Goal: Transaction & Acquisition: Purchase product/service

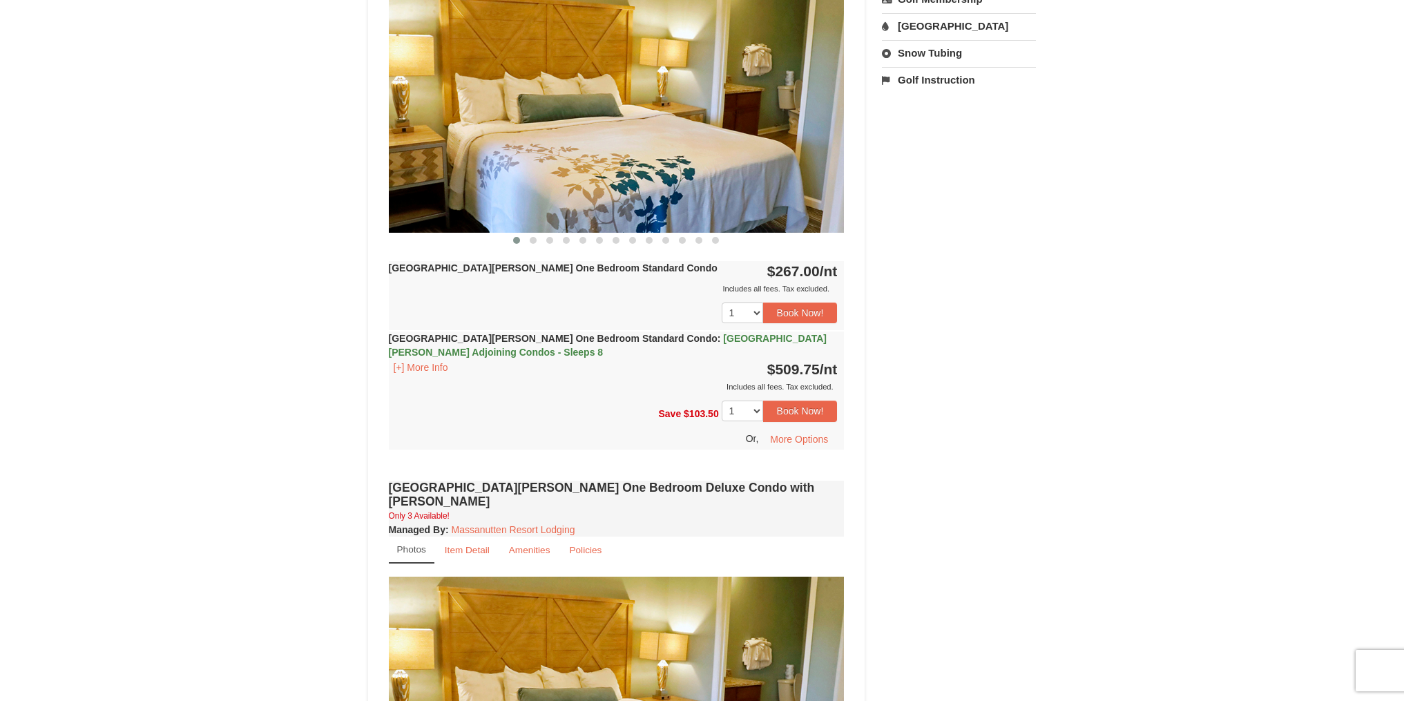
scroll to position [585, 0]
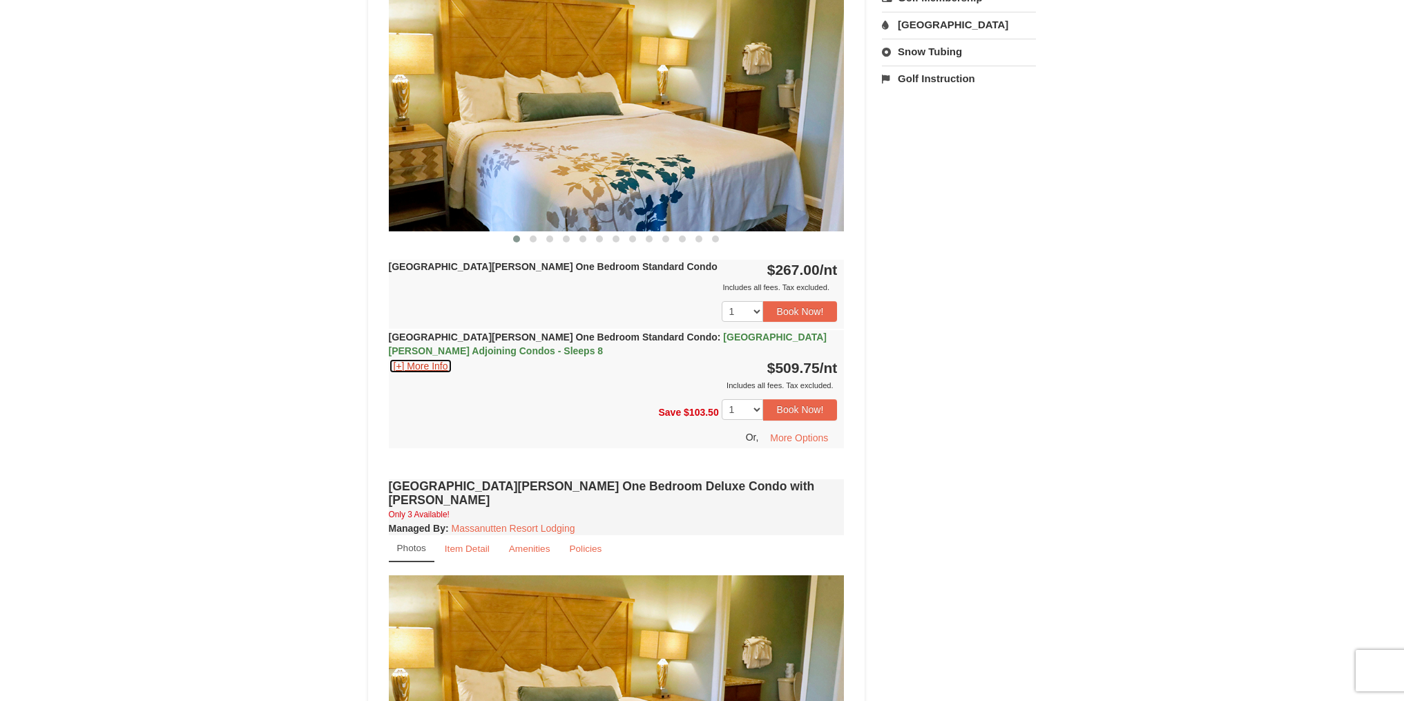
click at [426, 371] on button "[+] More Info" at bounding box center [421, 365] width 64 height 15
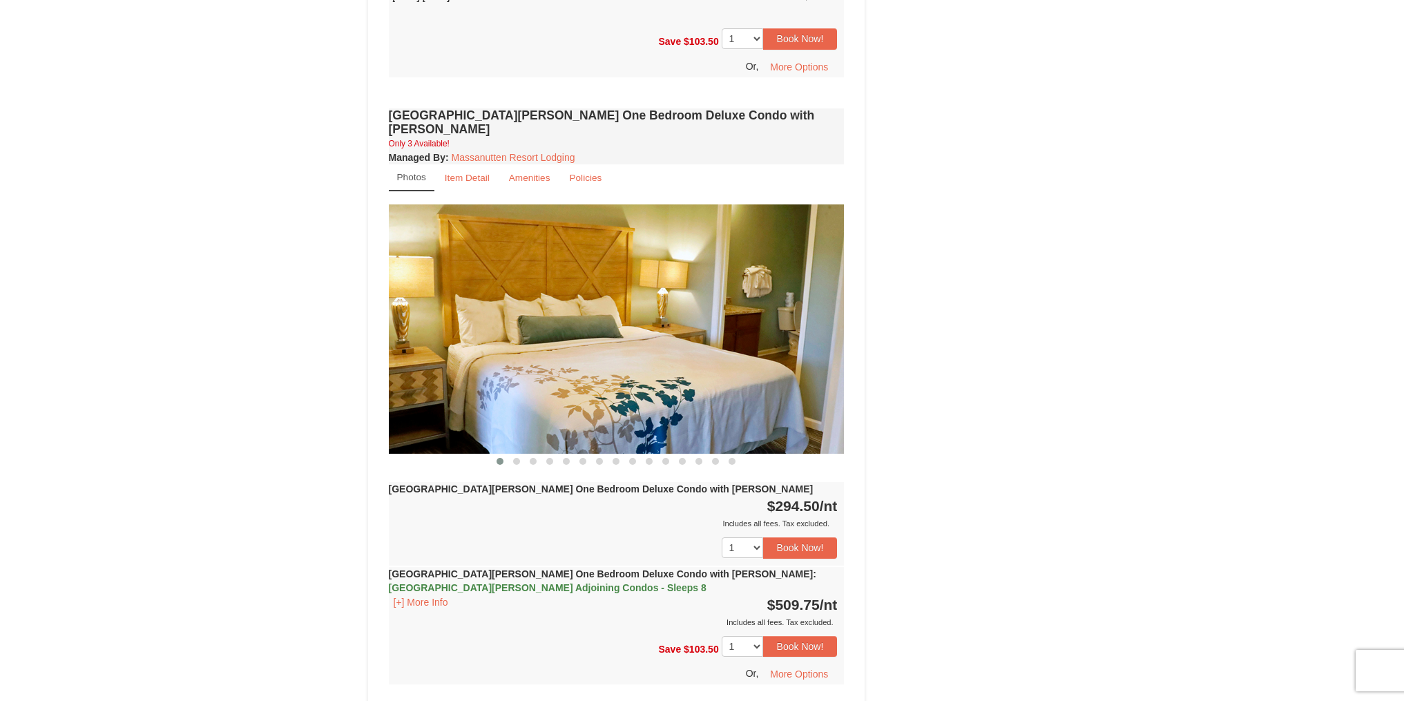
scroll to position [1235, 0]
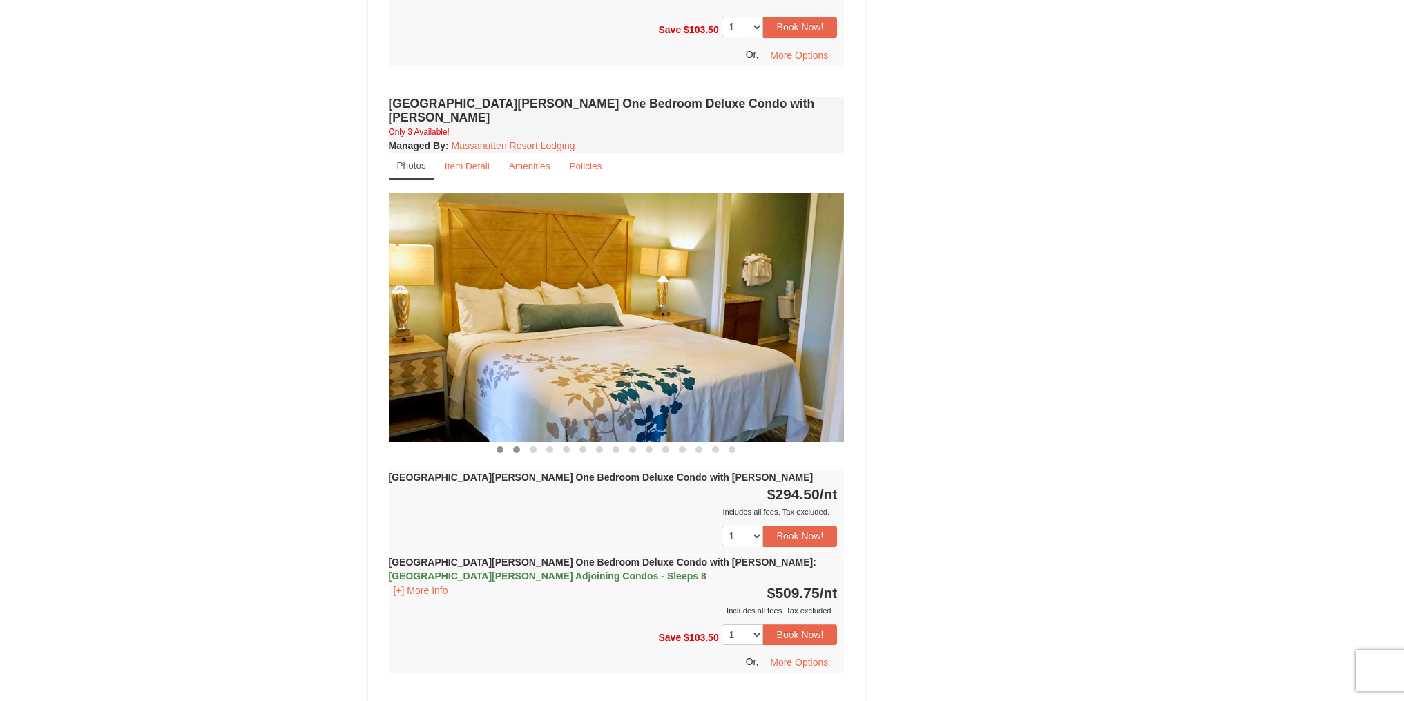
click at [521, 443] on button at bounding box center [516, 450] width 17 height 14
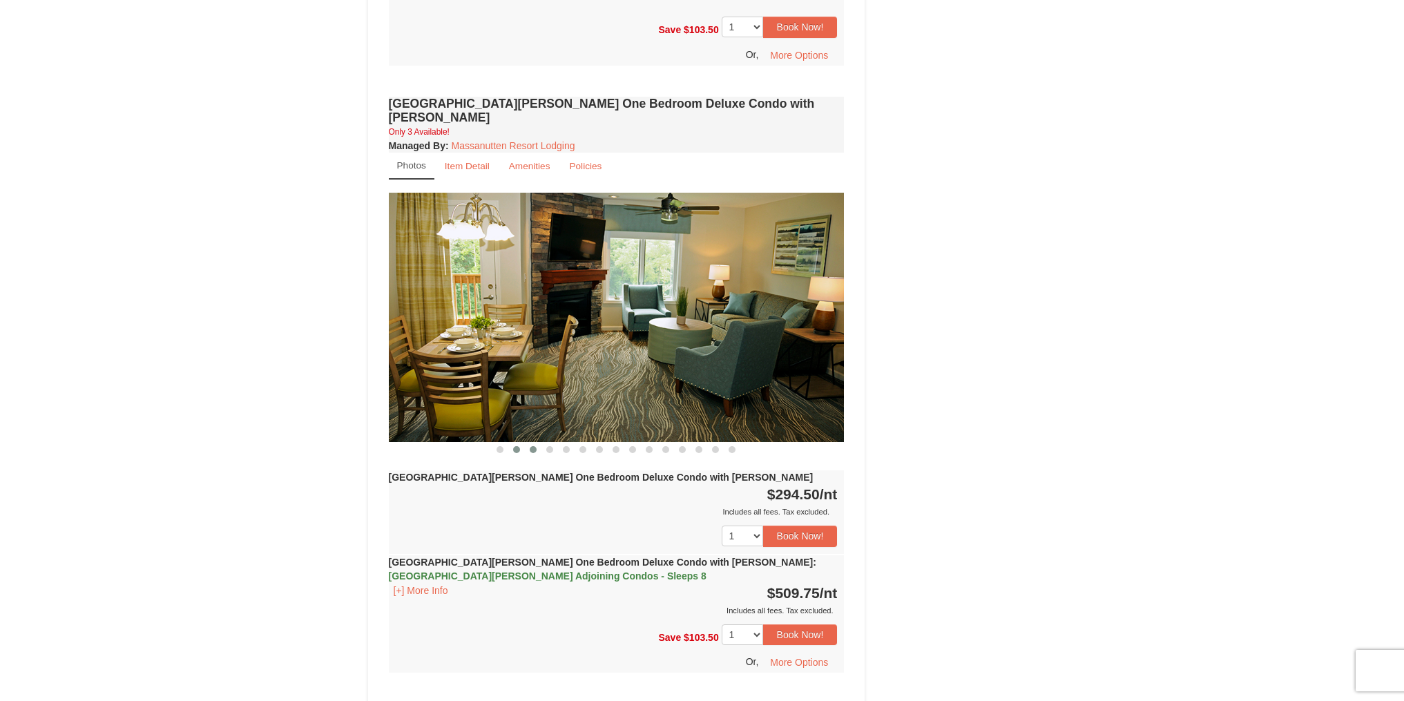
click at [535, 446] on span at bounding box center [533, 449] width 7 height 7
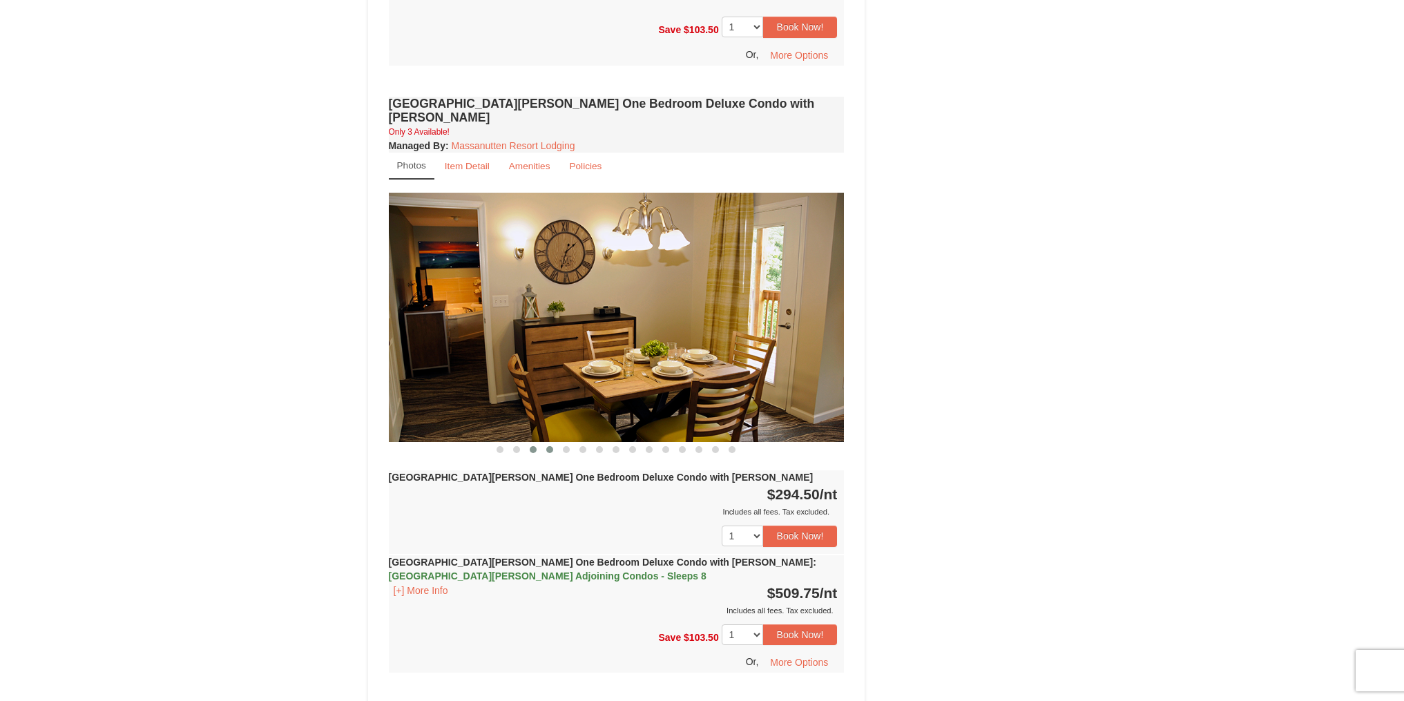
click at [547, 446] on span at bounding box center [549, 449] width 7 height 7
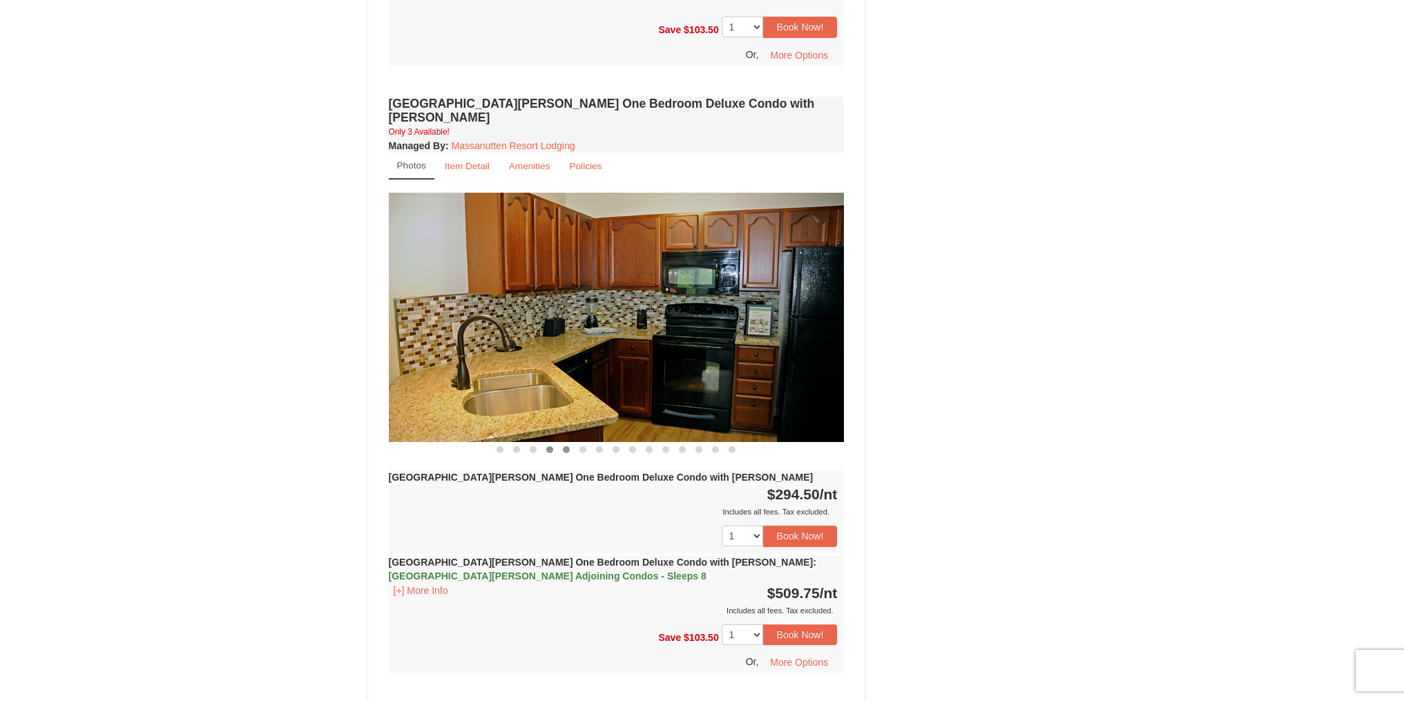
click at [563, 446] on span at bounding box center [566, 449] width 7 height 7
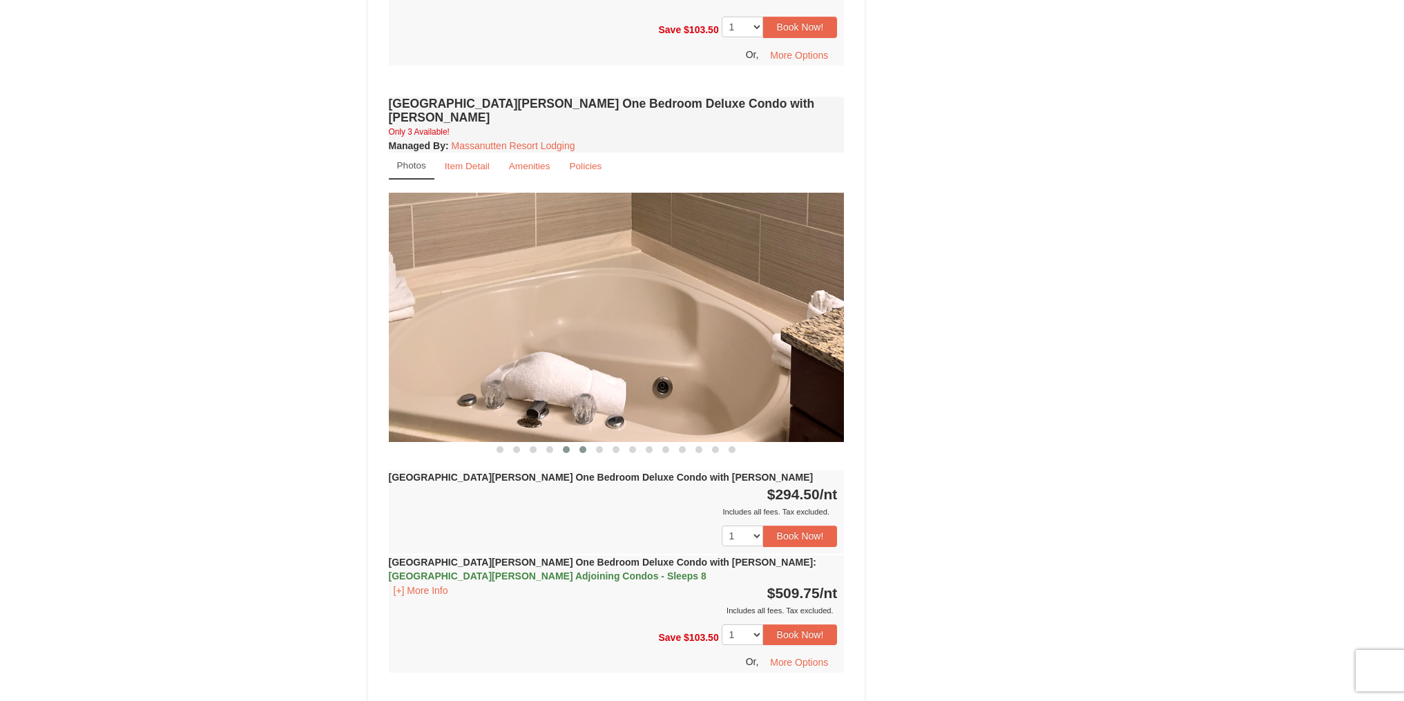
click at [580, 446] on span at bounding box center [582, 449] width 7 height 7
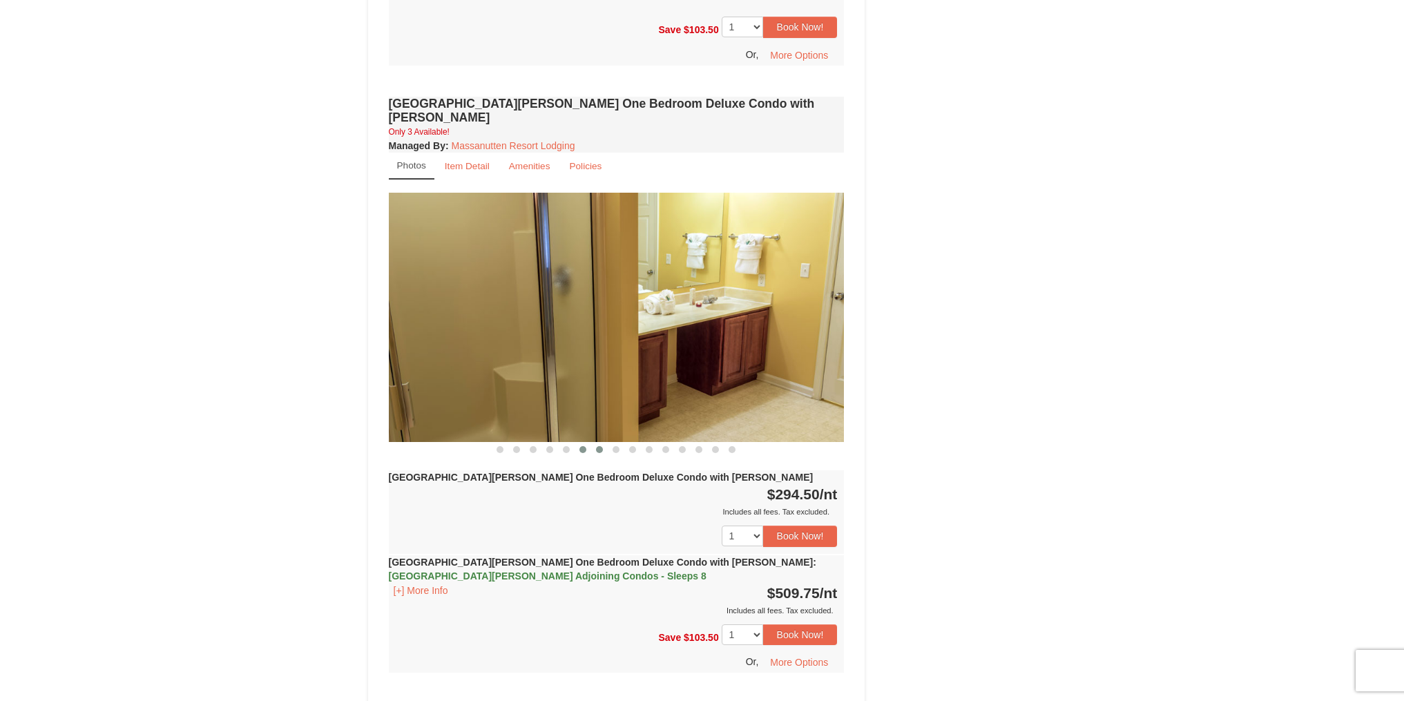
click at [597, 446] on span at bounding box center [599, 449] width 7 height 7
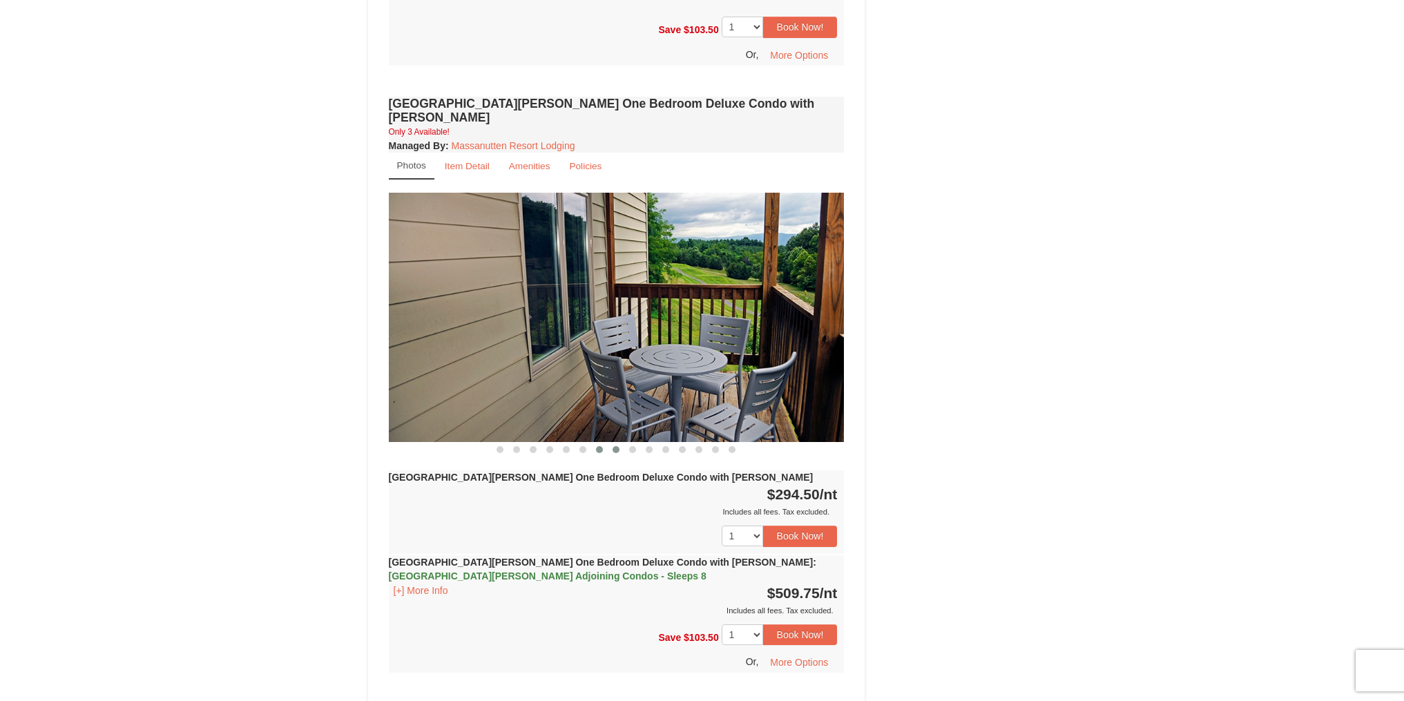
click at [617, 446] on span at bounding box center [615, 449] width 7 height 7
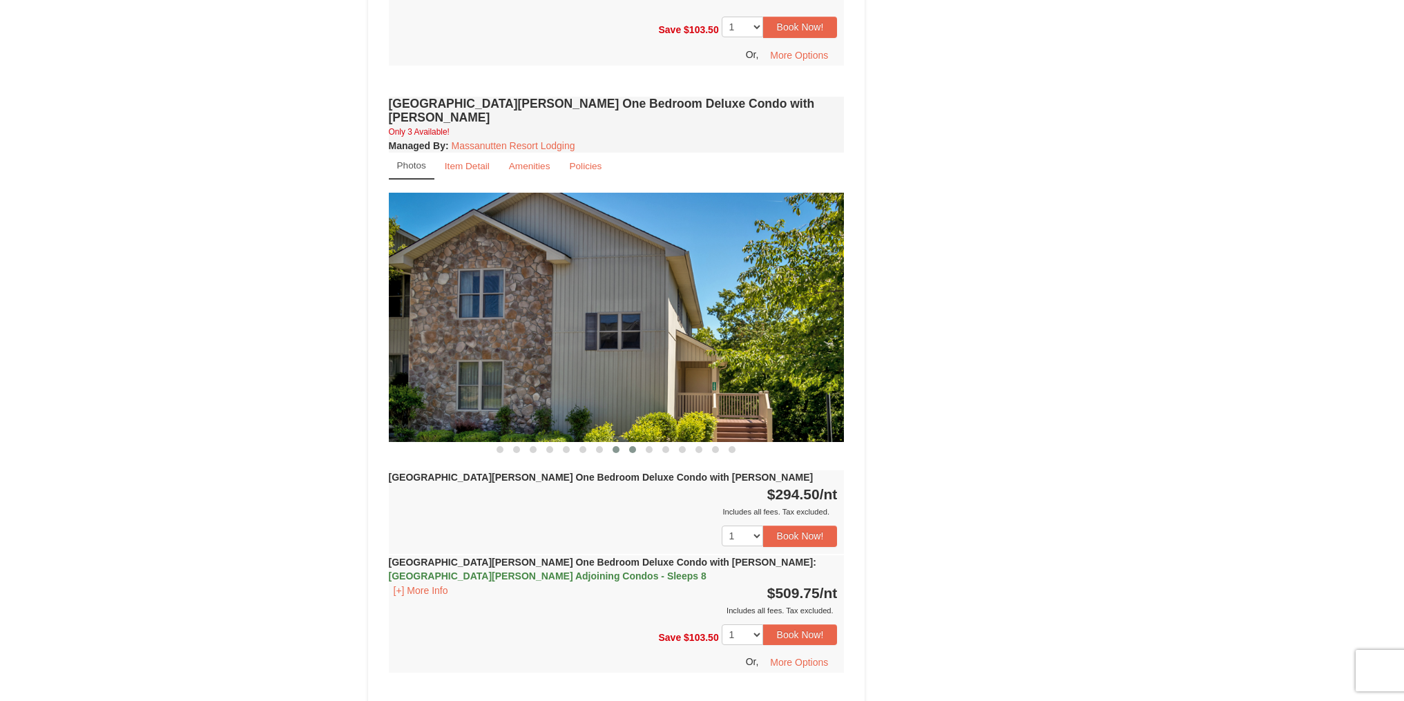
click at [632, 446] on span at bounding box center [632, 449] width 7 height 7
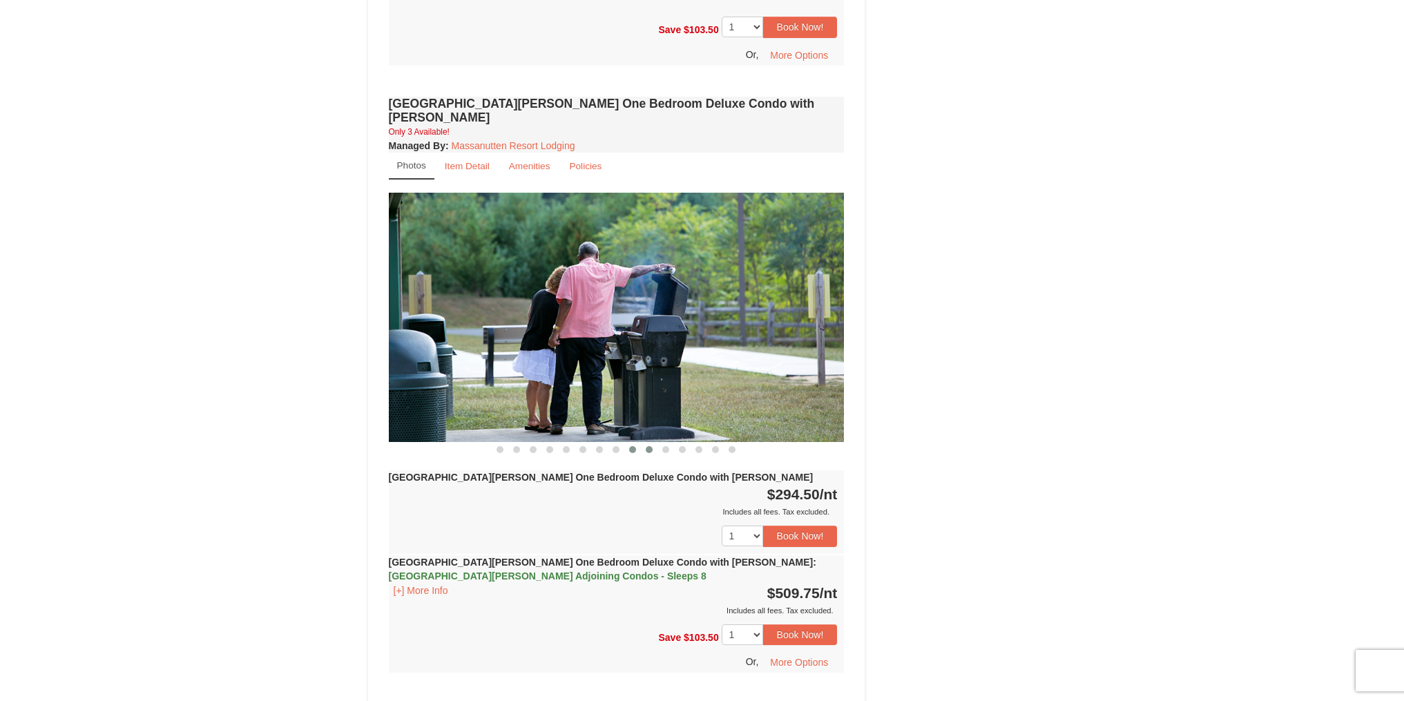
click at [653, 443] on button at bounding box center [649, 450] width 17 height 14
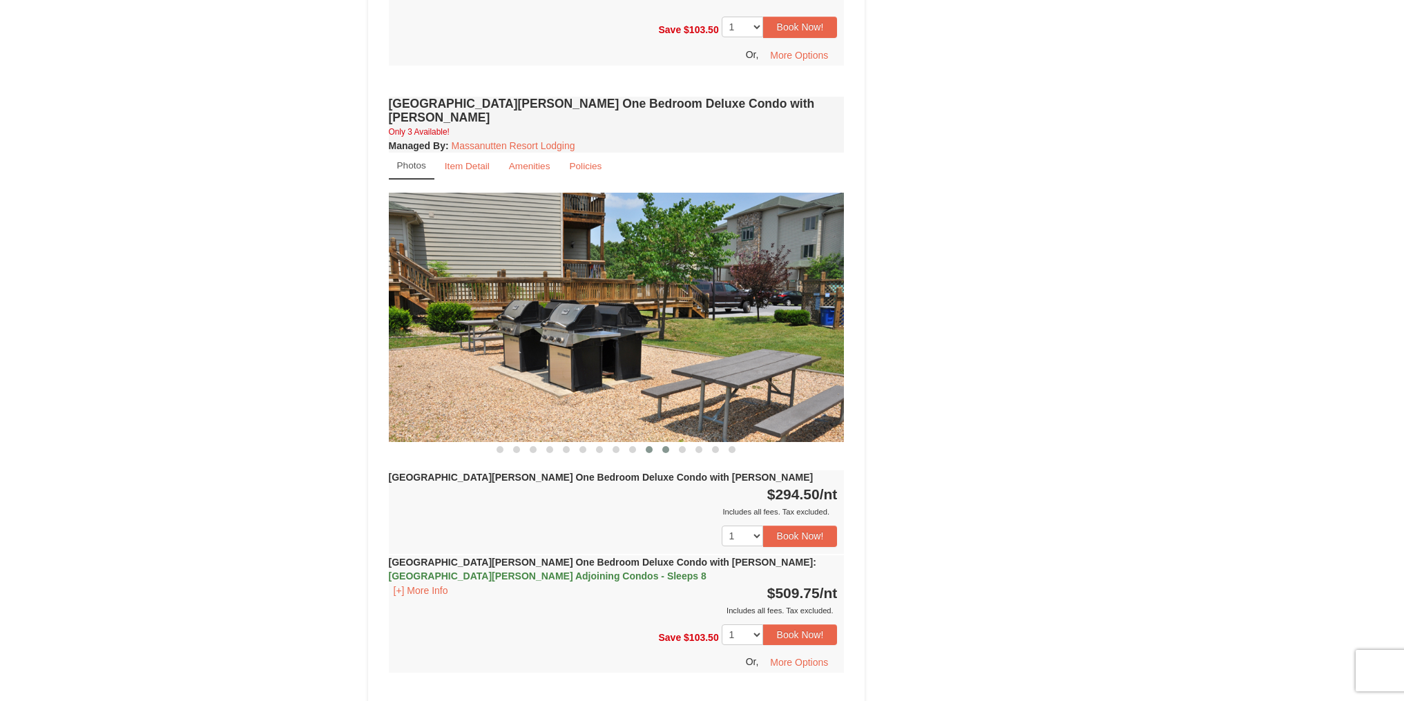
click at [663, 446] on span at bounding box center [665, 449] width 7 height 7
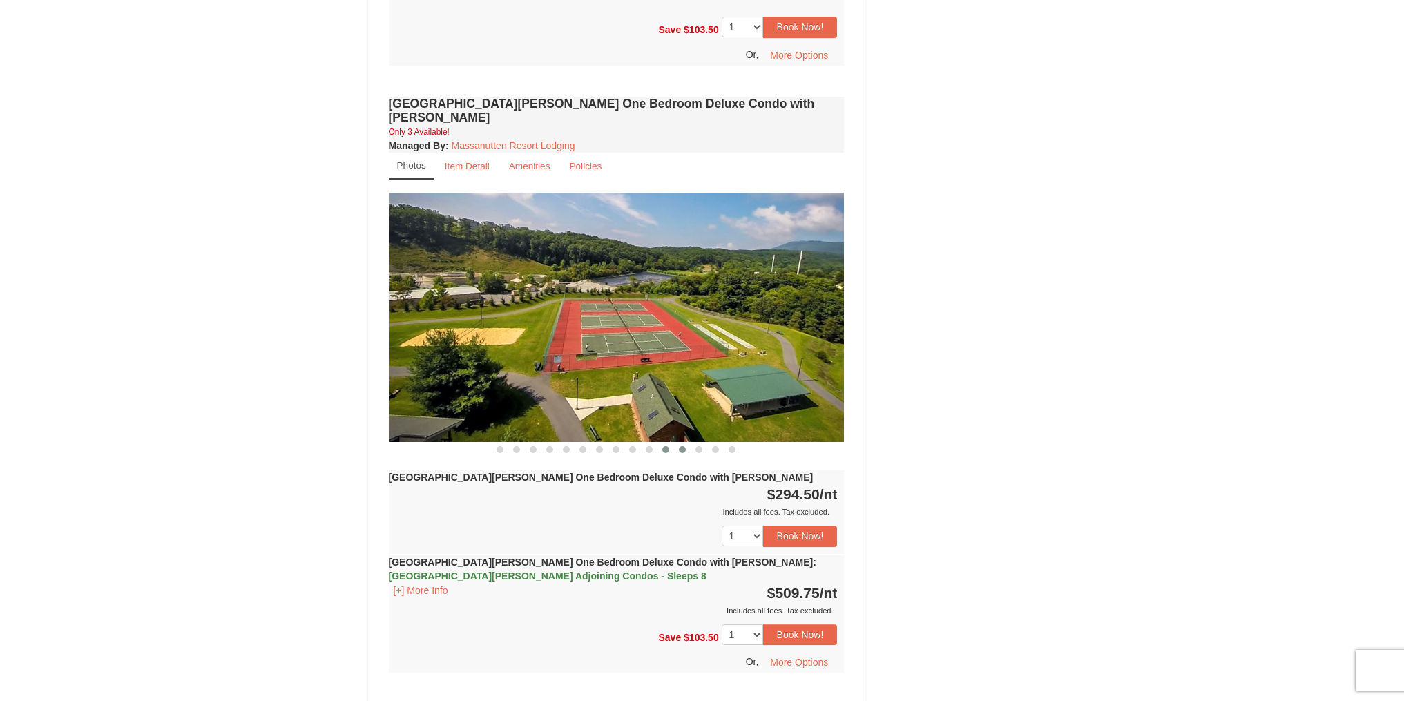
click at [680, 446] on span at bounding box center [682, 449] width 7 height 7
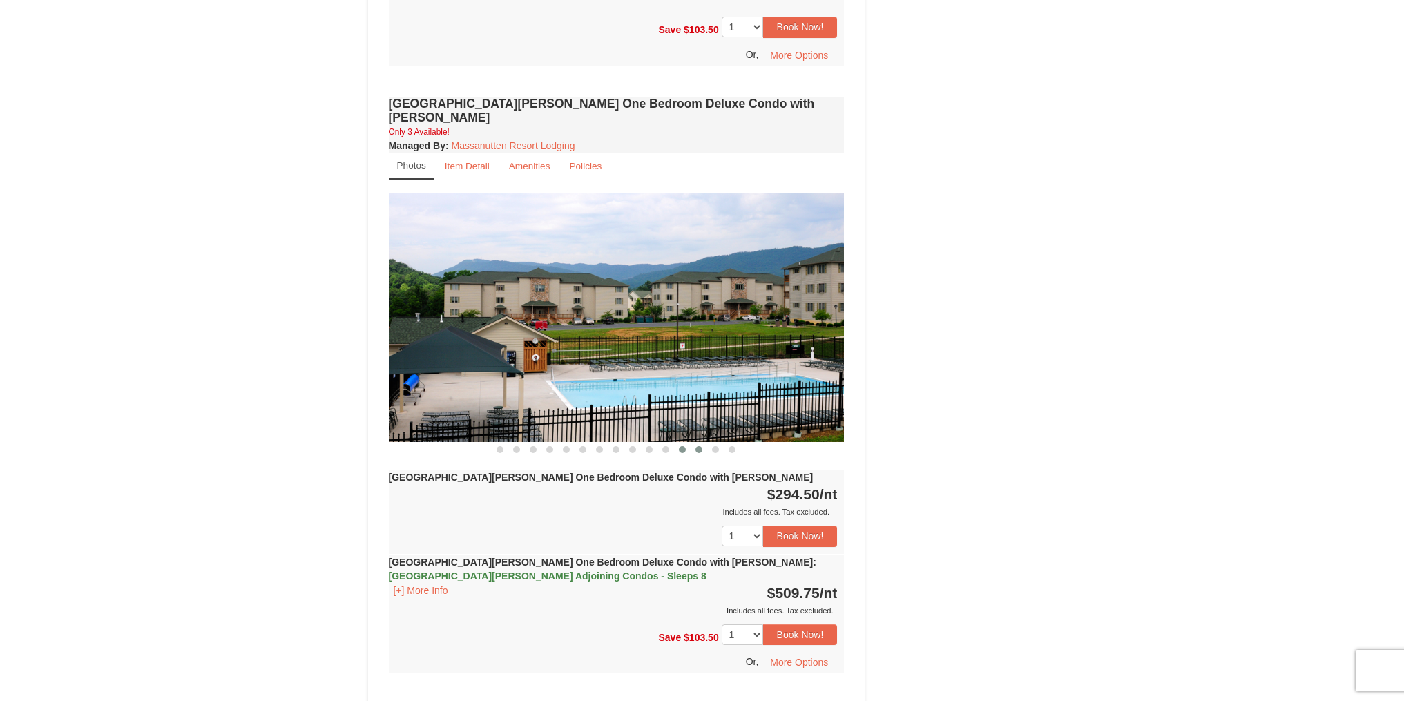
click at [695, 443] on button at bounding box center [698, 450] width 17 height 14
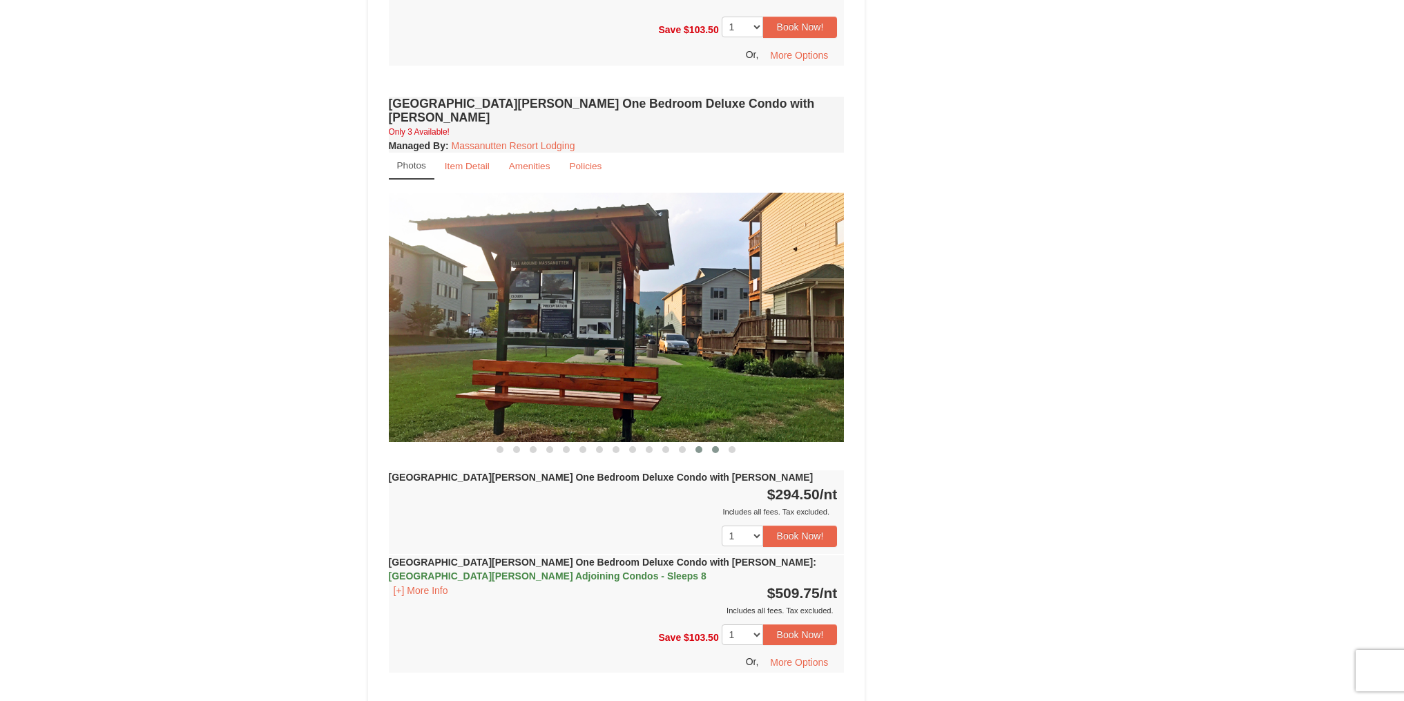
click at [716, 446] on span at bounding box center [715, 449] width 7 height 7
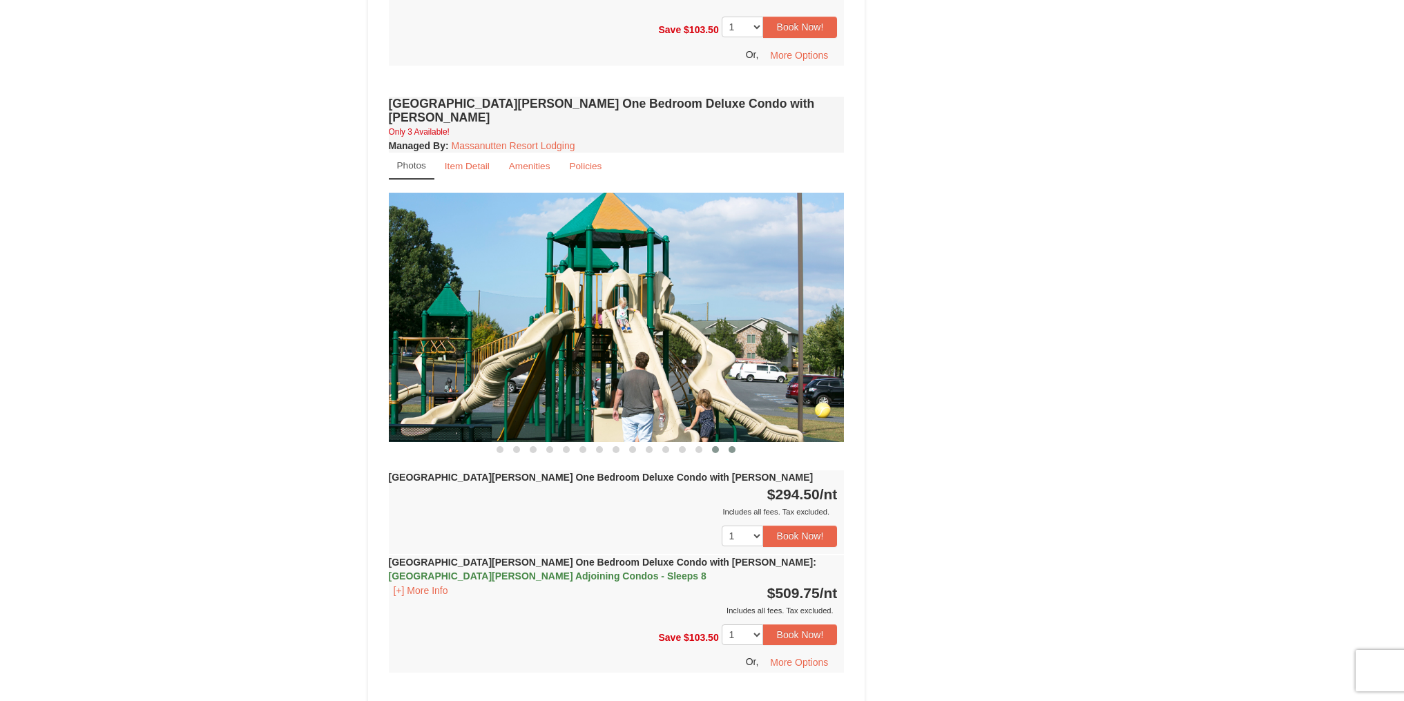
click at [731, 446] on span at bounding box center [731, 449] width 7 height 7
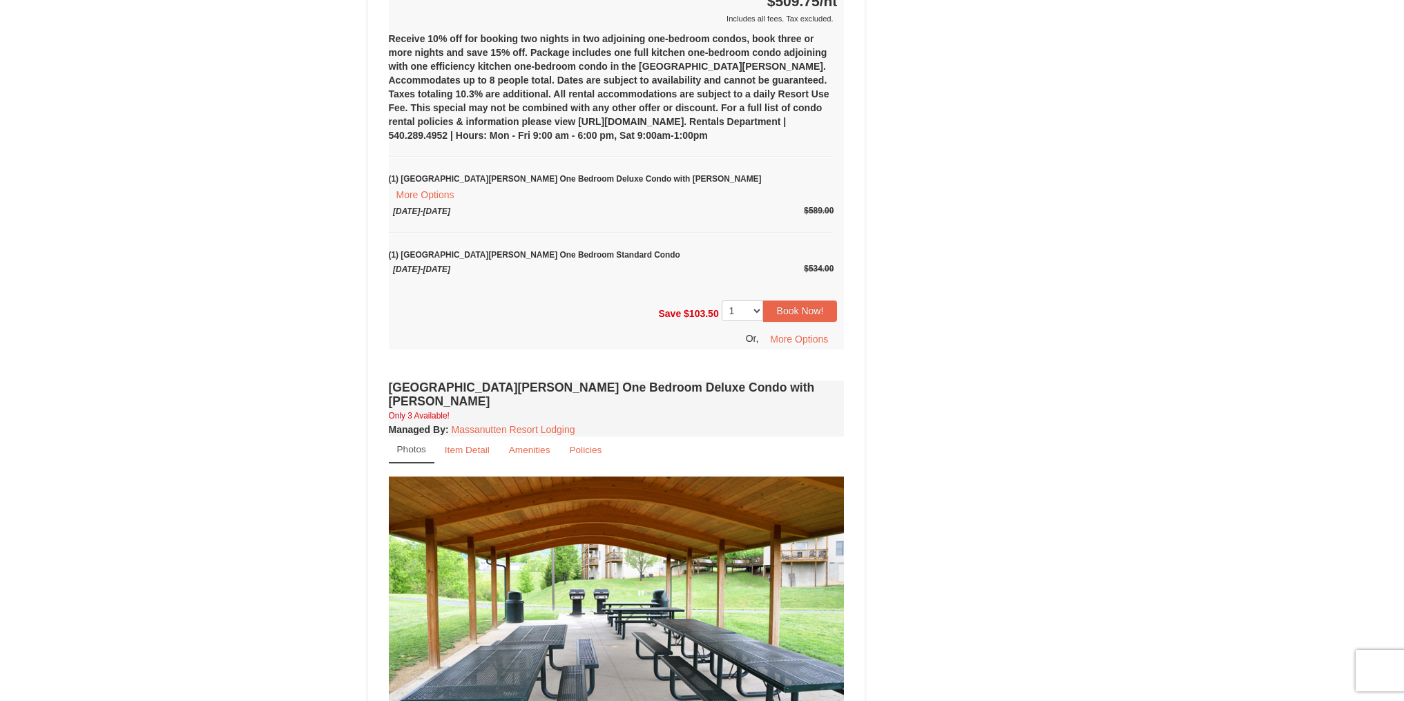
scroll to position [996, 0]
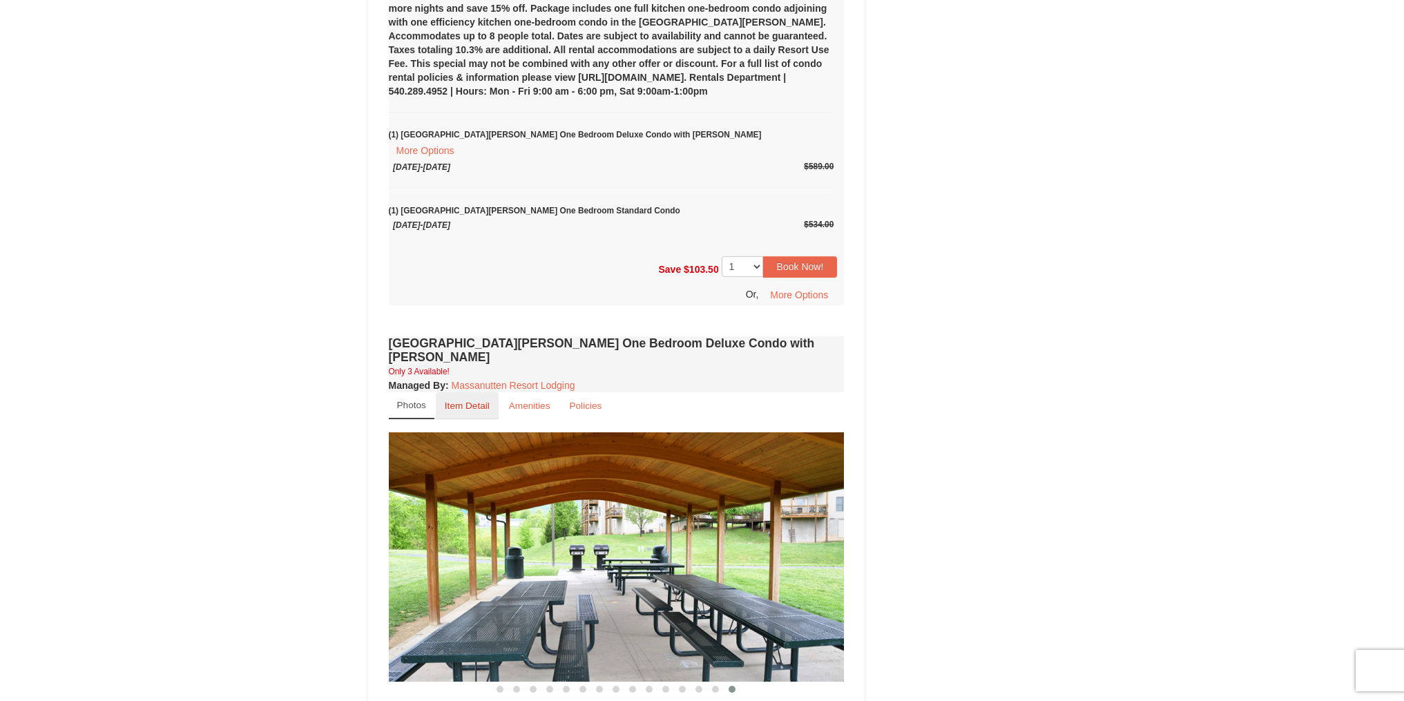
click at [467, 400] on small "Item Detail" at bounding box center [467, 405] width 45 height 10
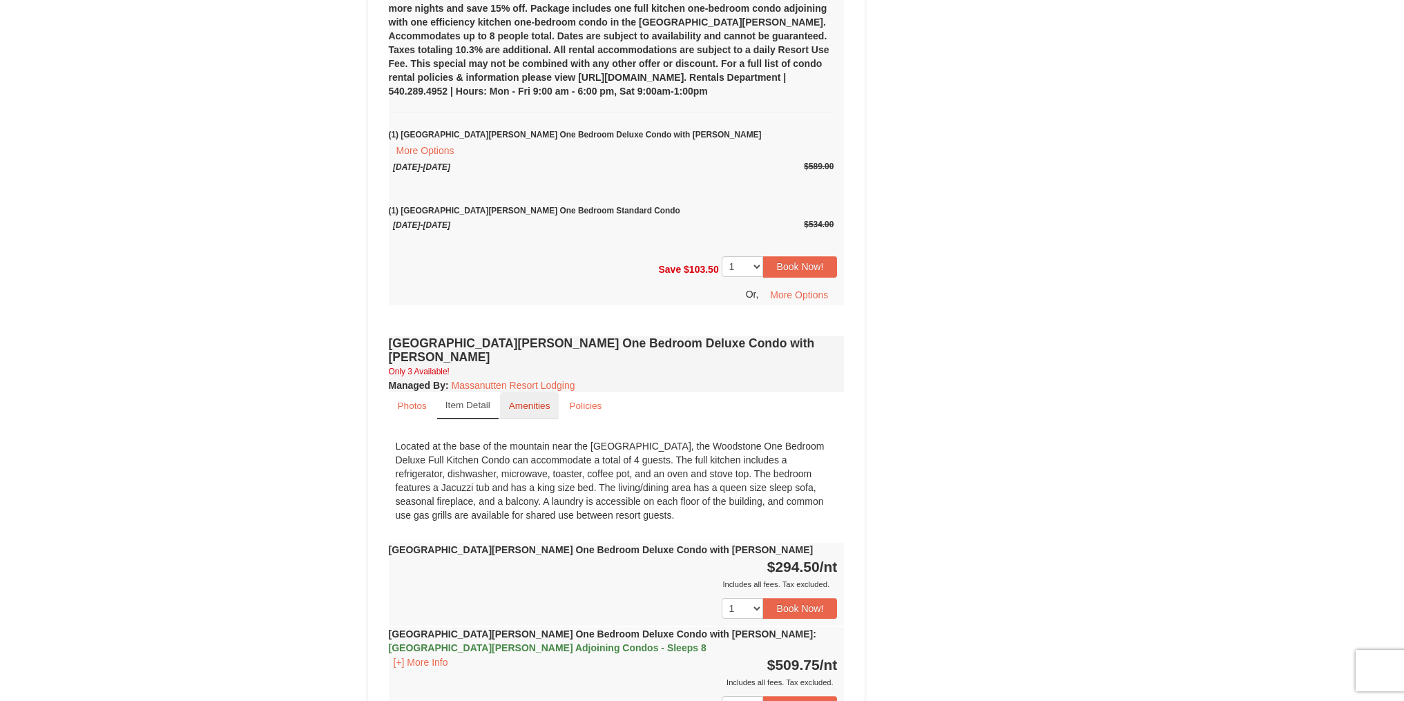
click at [535, 400] on small "Amenities" at bounding box center [529, 405] width 41 height 10
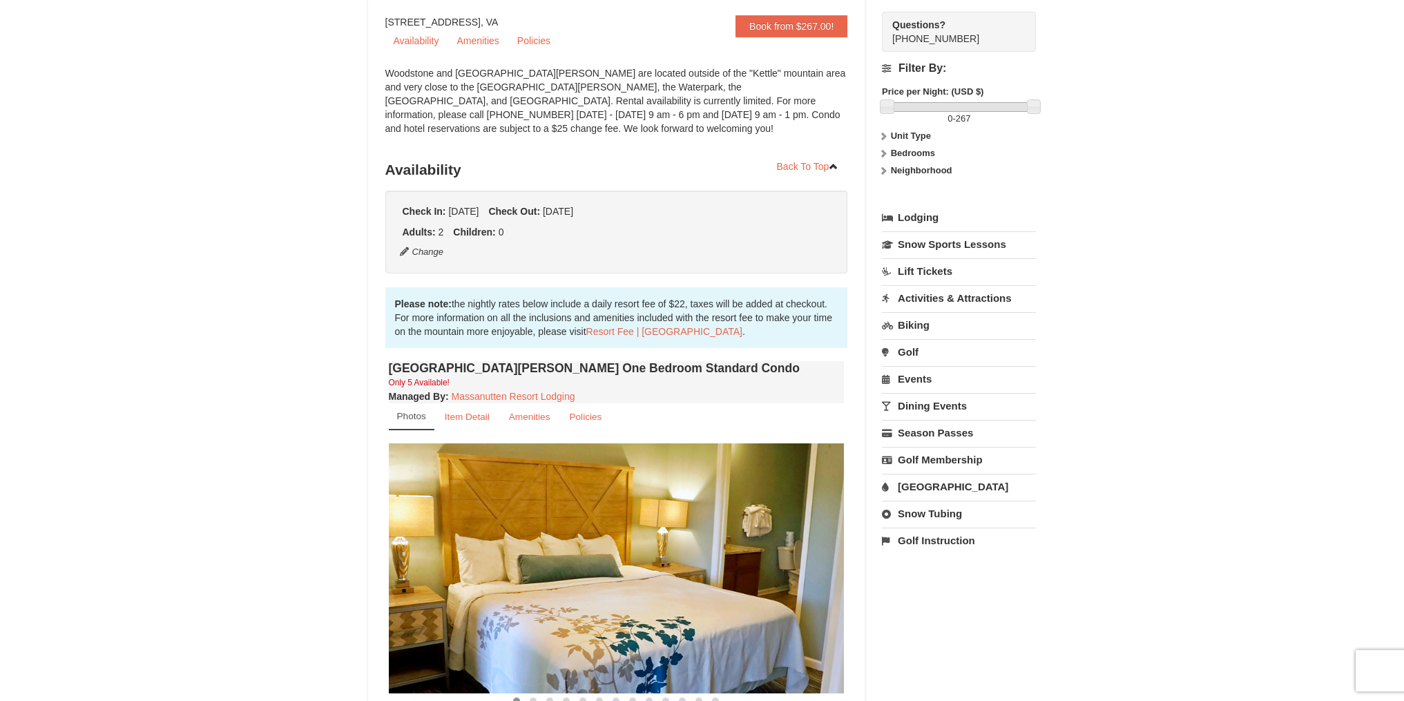
scroll to position [0, 0]
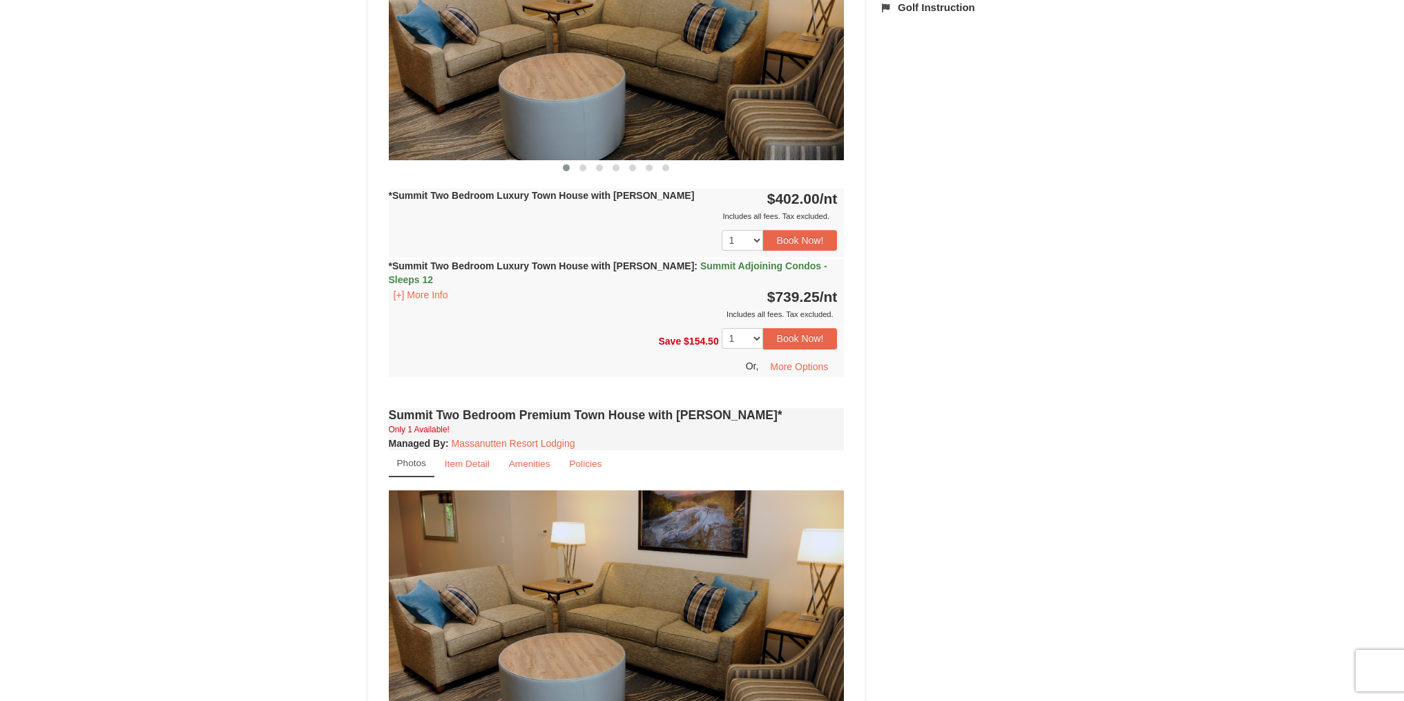
scroll to position [658, 0]
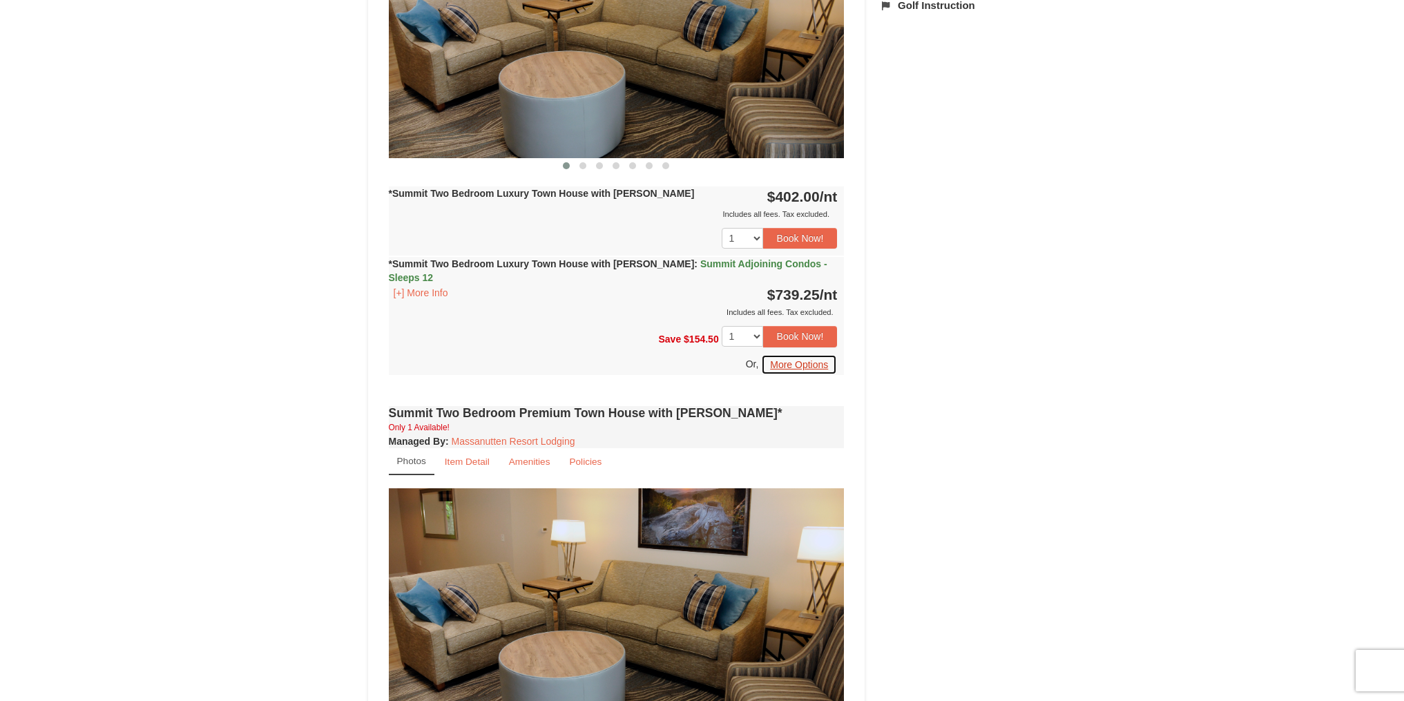
click at [795, 354] on button "More Options" at bounding box center [799, 364] width 76 height 21
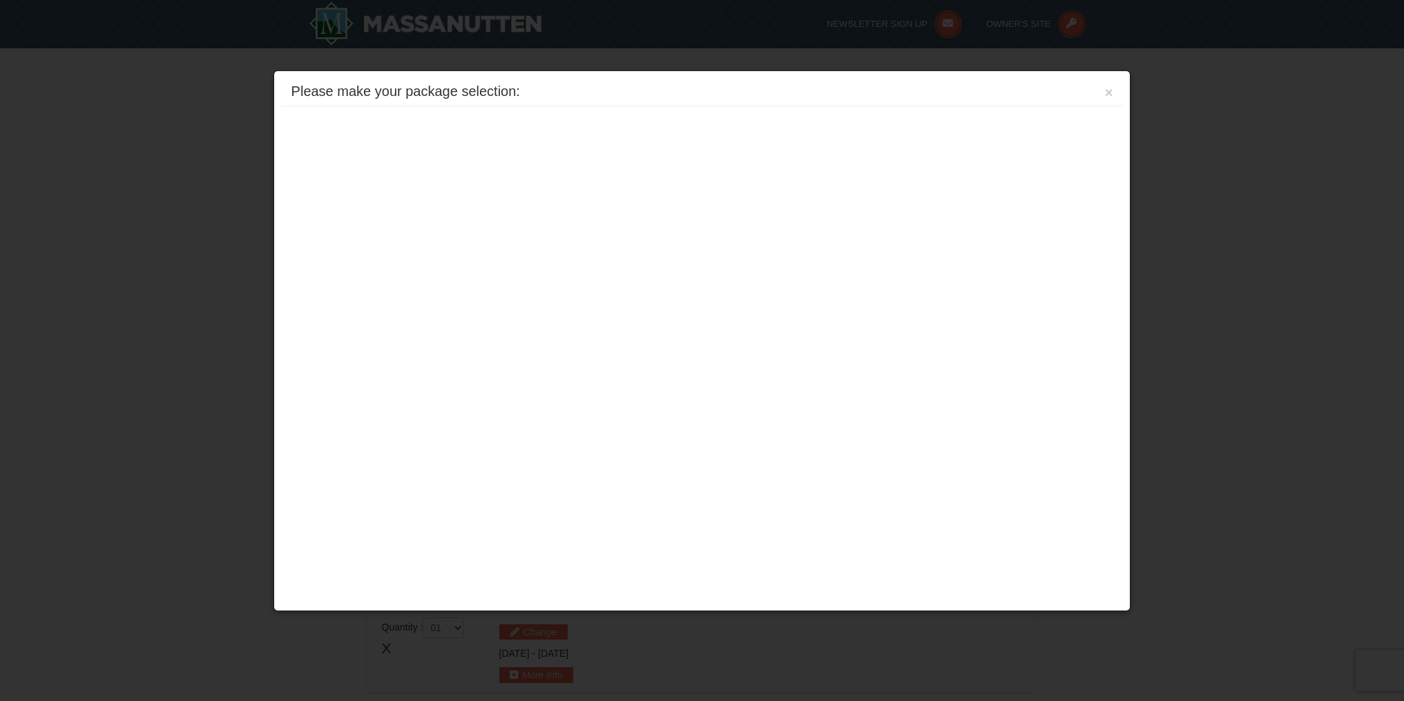
scroll to position [403, 0]
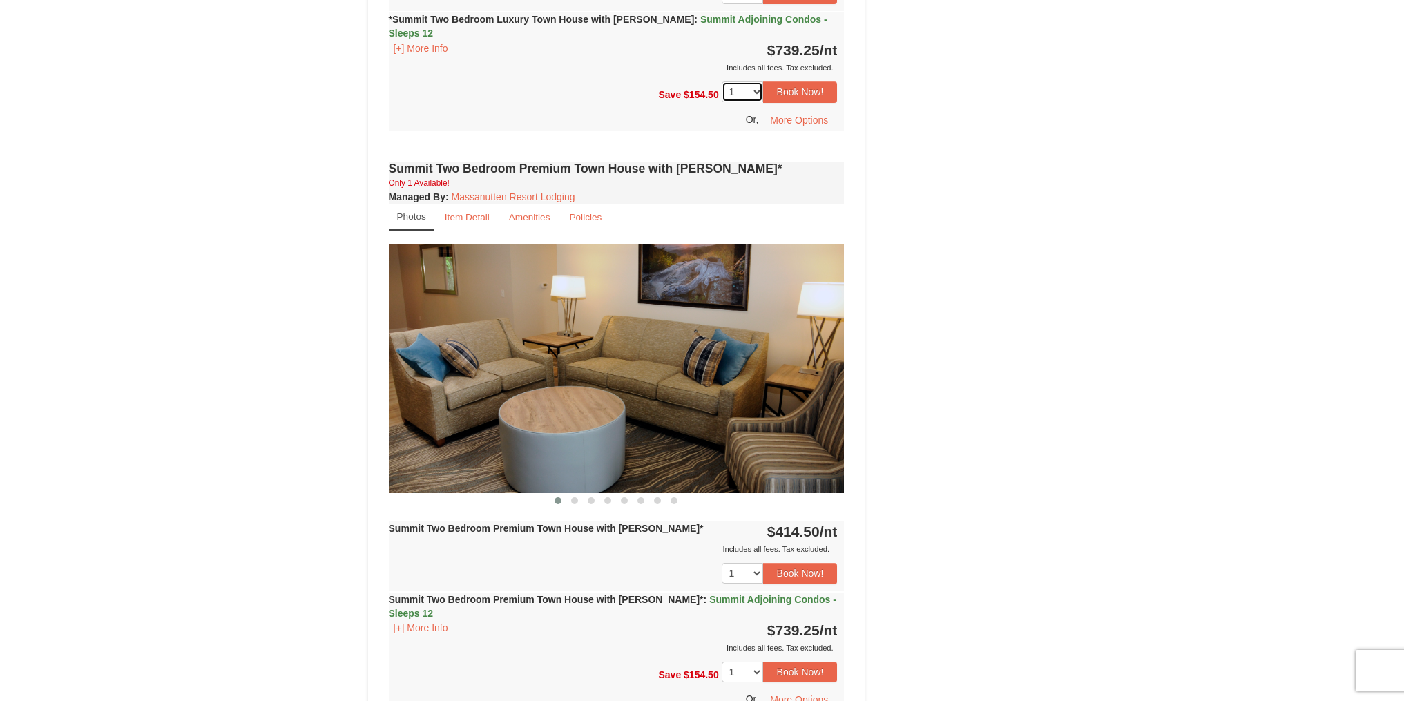
scroll to position [1036, 0]
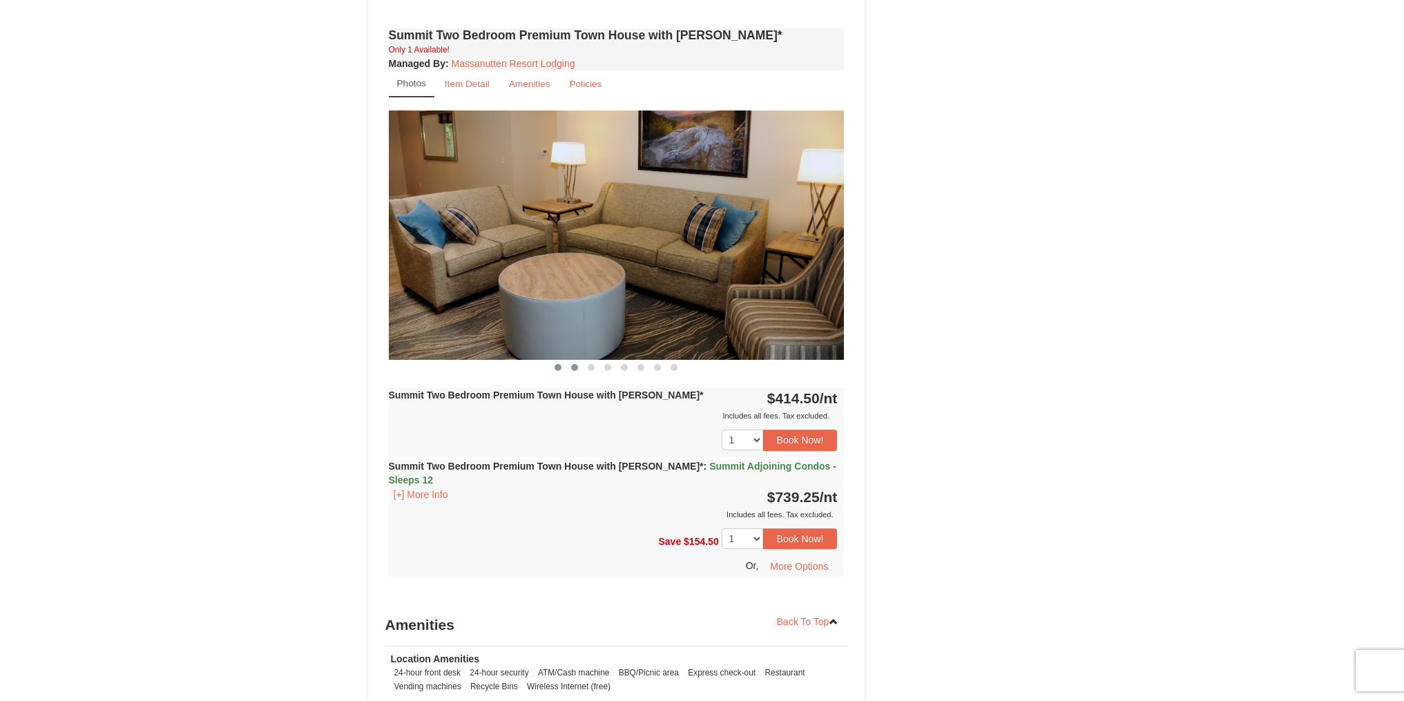
click at [575, 364] on span at bounding box center [574, 367] width 7 height 7
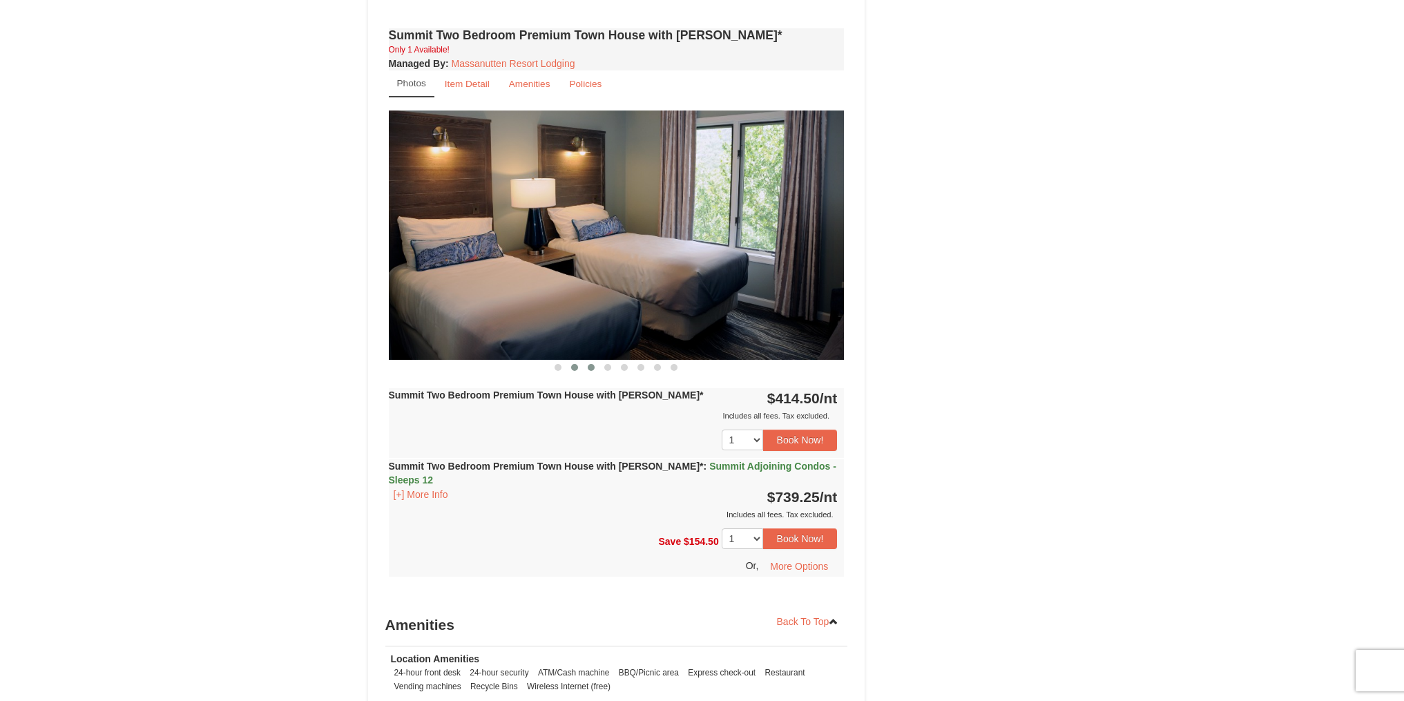
click at [594, 364] on span at bounding box center [591, 367] width 7 height 7
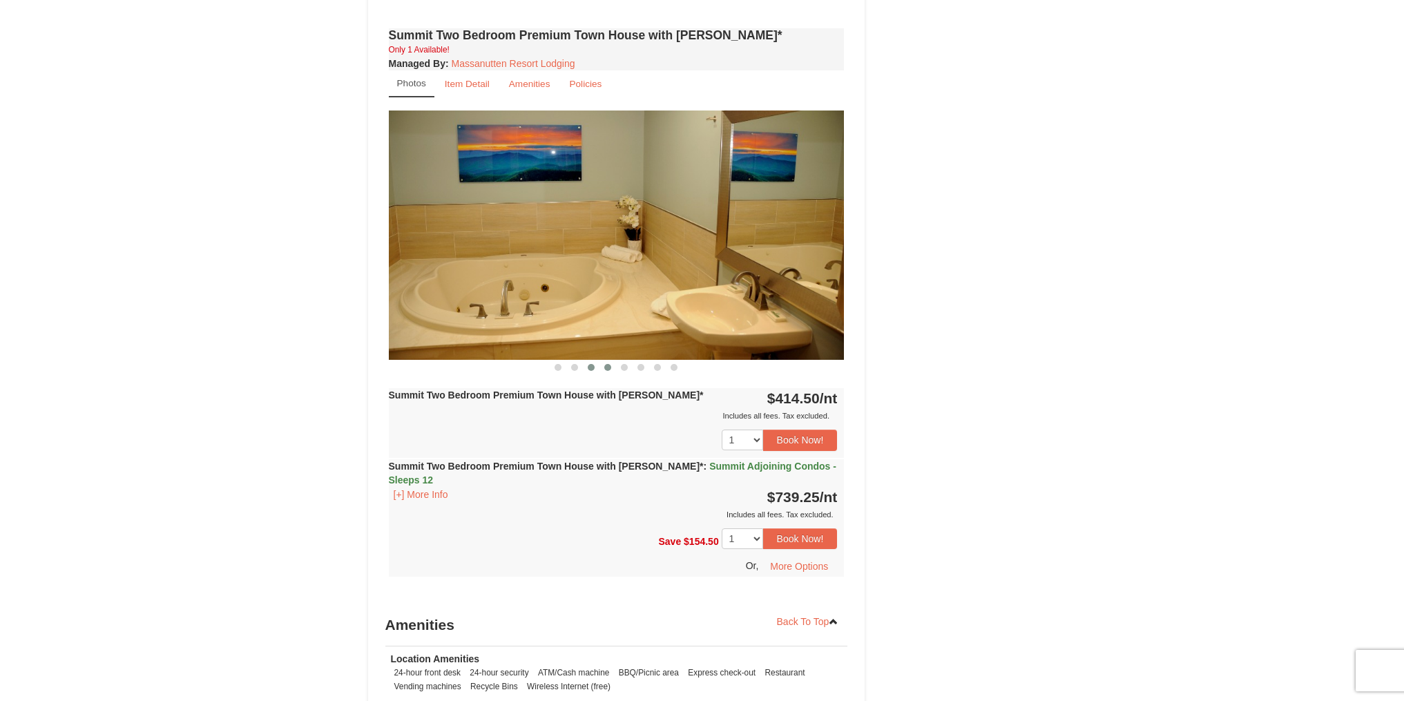
click at [608, 364] on span at bounding box center [607, 367] width 7 height 7
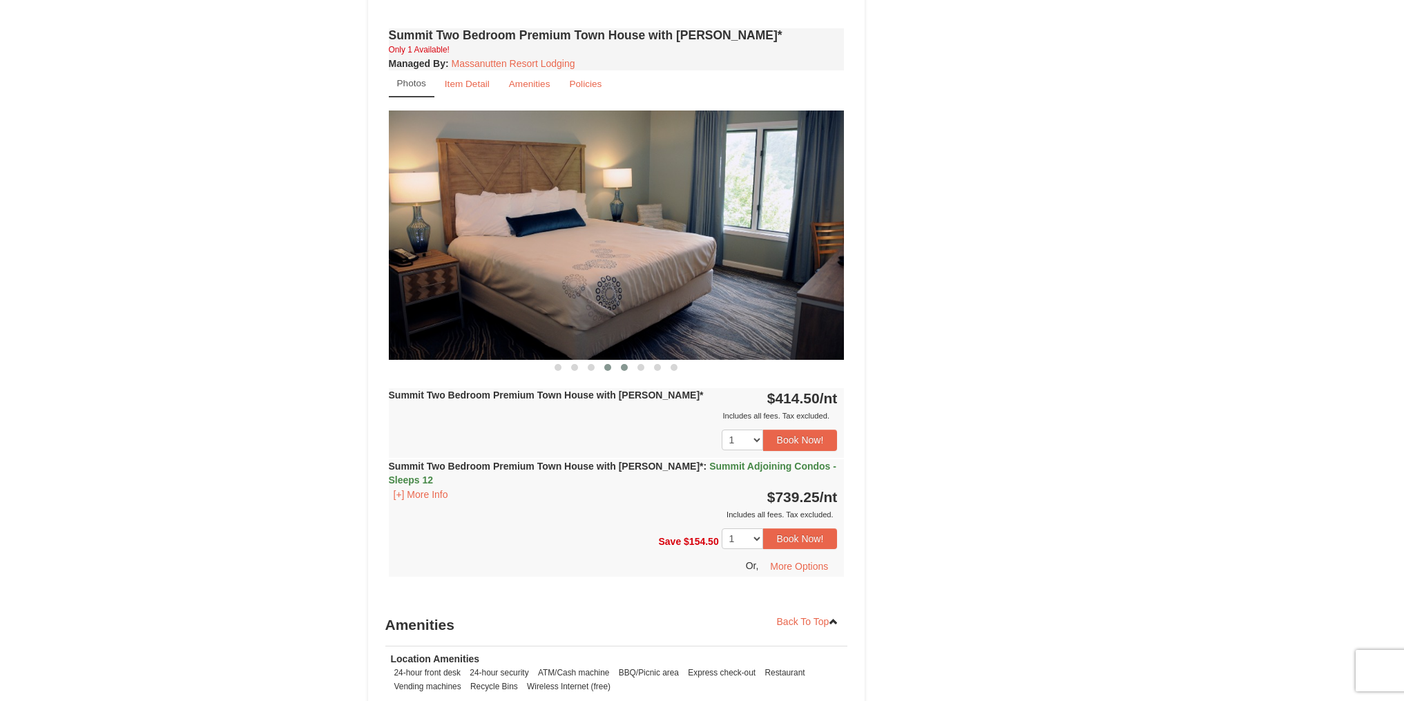
click at [625, 364] on span at bounding box center [624, 367] width 7 height 7
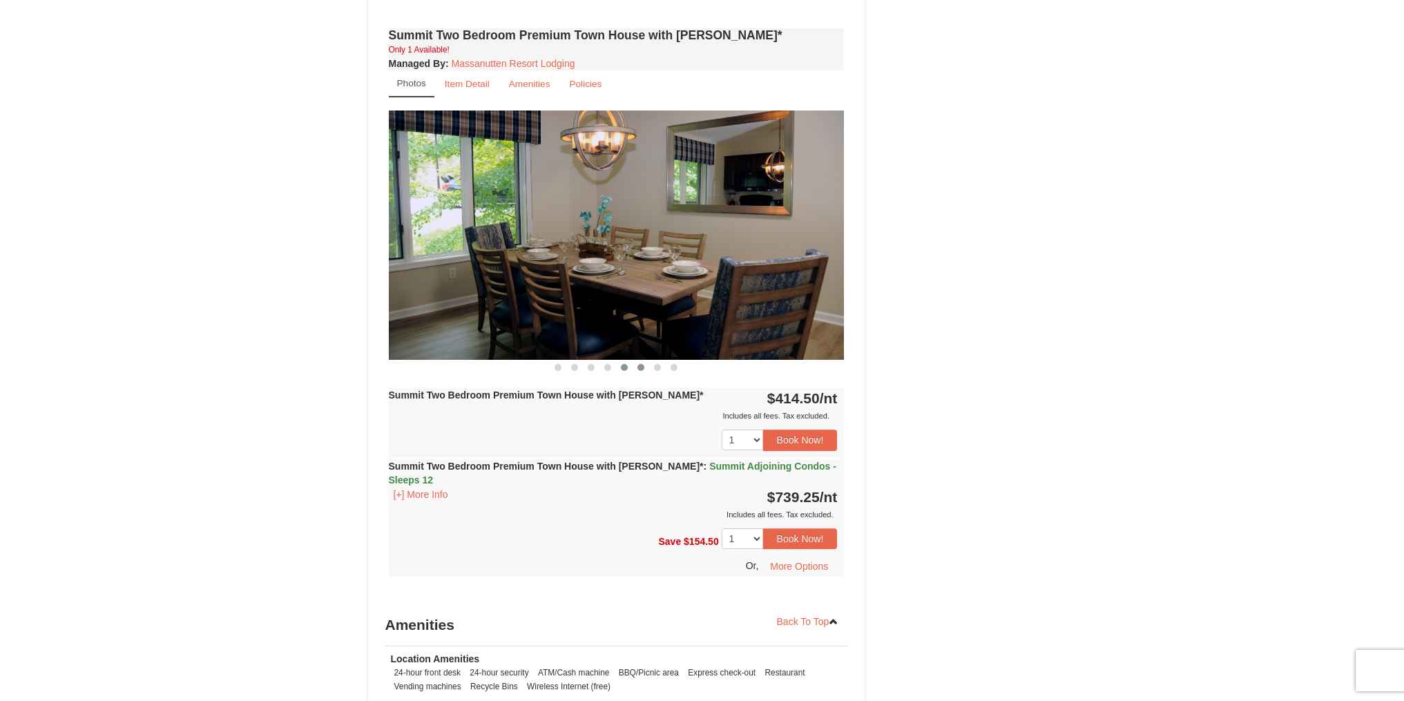
click at [644, 364] on span at bounding box center [640, 367] width 7 height 7
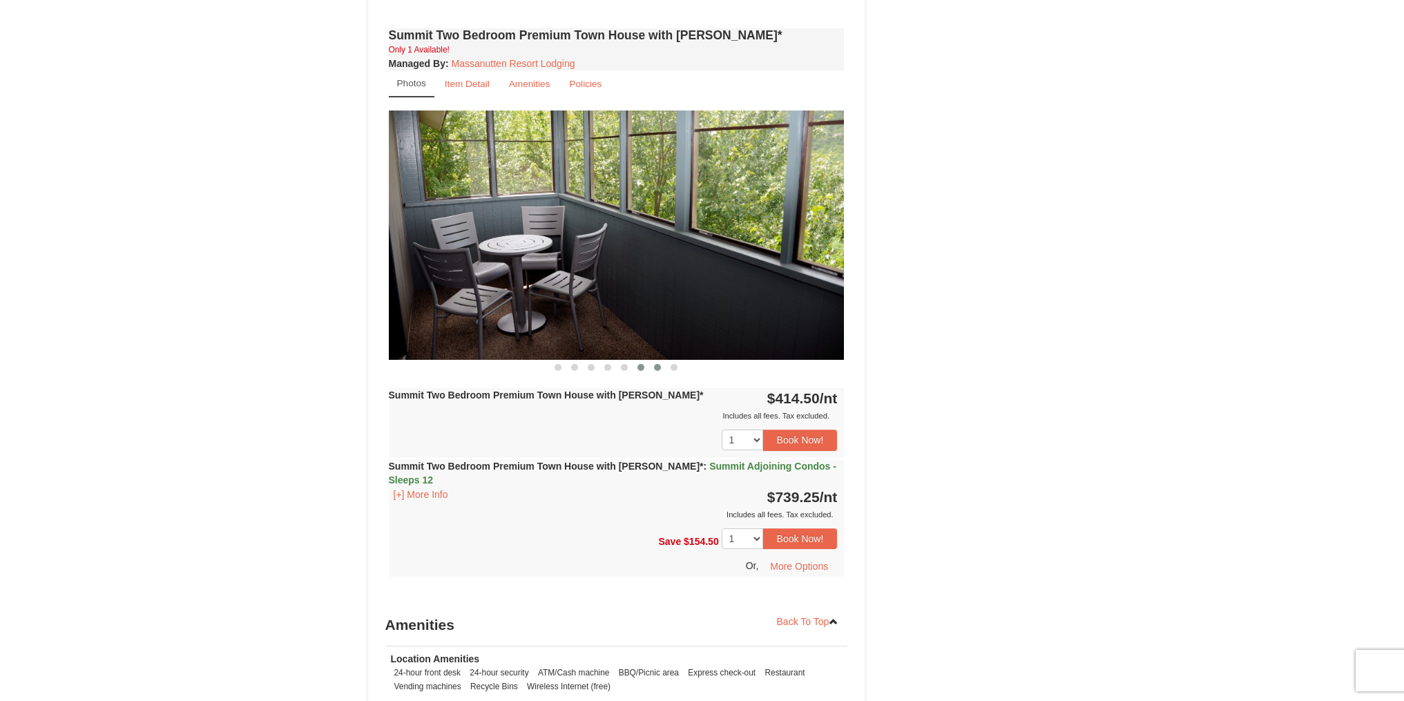
click at [652, 360] on button at bounding box center [657, 367] width 17 height 14
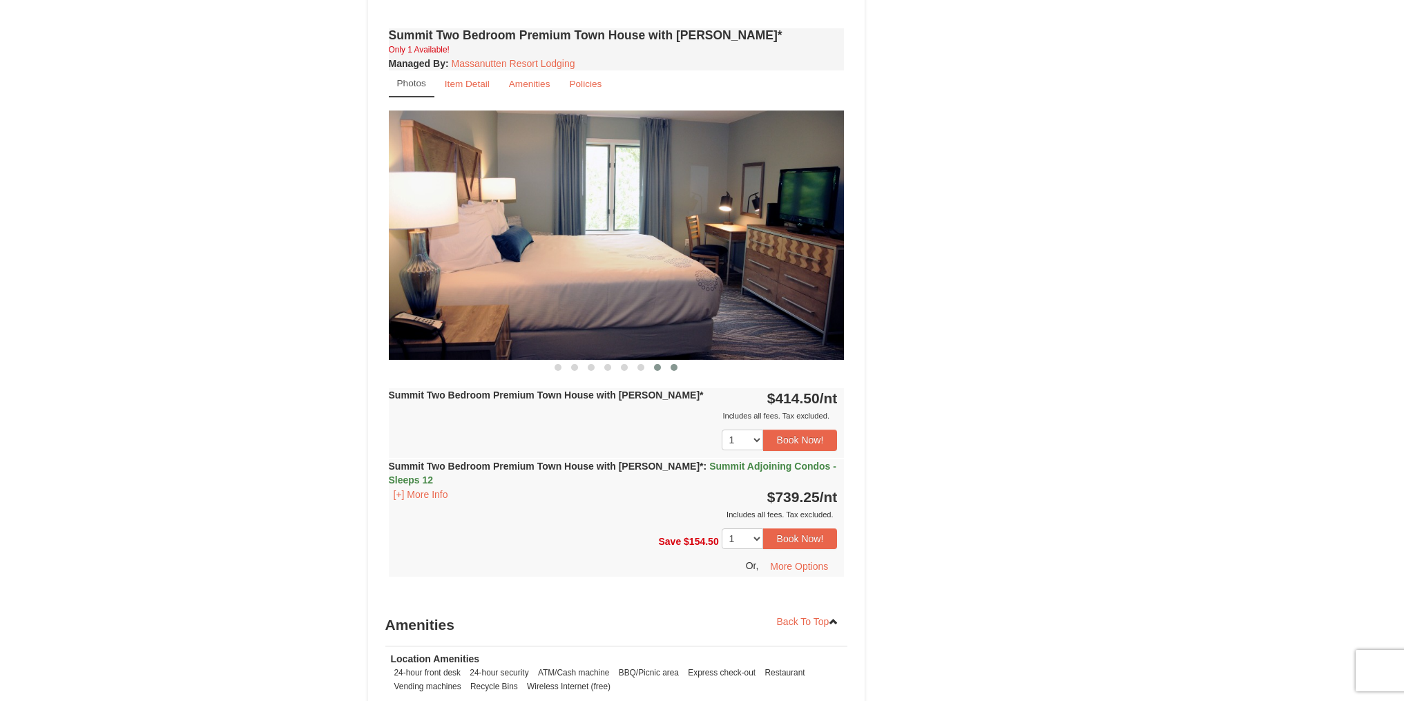
click at [670, 360] on button at bounding box center [674, 367] width 17 height 14
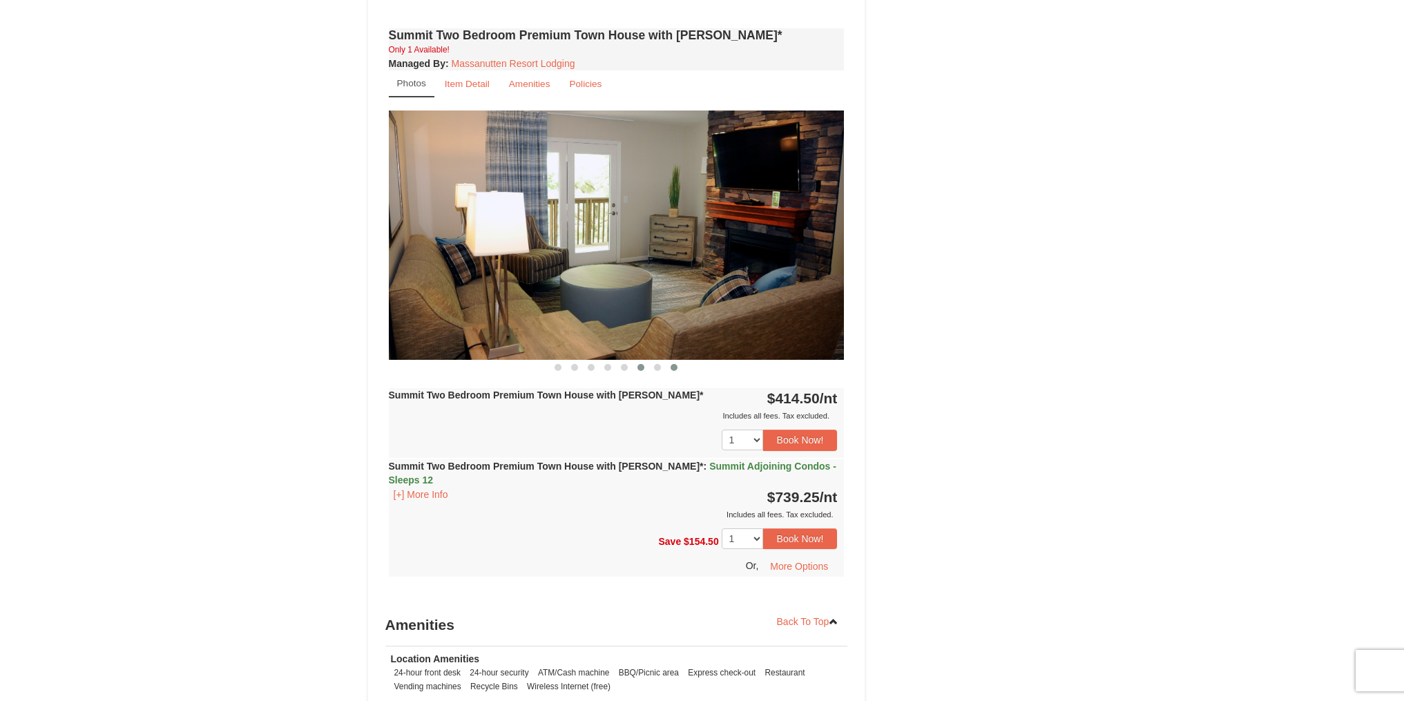
click at [643, 364] on span at bounding box center [640, 367] width 7 height 7
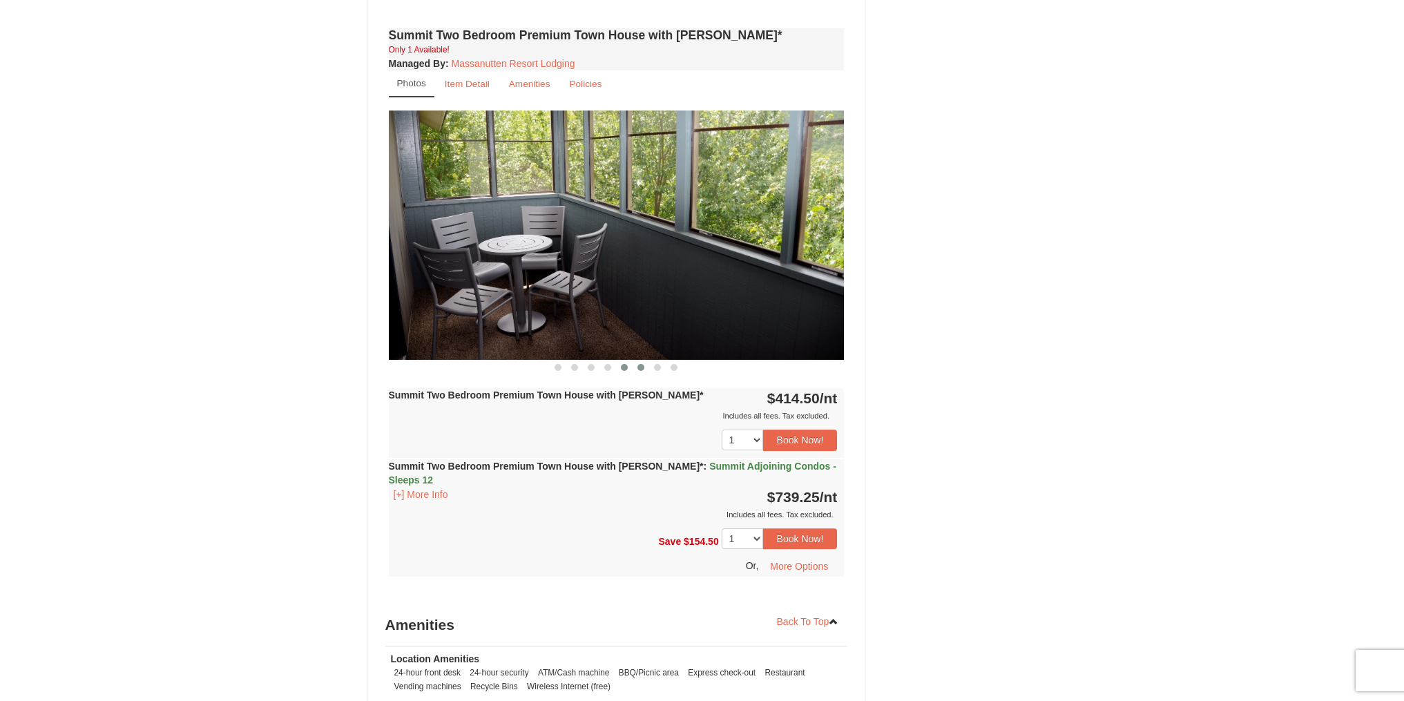
click at [628, 364] on span at bounding box center [624, 367] width 7 height 7
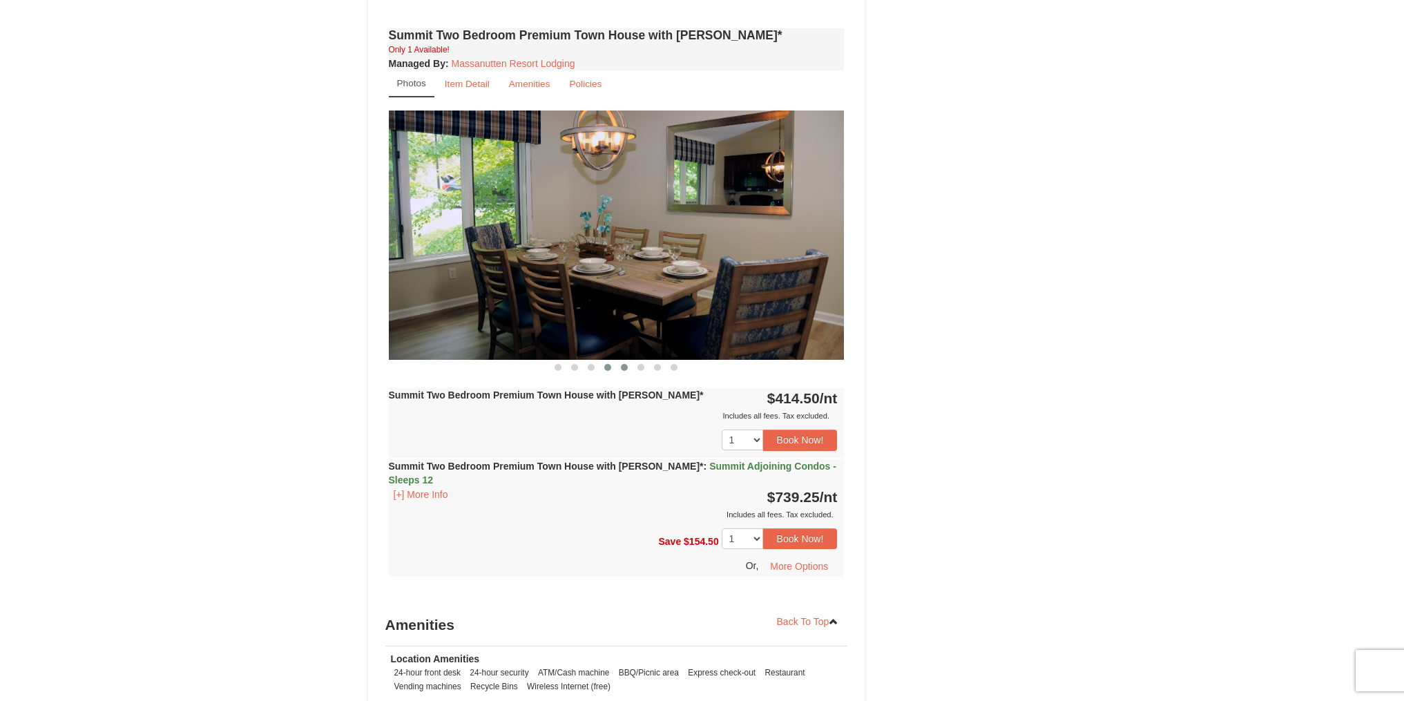
click at [609, 364] on span at bounding box center [607, 367] width 7 height 7
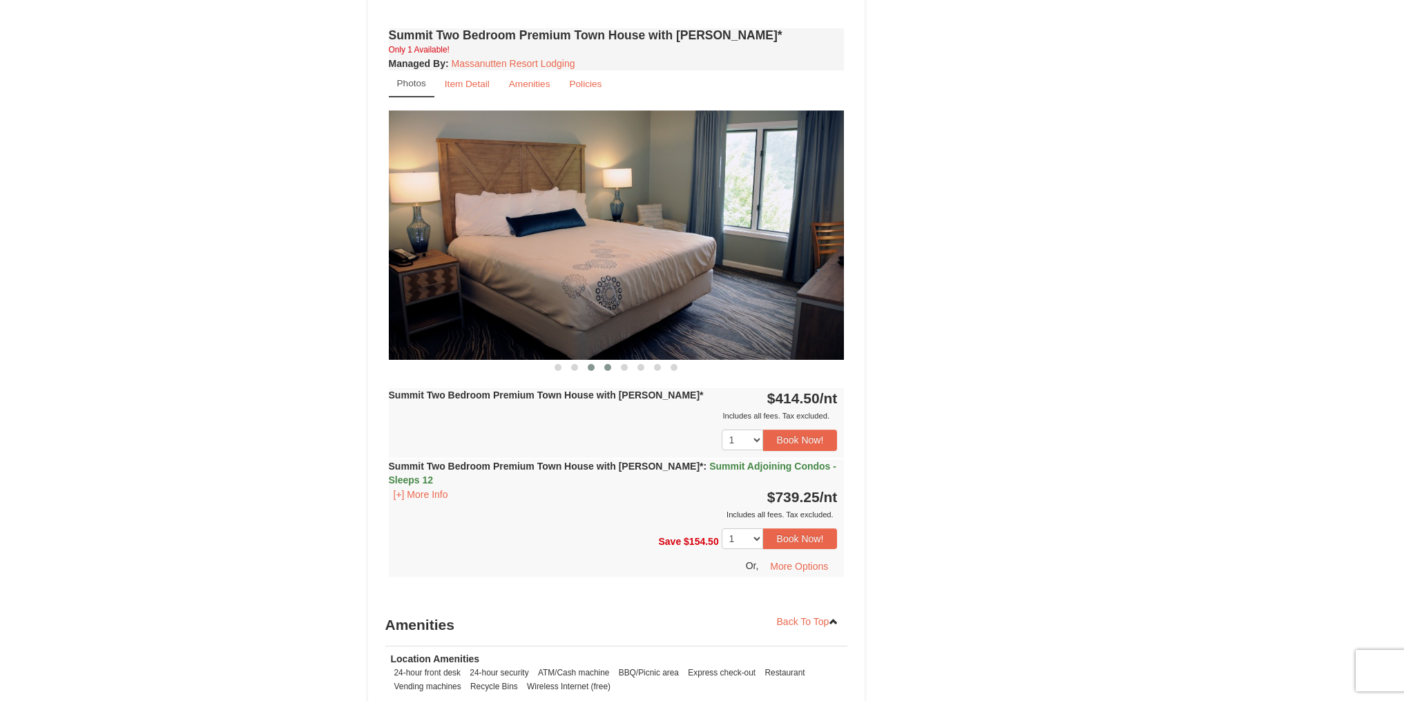
click at [597, 360] on button at bounding box center [591, 367] width 17 height 14
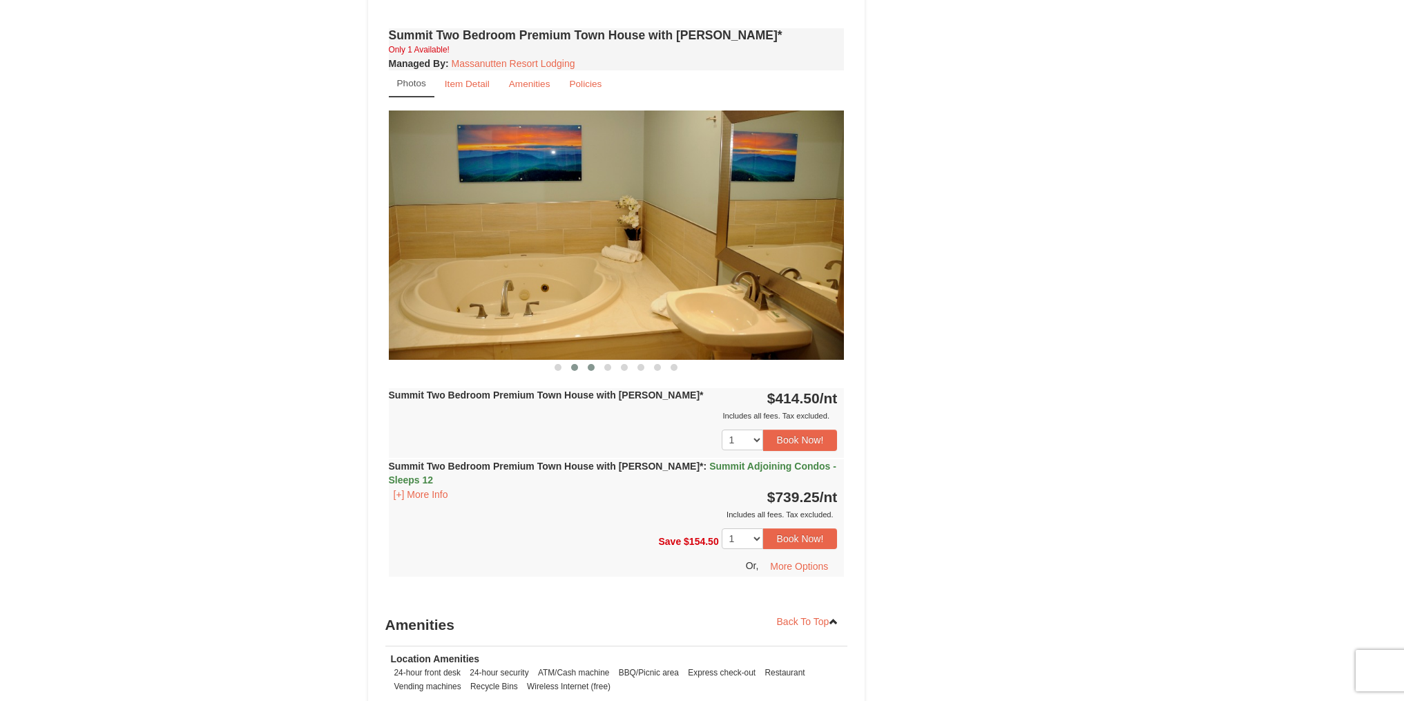
click at [576, 364] on span at bounding box center [574, 367] width 7 height 7
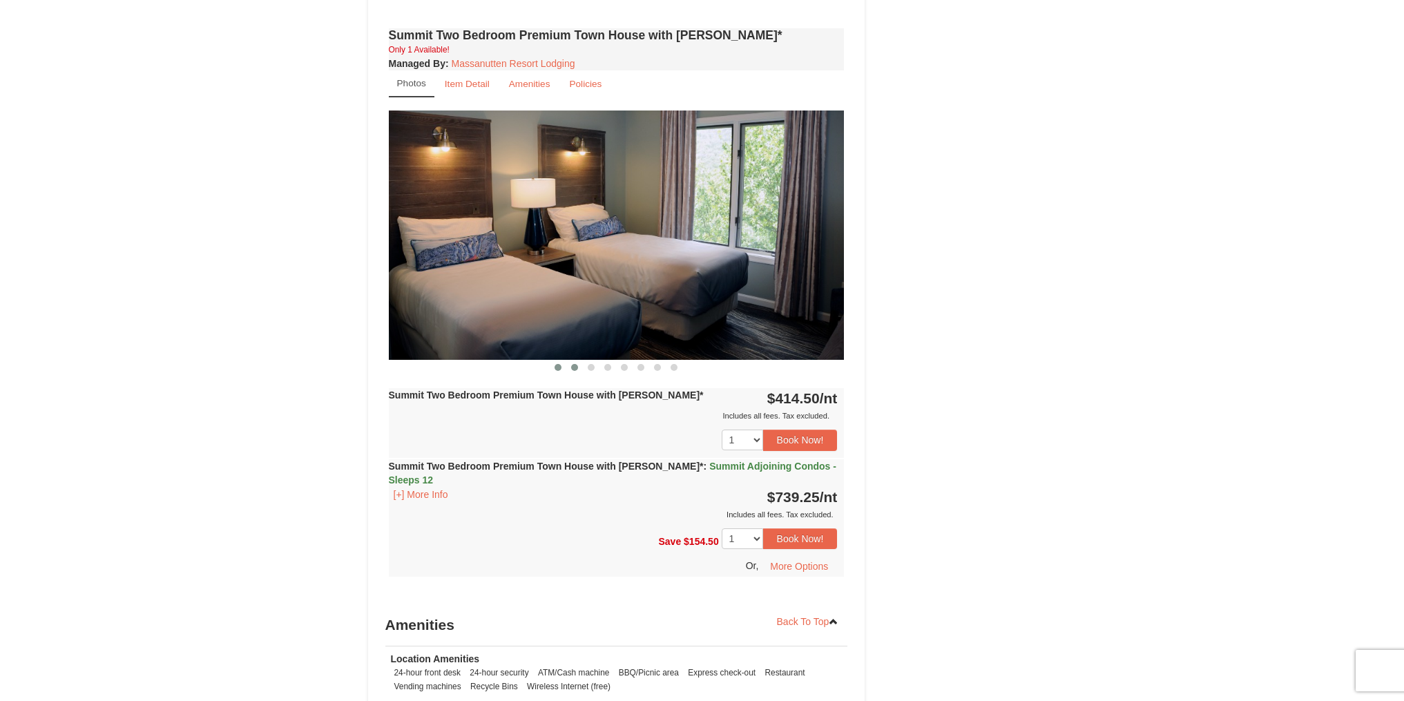
click at [556, 364] on span at bounding box center [557, 367] width 7 height 7
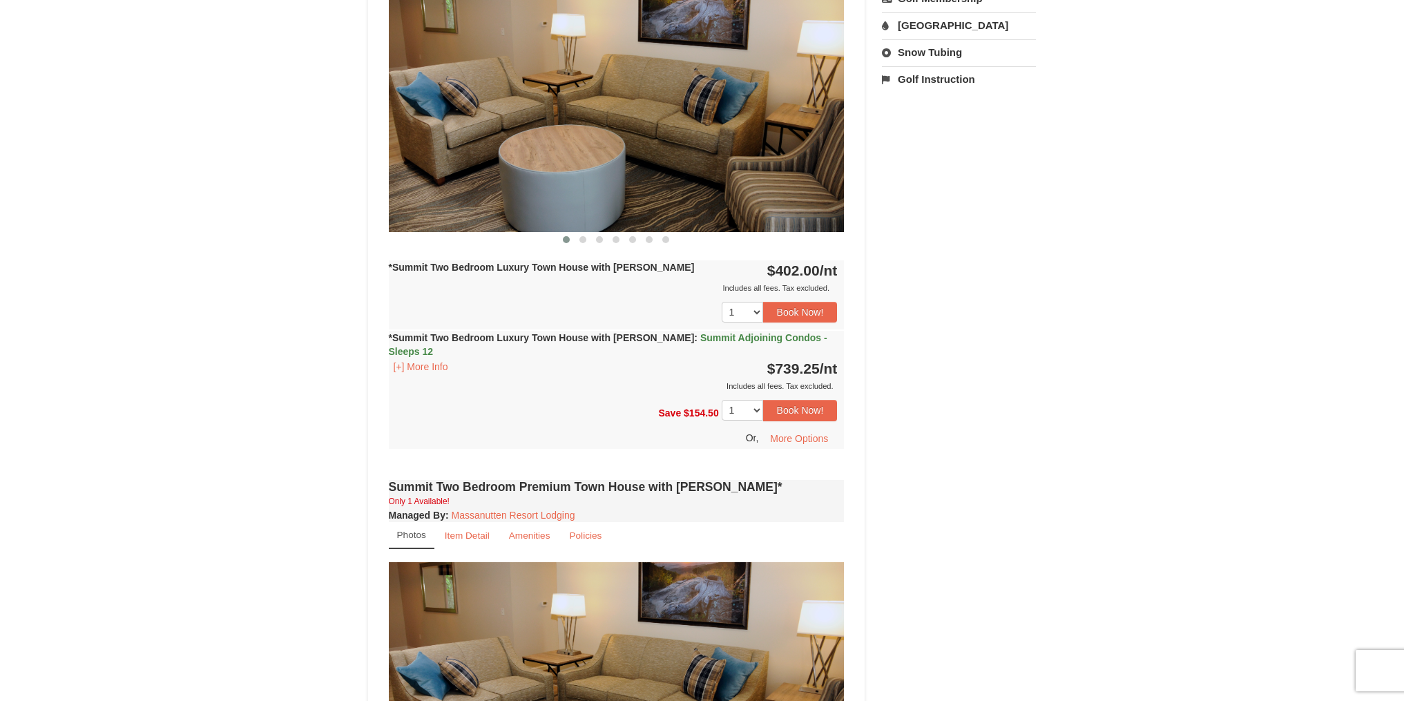
scroll to position [586, 0]
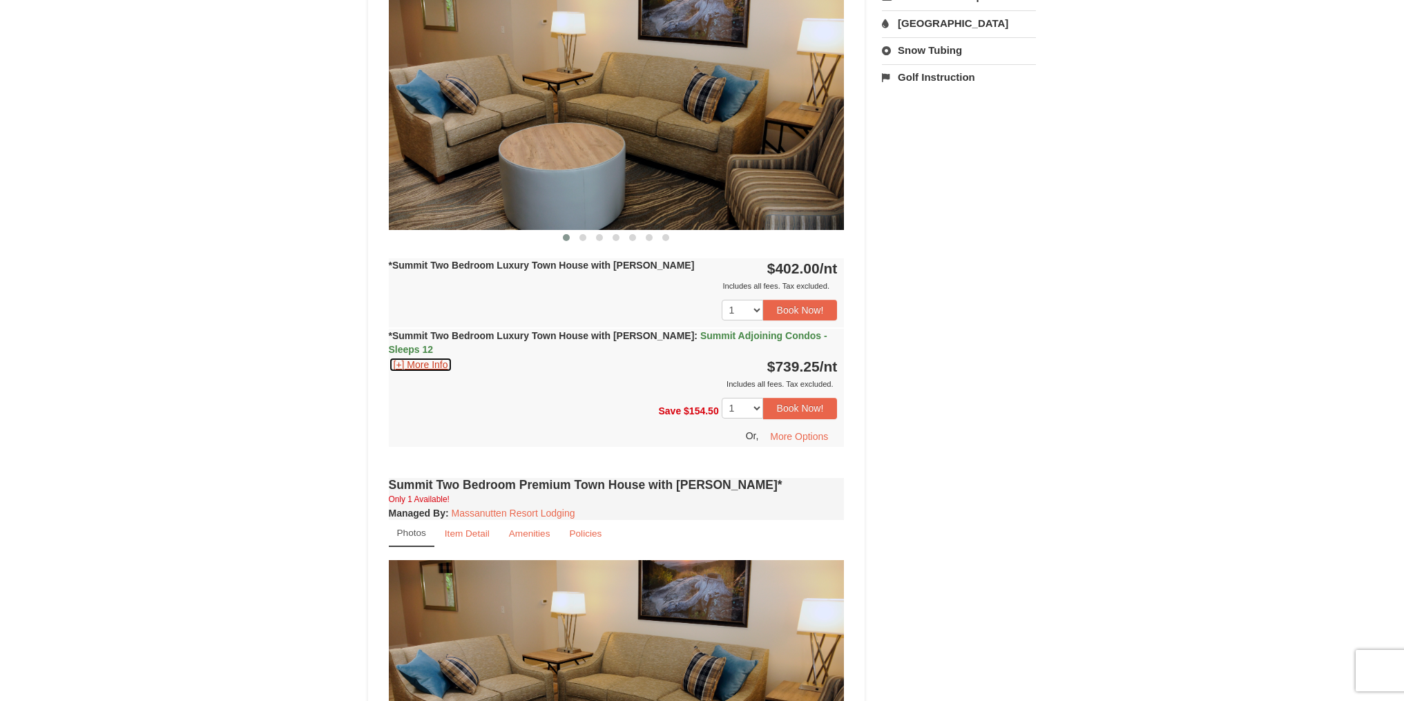
click at [432, 357] on button "[+] More Info" at bounding box center [421, 364] width 64 height 15
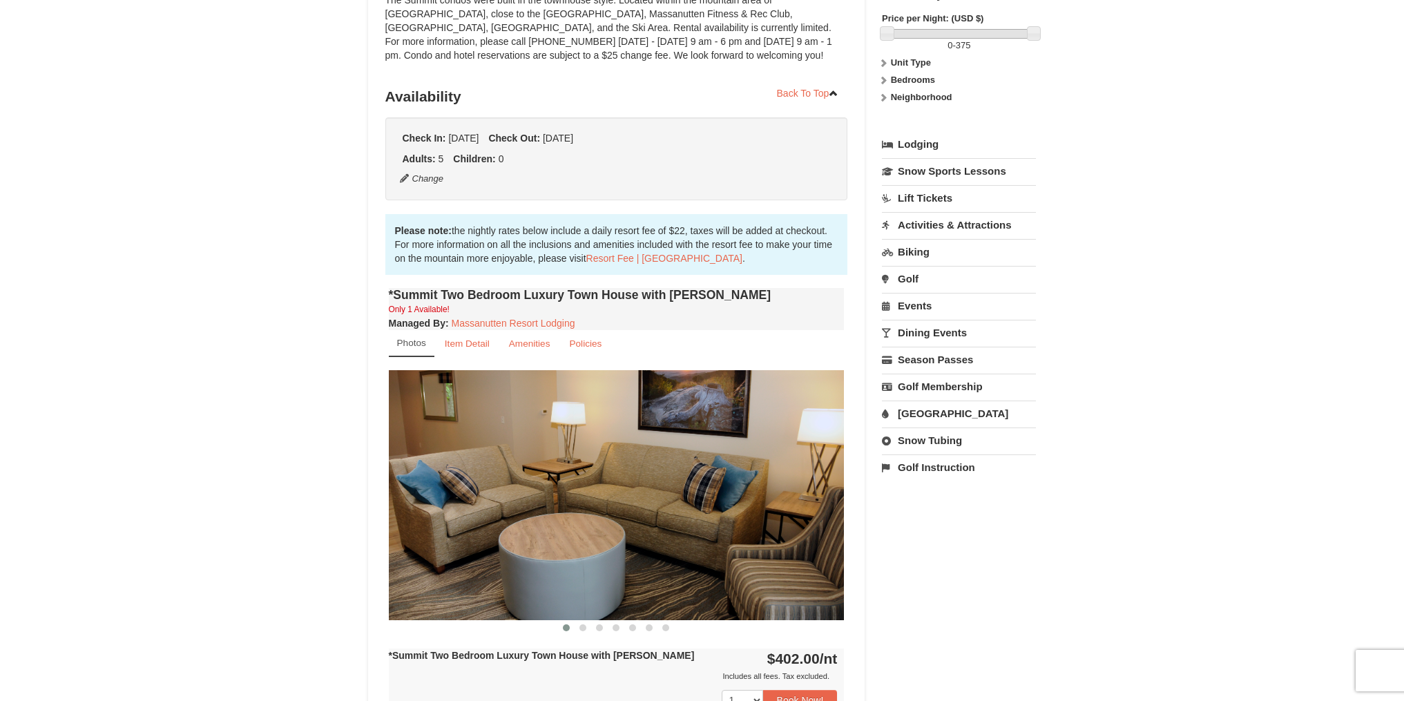
scroll to position [190, 0]
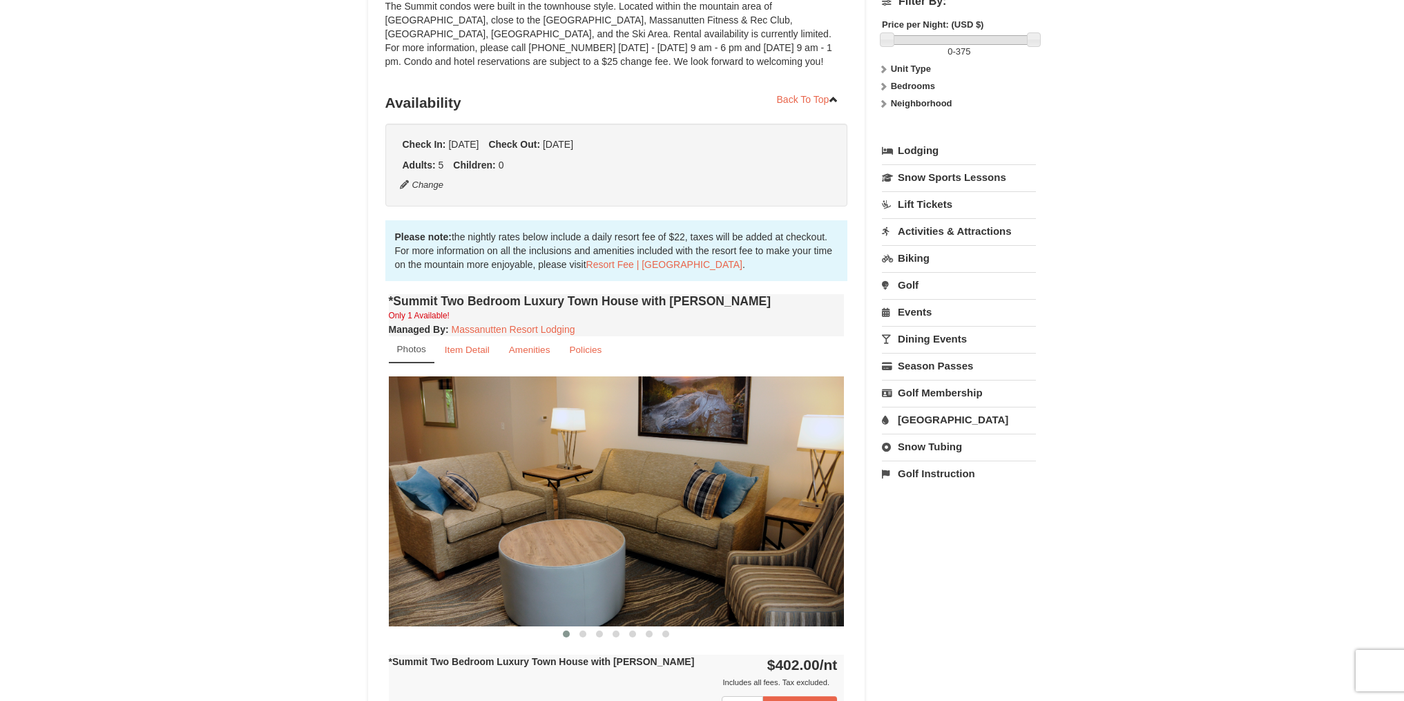
click at [910, 444] on link "Snow Tubing" at bounding box center [959, 447] width 154 height 26
select select "12"
click option "December" at bounding box center [0, 0] width 0 height 0
click at [916, 523] on button "Search" at bounding box center [905, 519] width 47 height 19
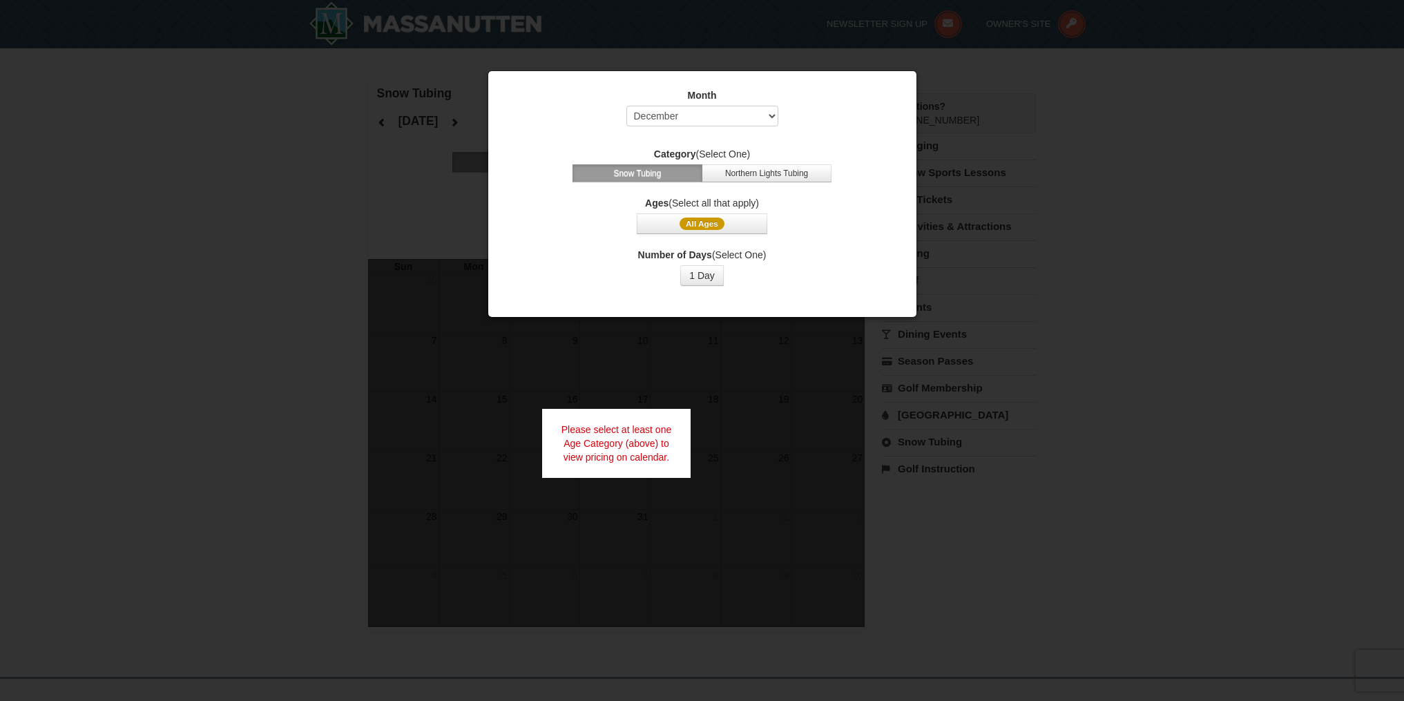
select select "12"
click at [708, 280] on button "1 Day" at bounding box center [701, 275] width 43 height 21
click at [646, 173] on button "Snow Tubing" at bounding box center [637, 173] width 130 height 18
click at [702, 224] on span "All Ages" at bounding box center [701, 223] width 45 height 12
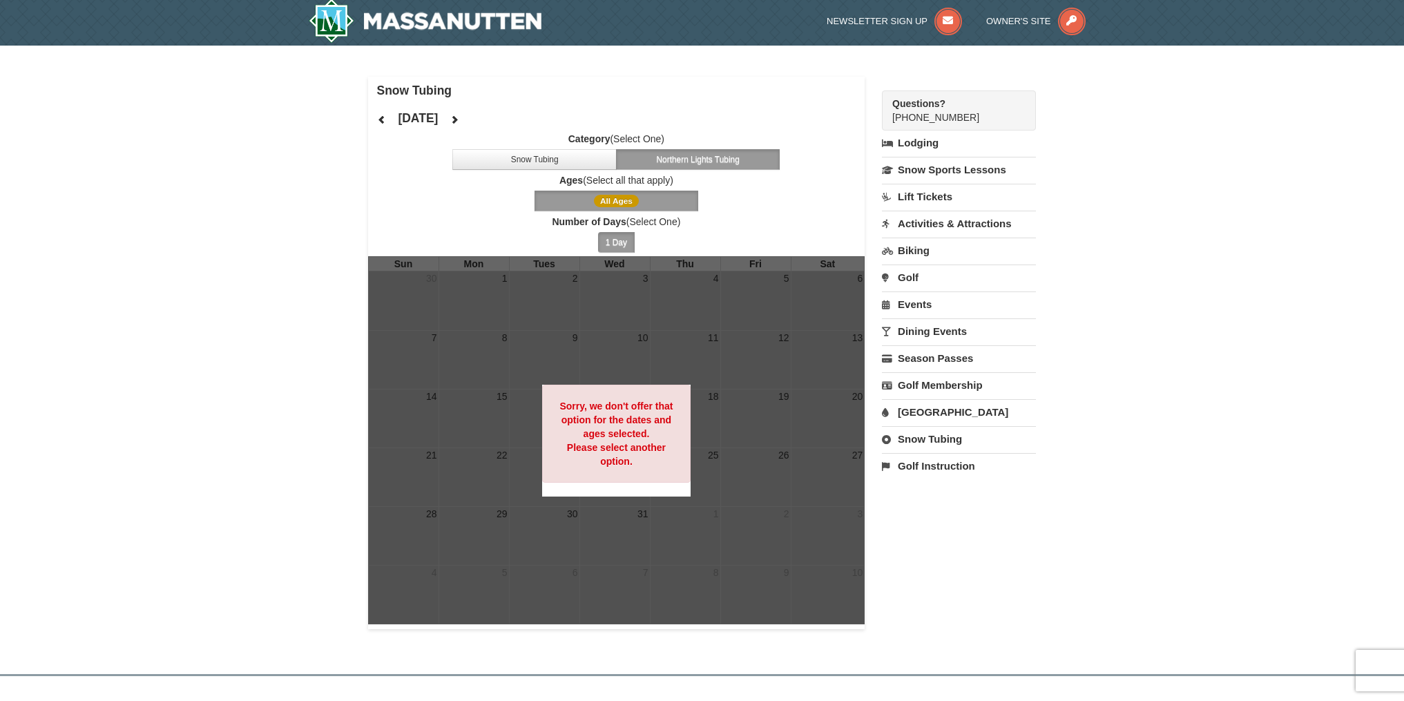
click at [624, 200] on span "All Ages" at bounding box center [616, 201] width 45 height 12
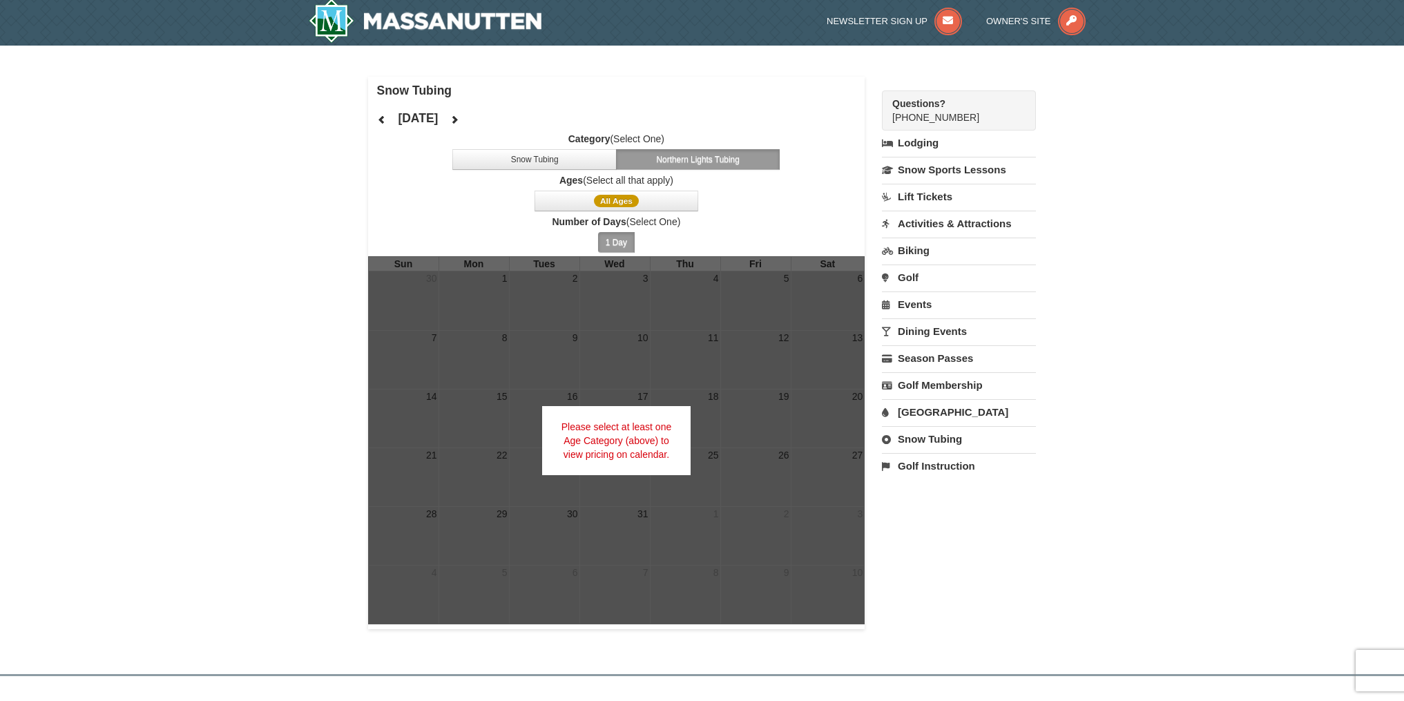
click at [677, 157] on button "Northern Lights Tubing" at bounding box center [698, 159] width 164 height 21
click at [569, 160] on button "Snow Tubing" at bounding box center [534, 159] width 164 height 21
click at [571, 159] on button "Snow Tubing" at bounding box center [534, 159] width 164 height 21
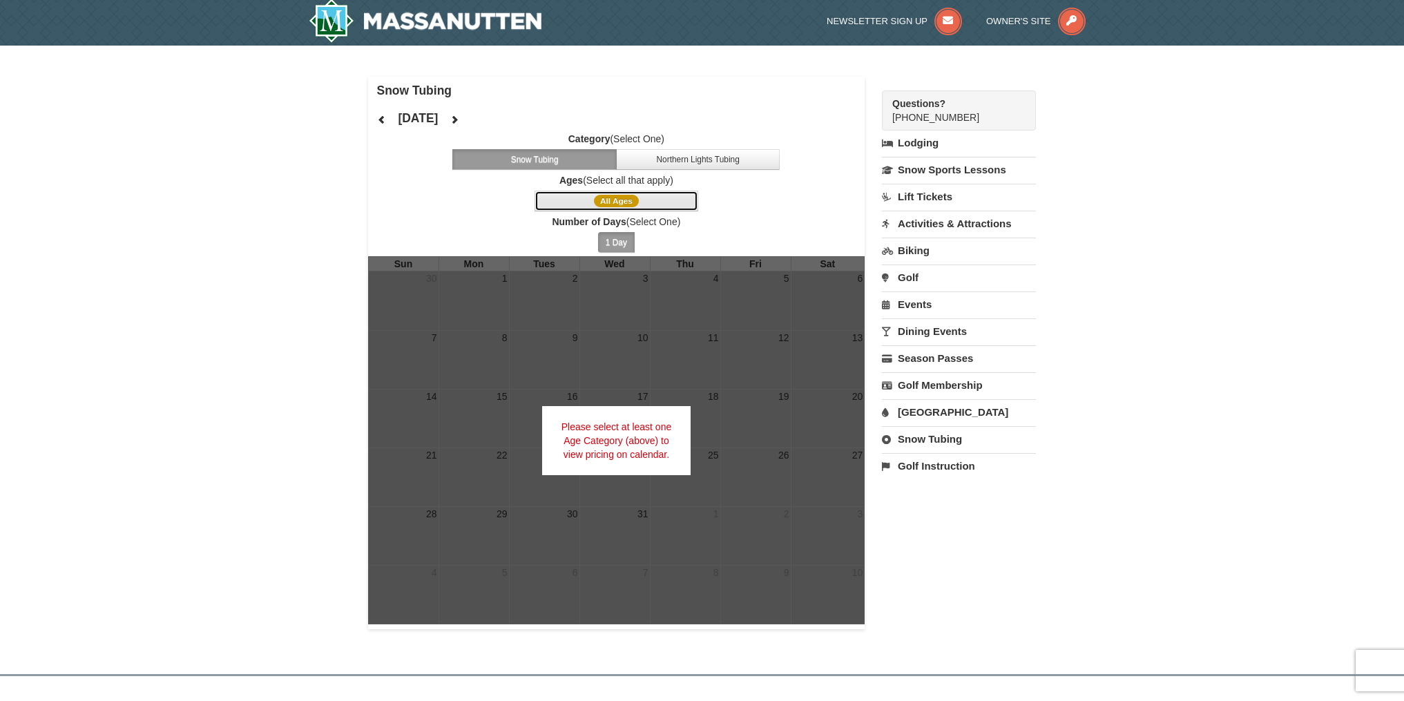
click at [556, 200] on button "All Ages" at bounding box center [616, 201] width 164 height 21
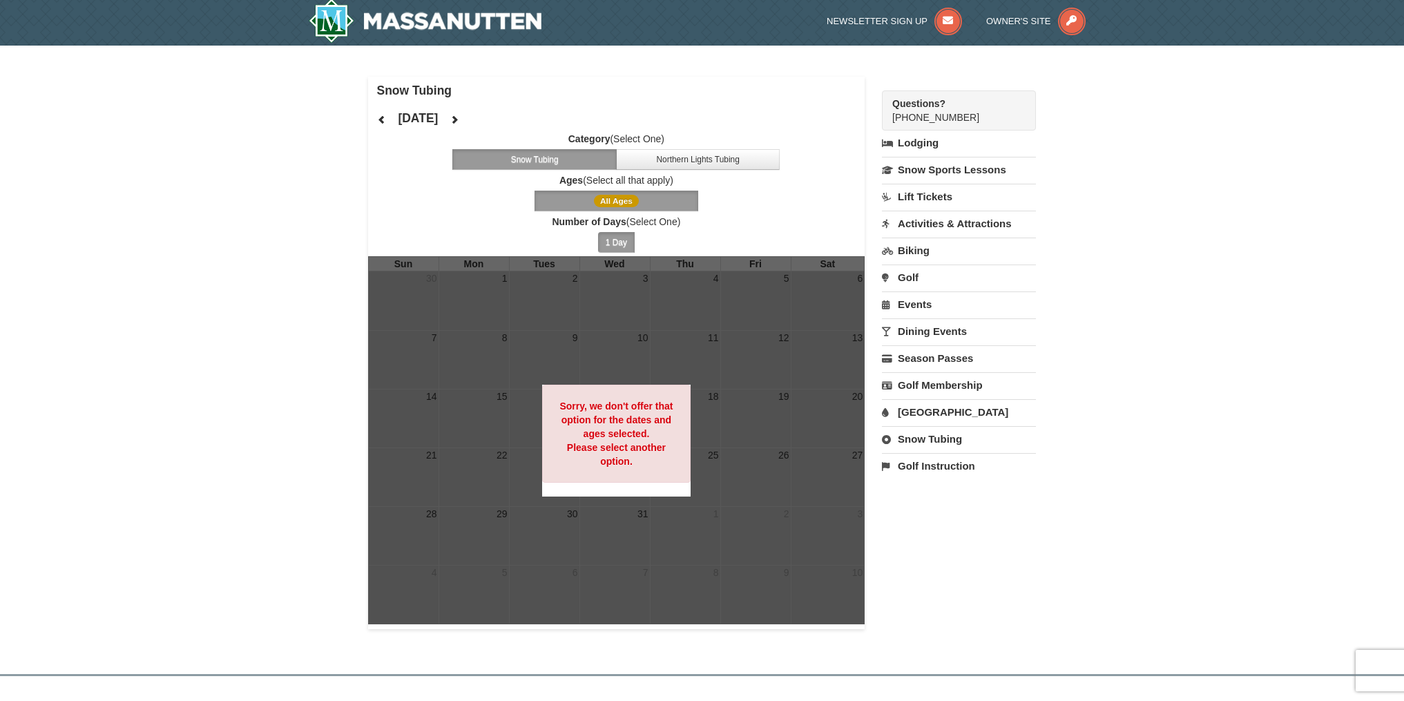
click at [610, 239] on button "1 Day" at bounding box center [616, 242] width 37 height 21
click at [923, 434] on link "Snow Tubing" at bounding box center [959, 439] width 154 height 26
select select "1"
click option "January" at bounding box center [0, 0] width 0 height 0
click at [916, 523] on div "Select Month: Please format dates MM/DD/YYYY October November December January …" at bounding box center [959, 496] width 154 height 88
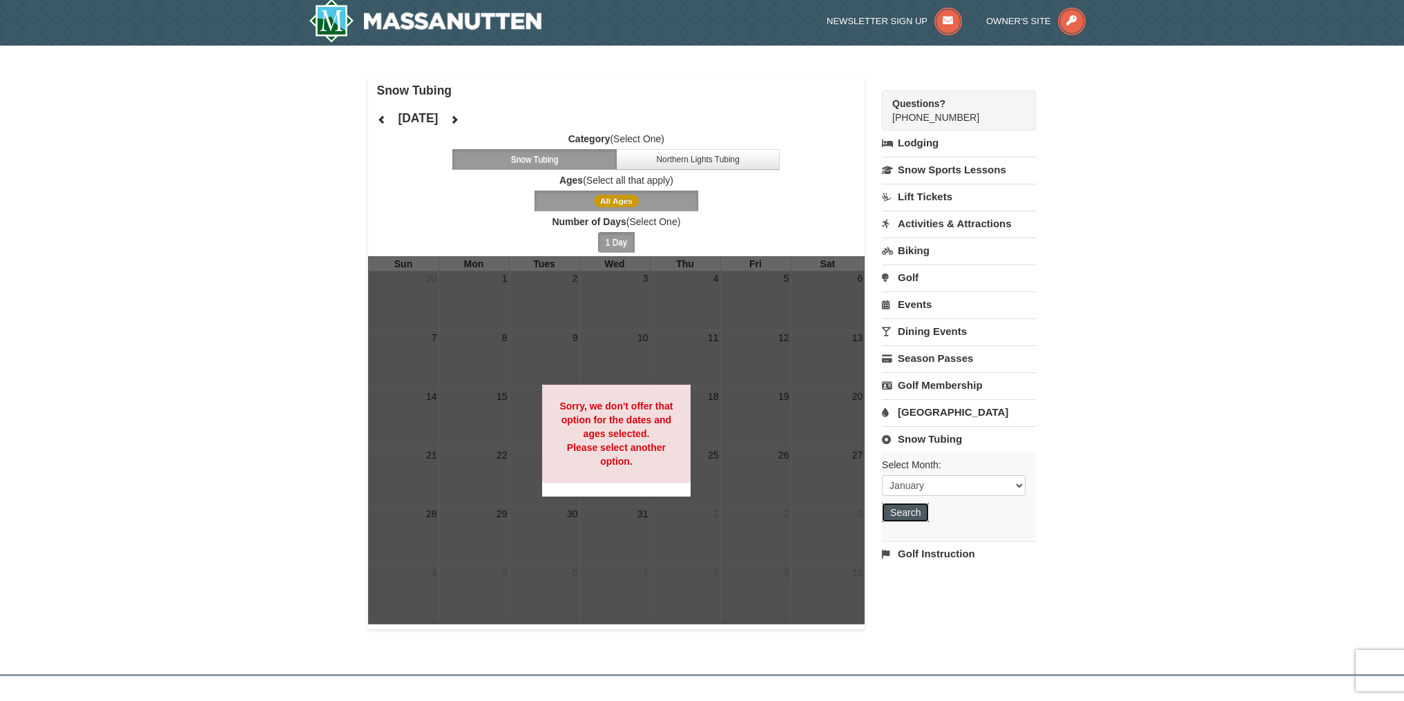
click at [916, 516] on button "Search" at bounding box center [905, 512] width 47 height 19
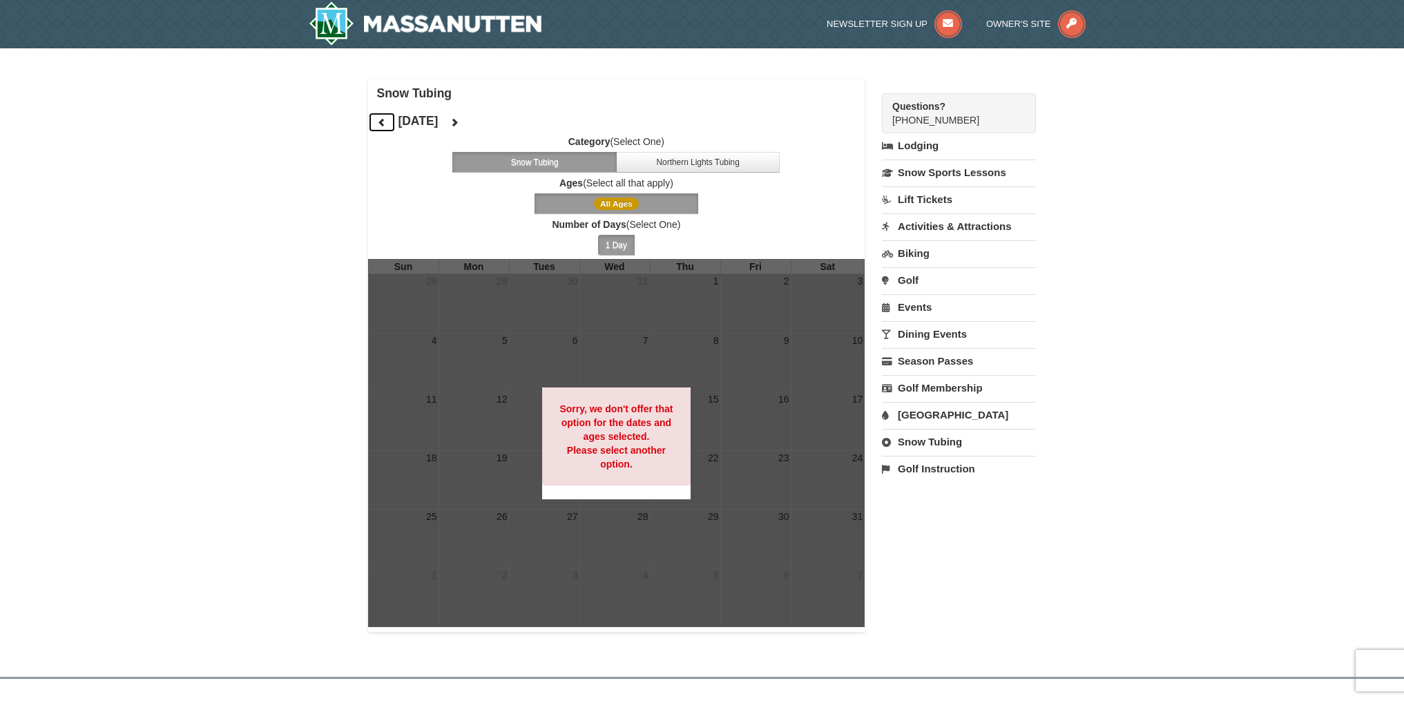
click at [388, 117] on button at bounding box center [382, 122] width 28 height 21
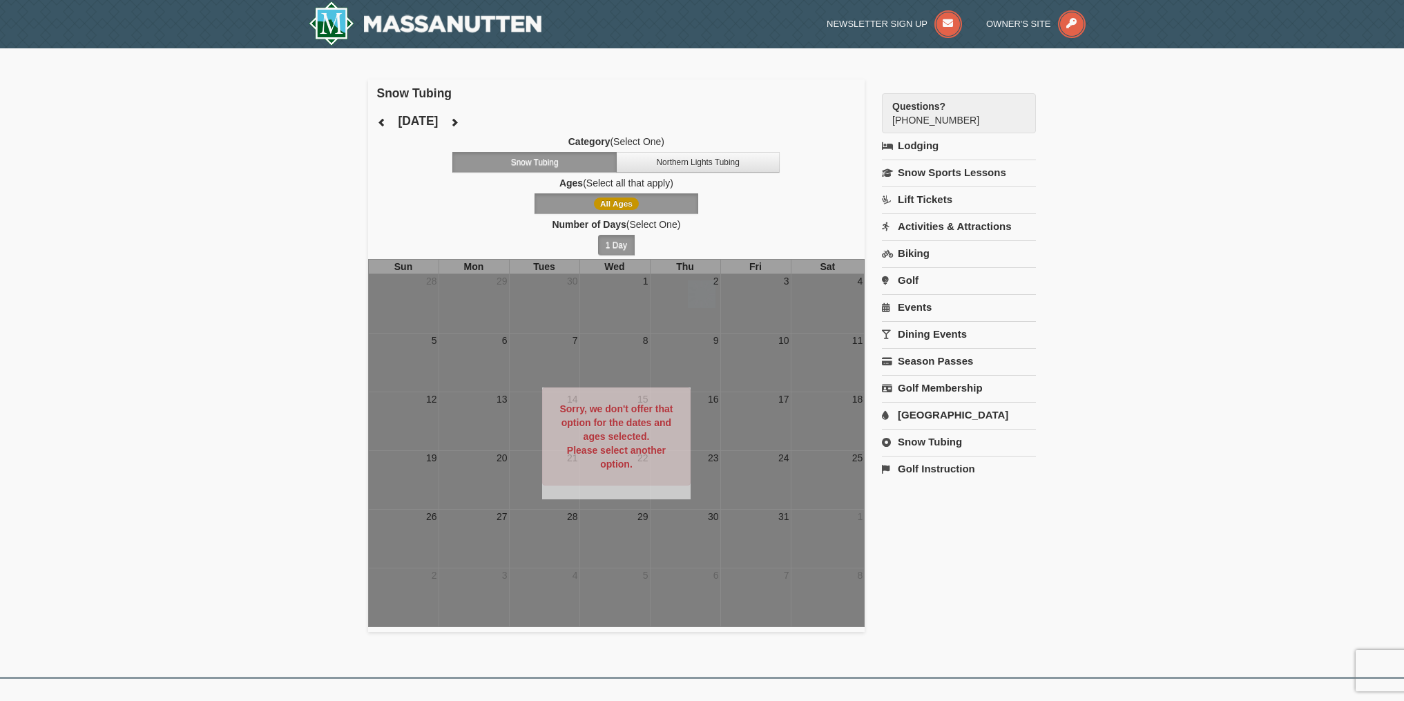
click at [388, 117] on div at bounding box center [702, 350] width 1404 height 701
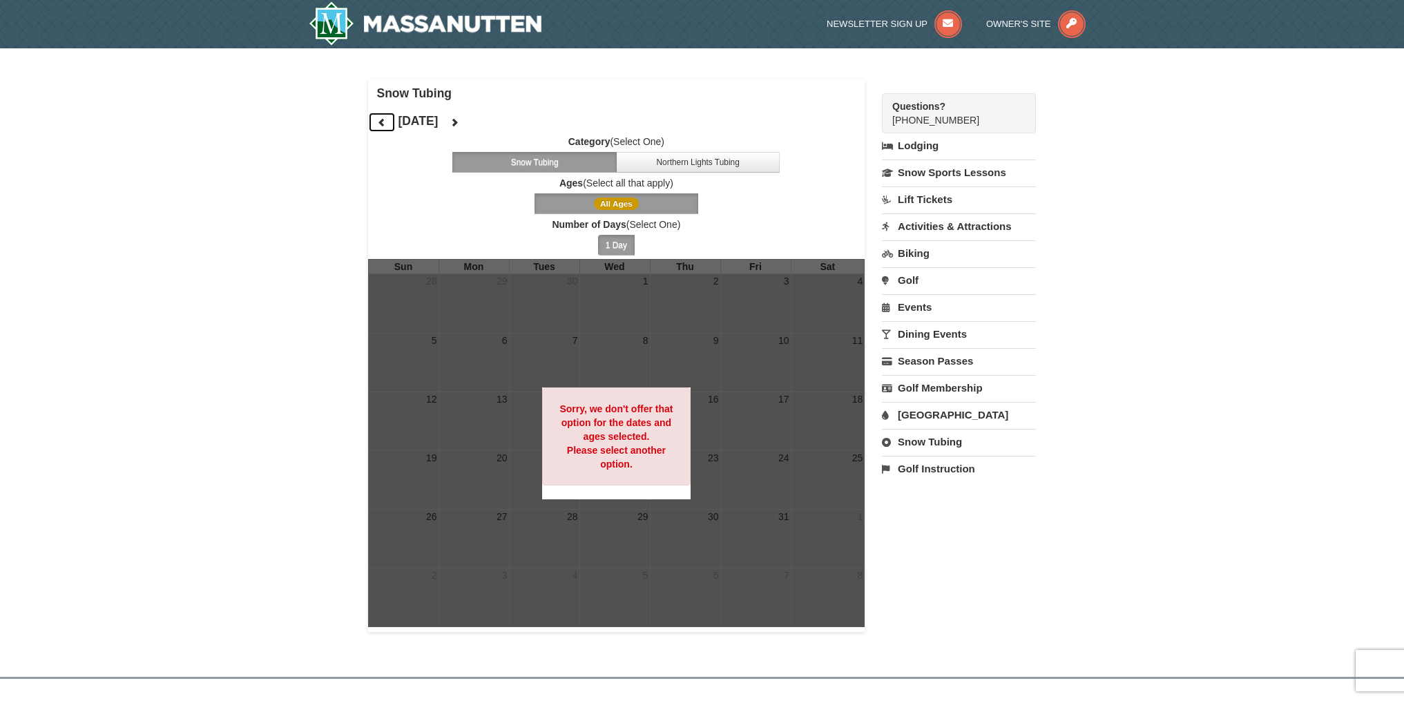
click at [388, 117] on button at bounding box center [382, 122] width 28 height 21
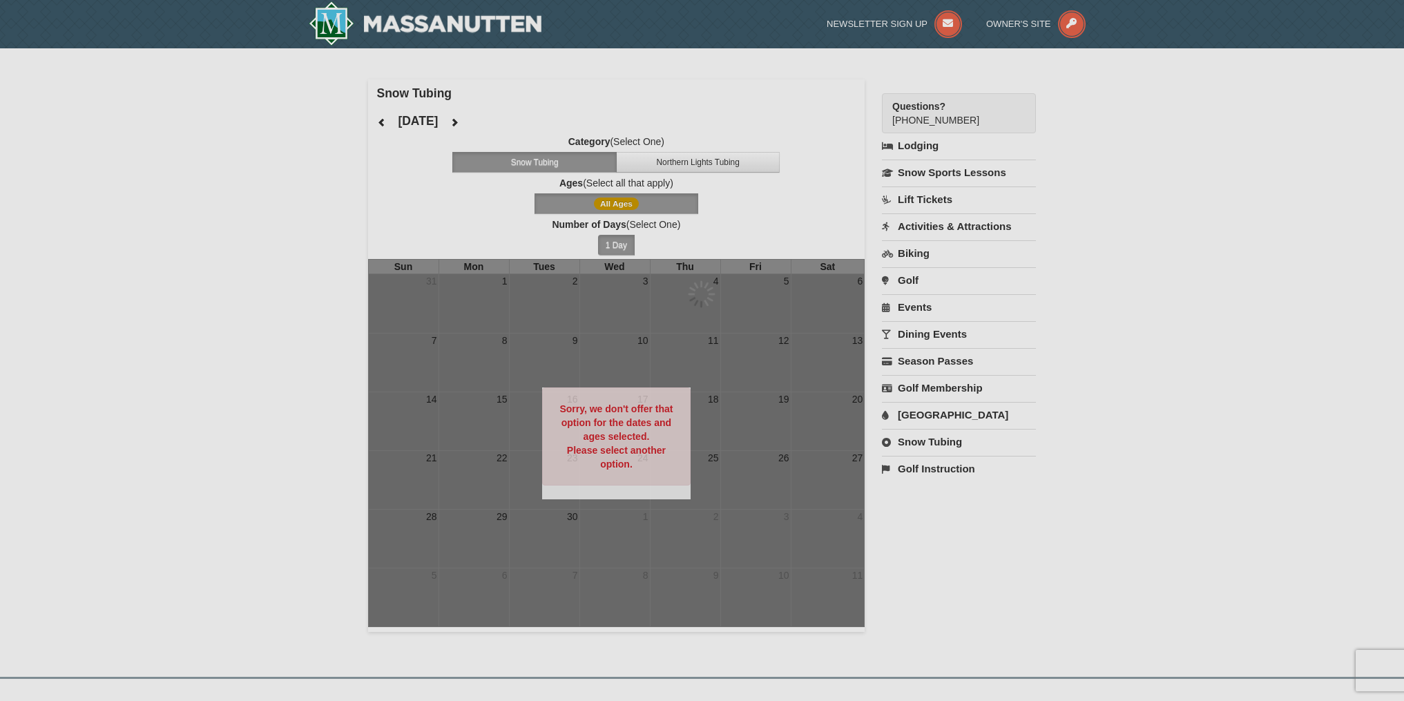
click at [388, 117] on div at bounding box center [702, 350] width 1404 height 701
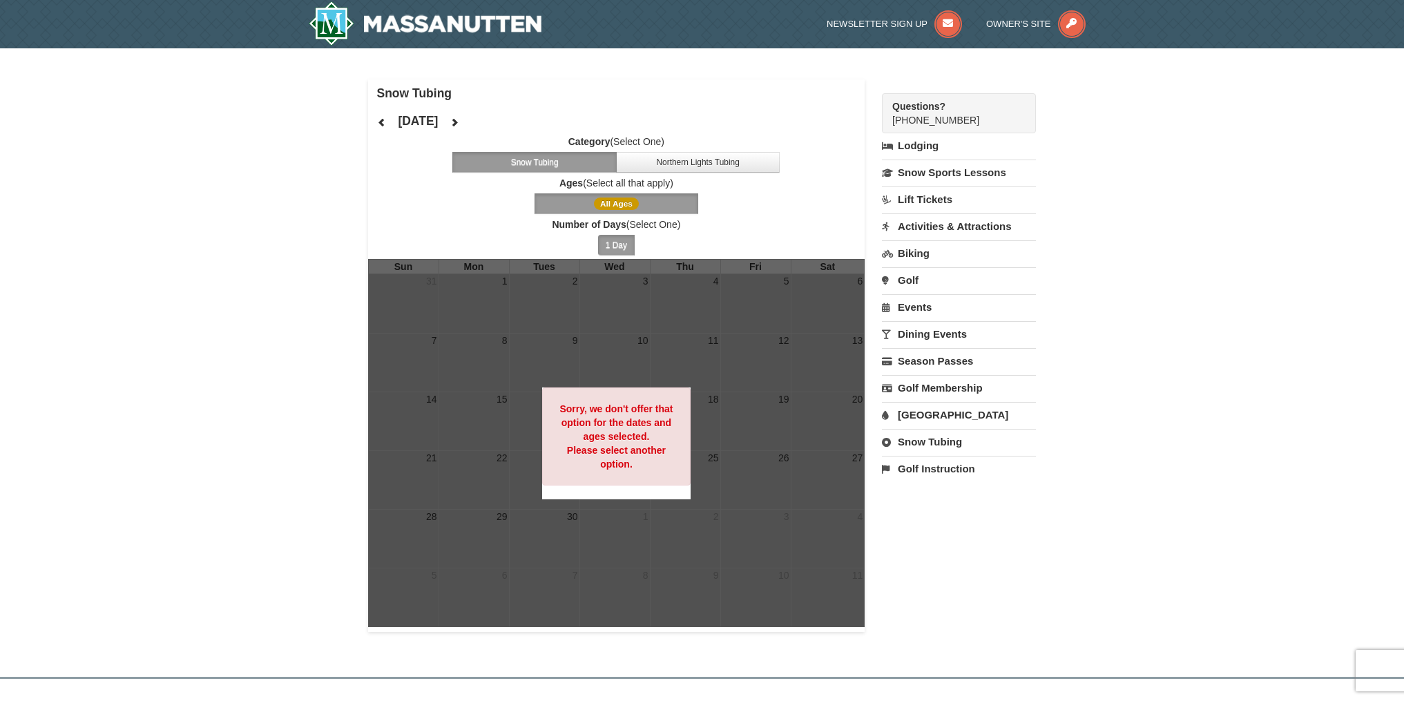
click at [388, 117] on div at bounding box center [702, 350] width 1404 height 701
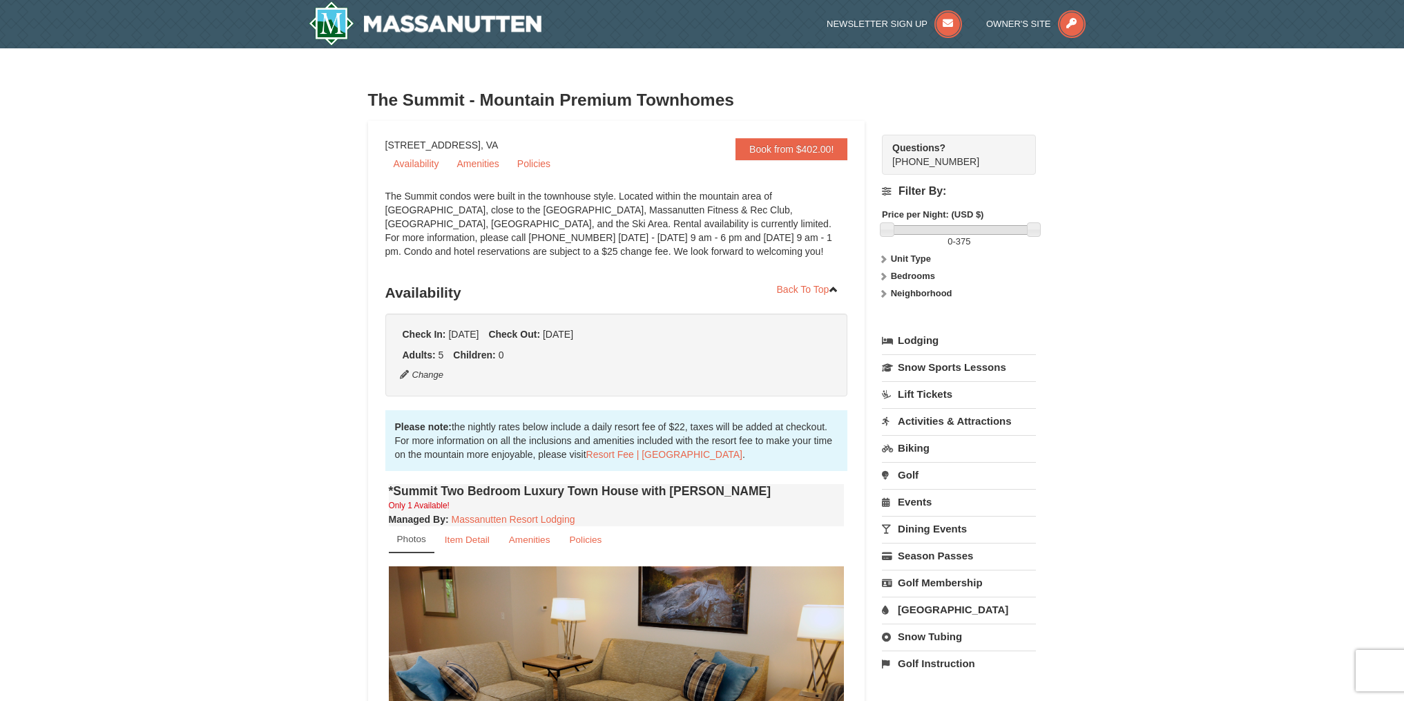
scroll to position [1, 0]
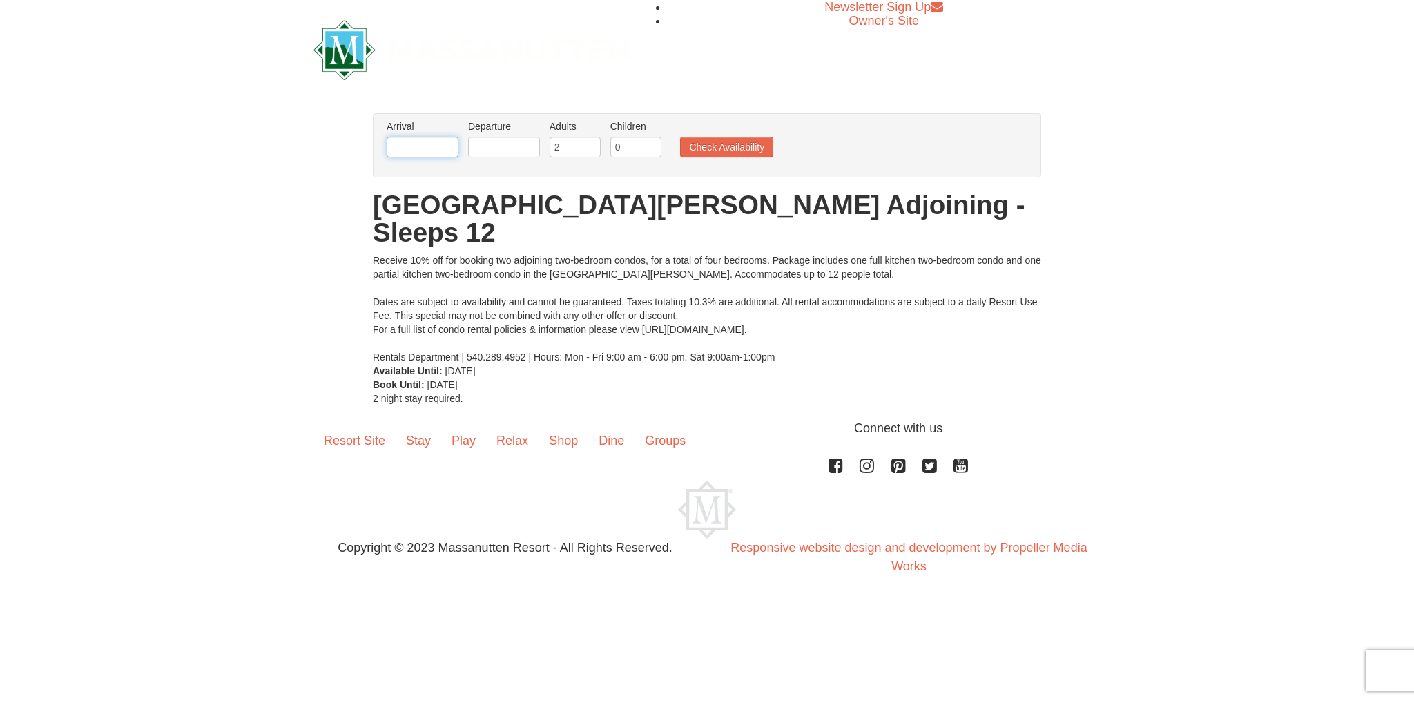
click at [439, 146] on input "text" at bounding box center [423, 147] width 72 height 21
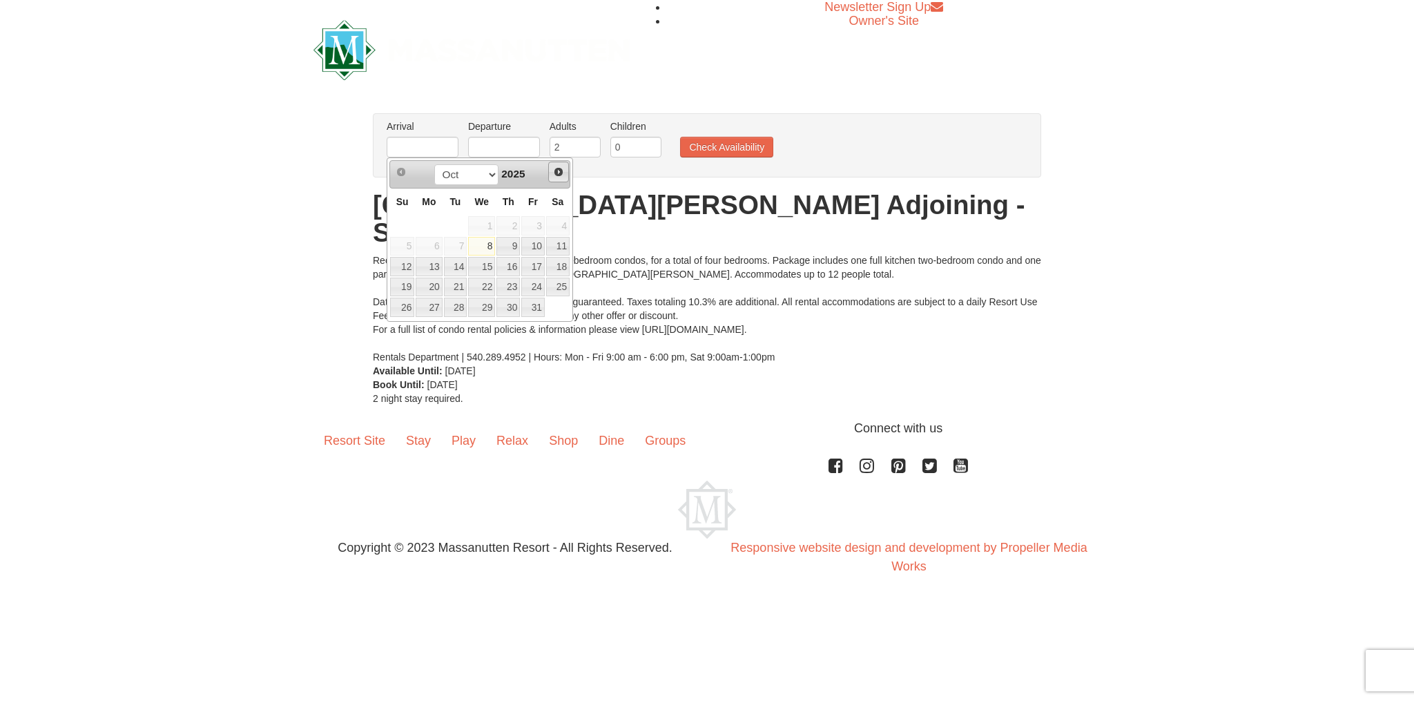
click at [554, 171] on span "Next" at bounding box center [558, 171] width 11 height 11
click at [515, 288] on link "25" at bounding box center [507, 287] width 23 height 19
type input "[DATE]"
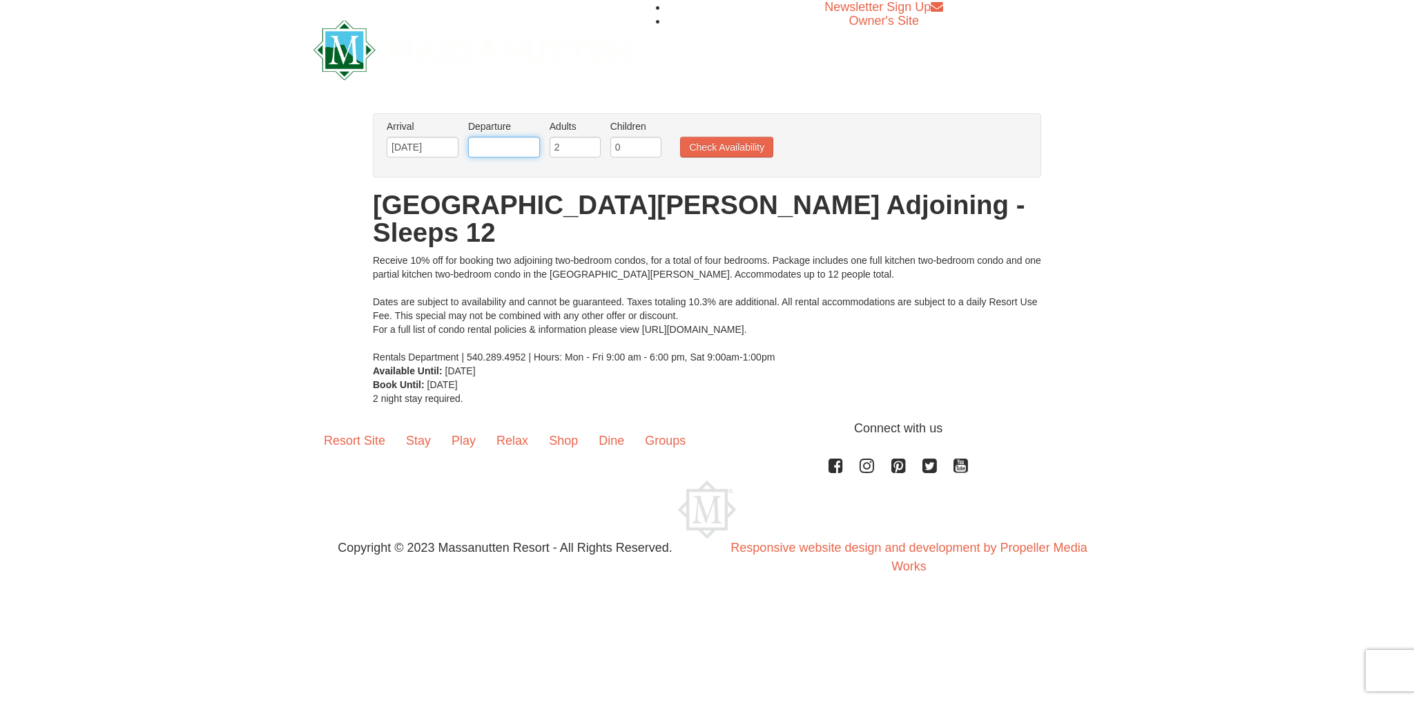
click at [527, 148] on input "text" at bounding box center [504, 147] width 72 height 21
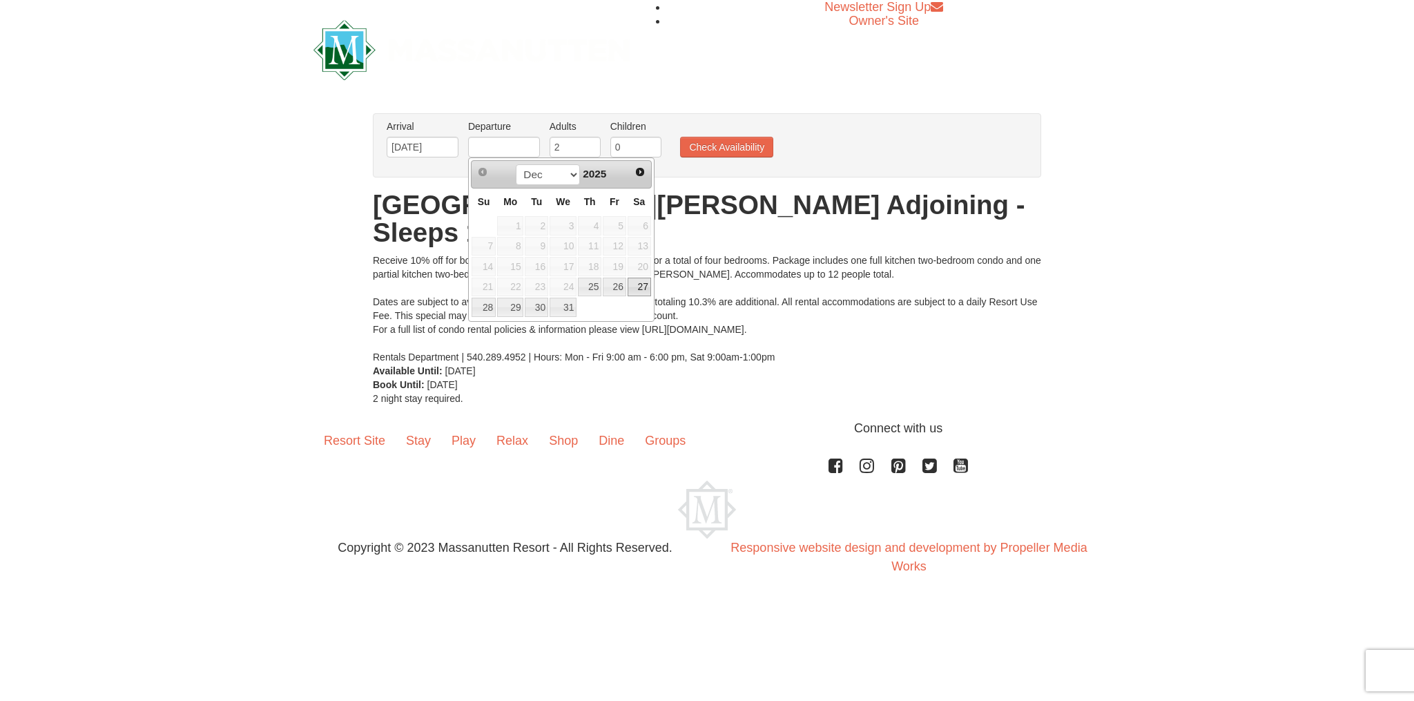
click at [639, 289] on link "27" at bounding box center [639, 287] width 23 height 19
type input "[DATE]"
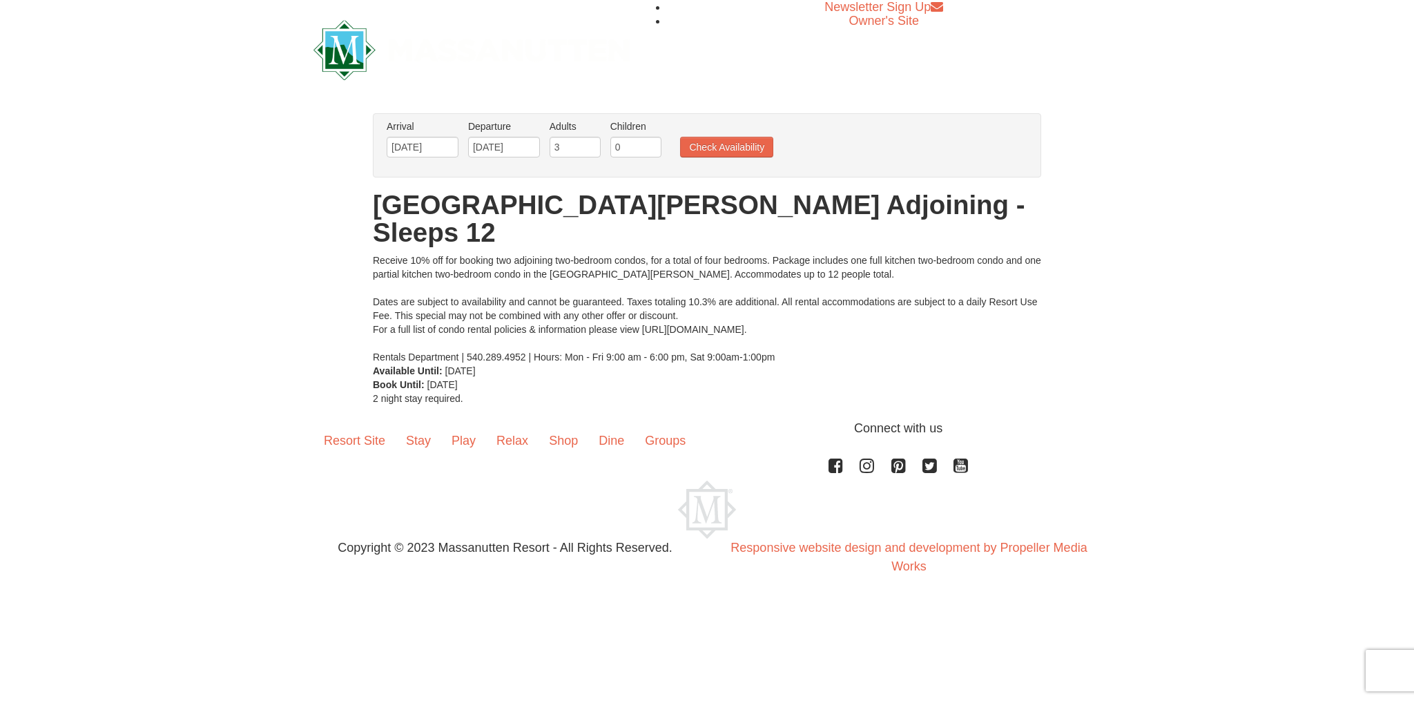
click at [594, 146] on input "3" at bounding box center [575, 147] width 51 height 21
click at [594, 146] on input "4" at bounding box center [575, 147] width 51 height 21
type input "5"
click at [593, 144] on input "5" at bounding box center [575, 147] width 51 height 21
click at [722, 146] on button "Check Availability" at bounding box center [726, 147] width 93 height 21
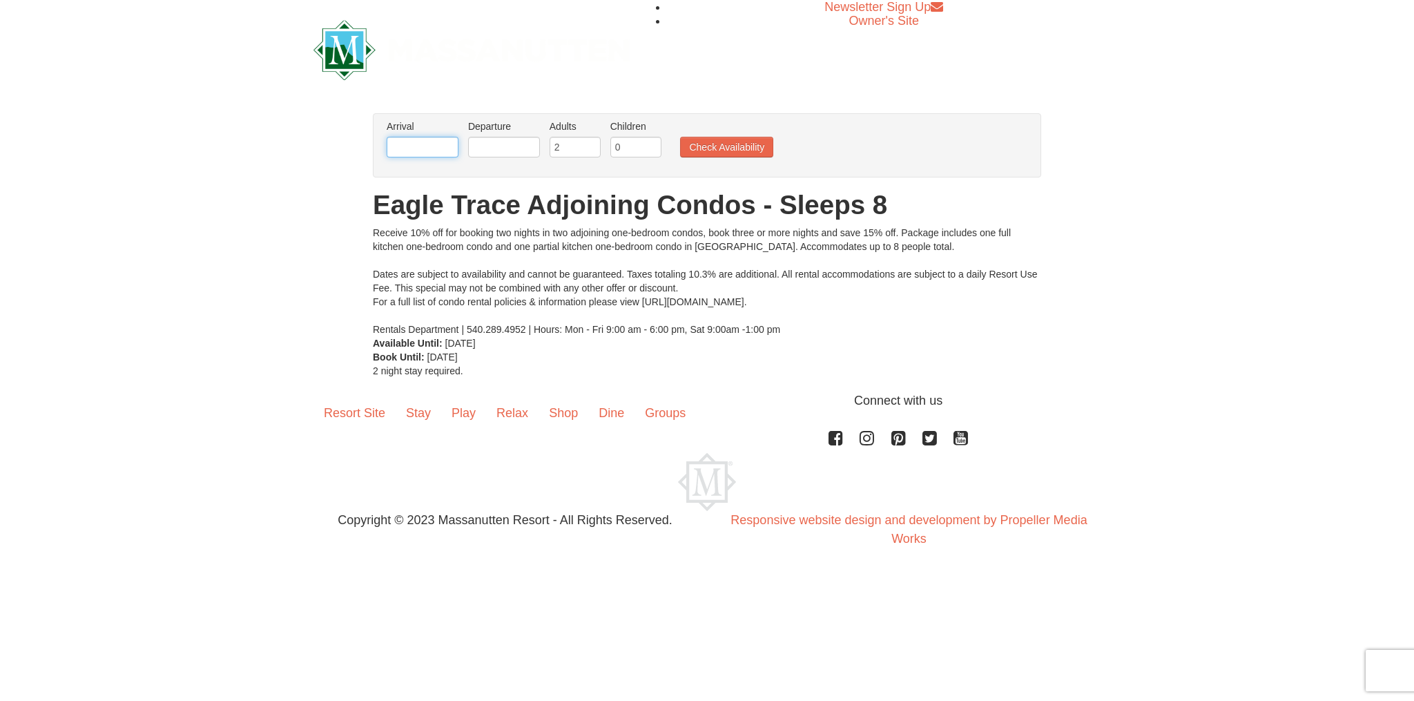
click at [432, 148] on input "text" at bounding box center [423, 147] width 72 height 21
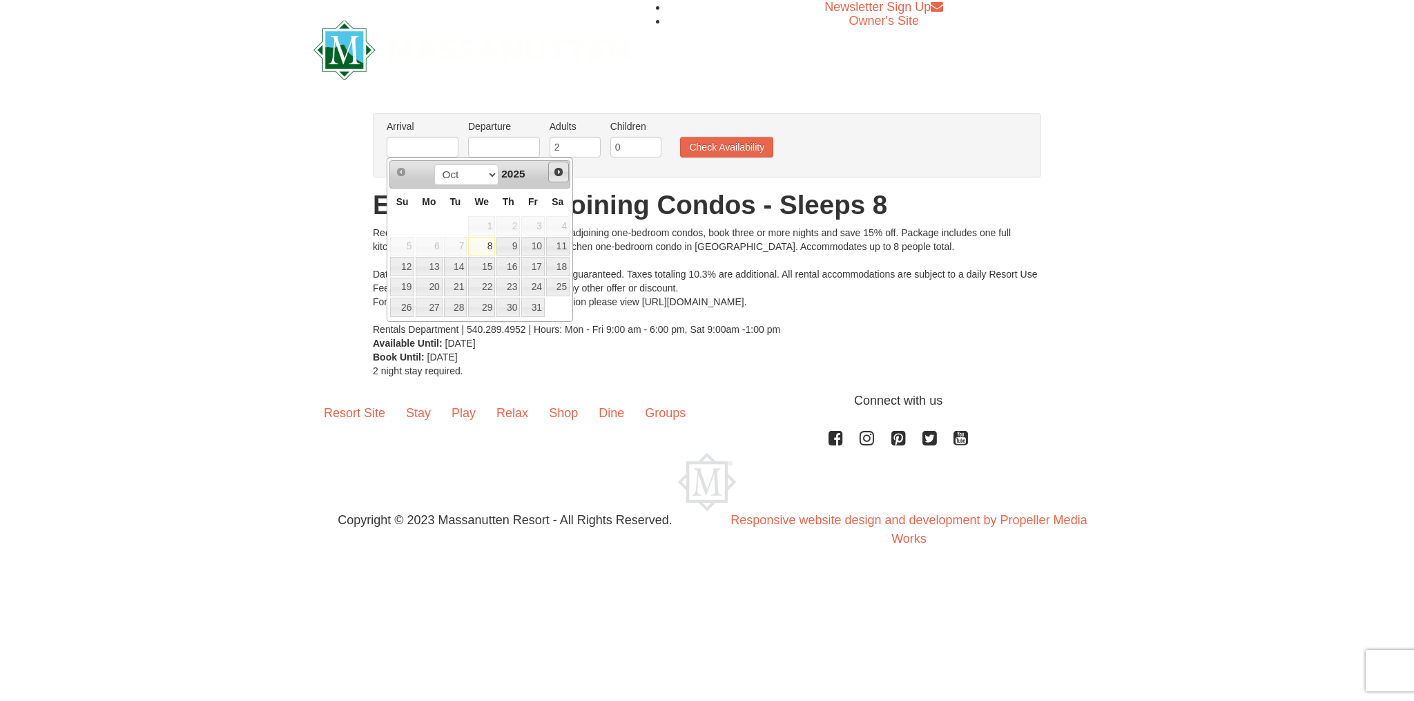
click at [564, 171] on span "Next" at bounding box center [558, 171] width 11 height 11
click at [513, 284] on link "25" at bounding box center [507, 287] width 23 height 19
type input "[DATE]"
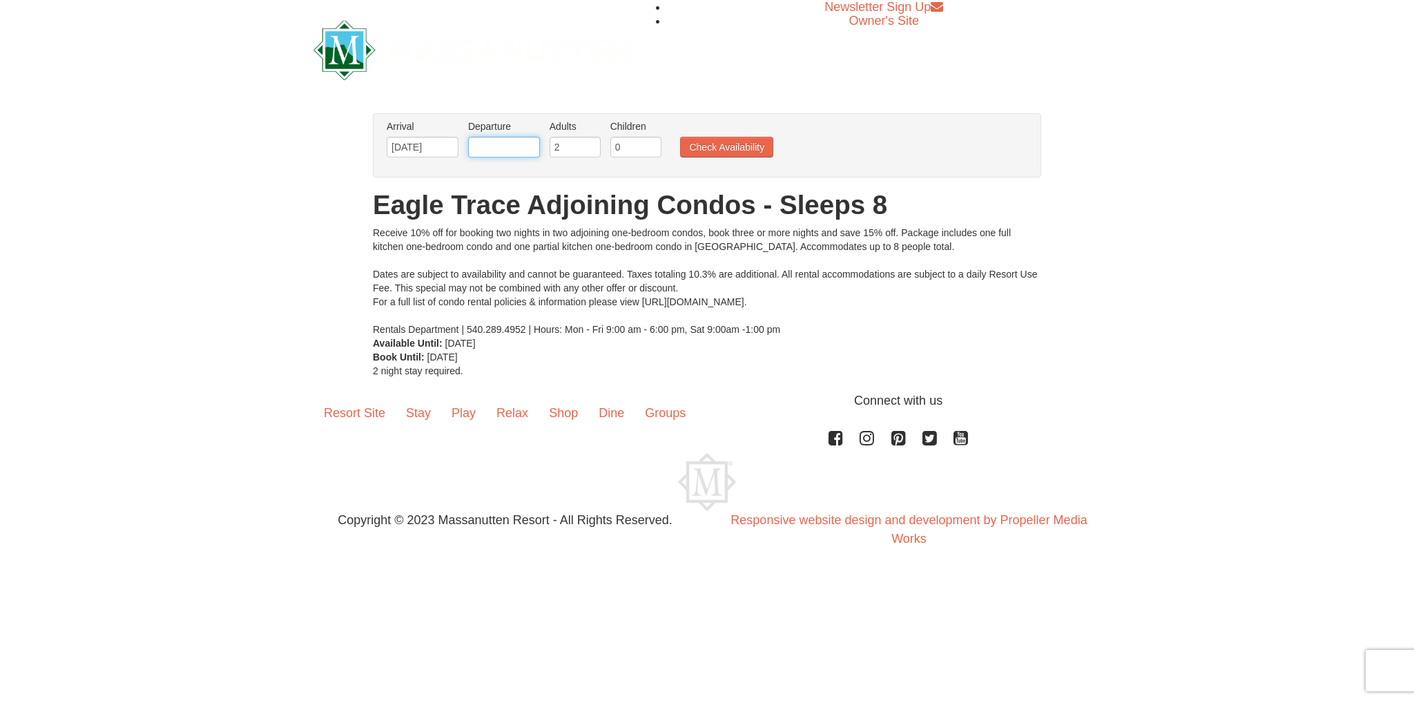
click at [530, 147] on input "text" at bounding box center [504, 147] width 72 height 21
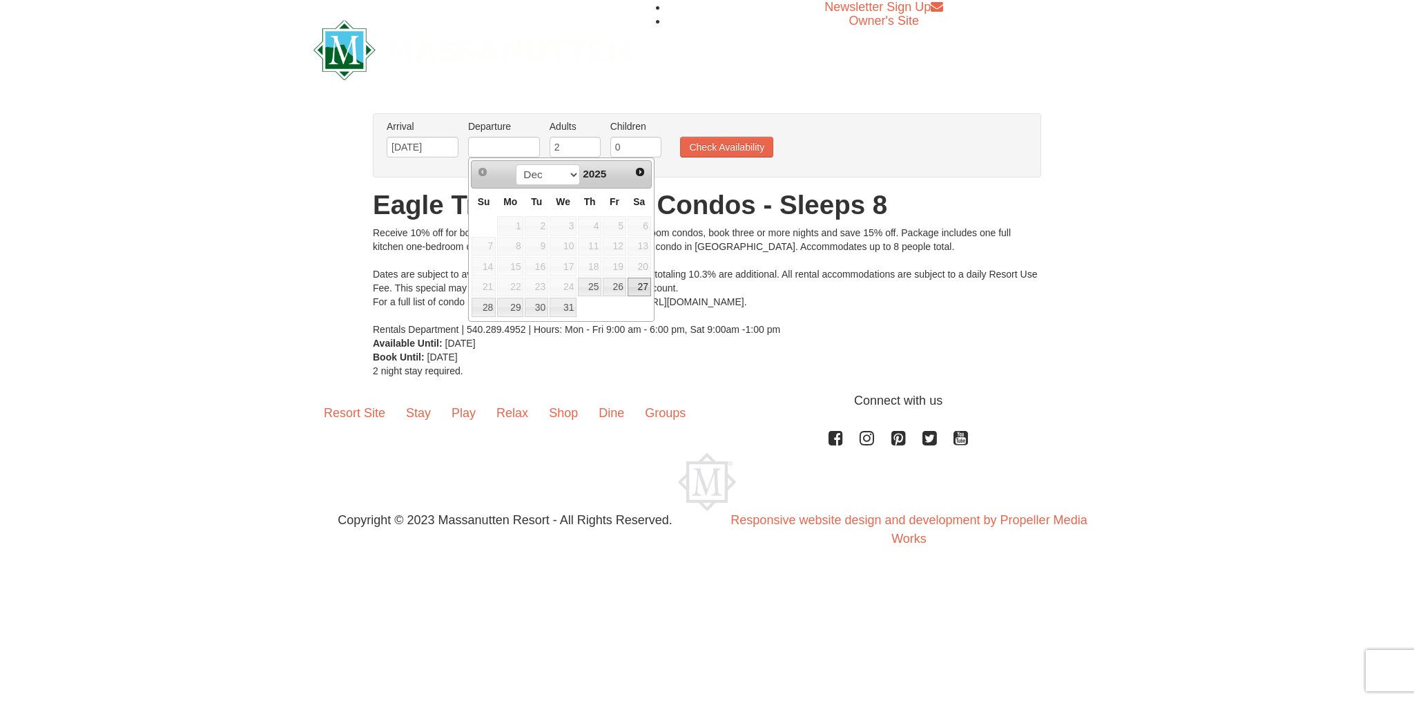
click at [638, 288] on link "27" at bounding box center [639, 287] width 23 height 19
type input "[DATE]"
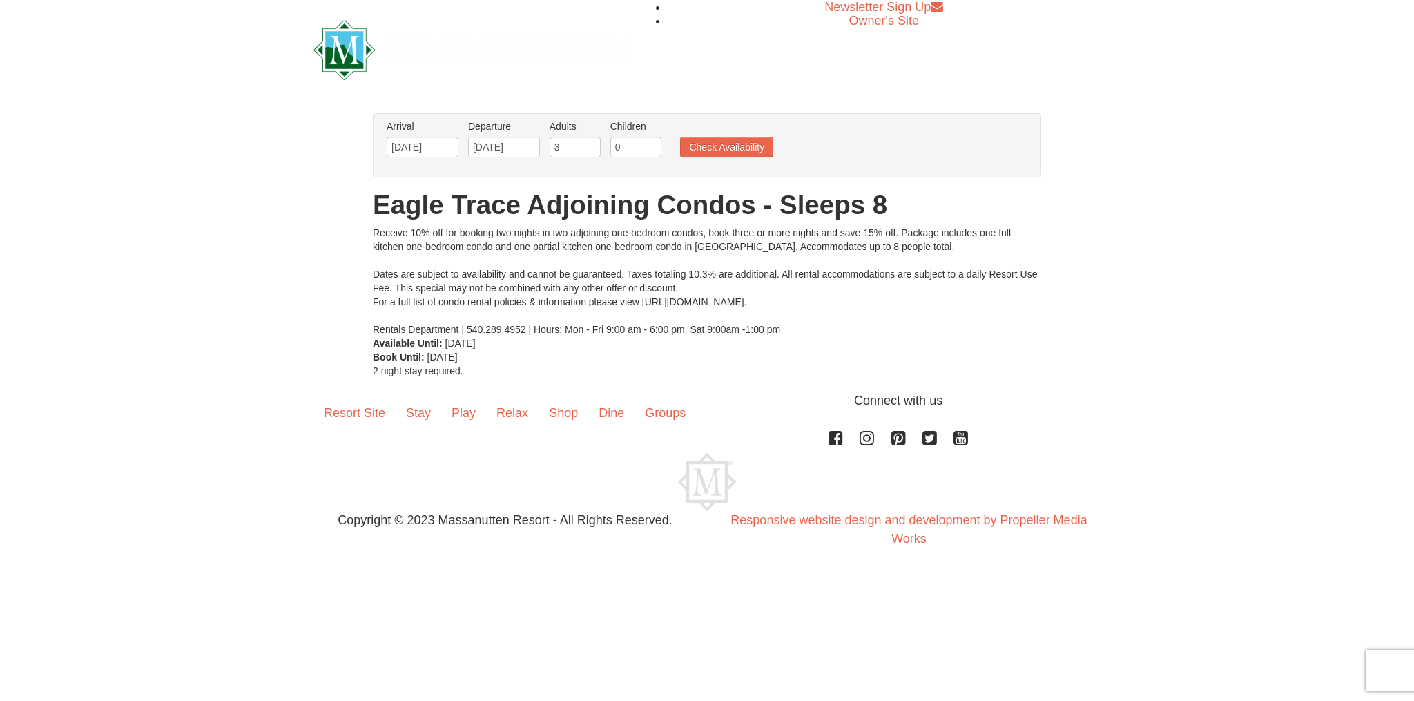
click at [590, 146] on input "3" at bounding box center [575, 147] width 51 height 21
click at [590, 146] on input "4" at bounding box center [575, 147] width 51 height 21
type input "5"
click at [590, 146] on input "5" at bounding box center [575, 147] width 51 height 21
click at [729, 151] on button "Check Availability" at bounding box center [726, 147] width 93 height 21
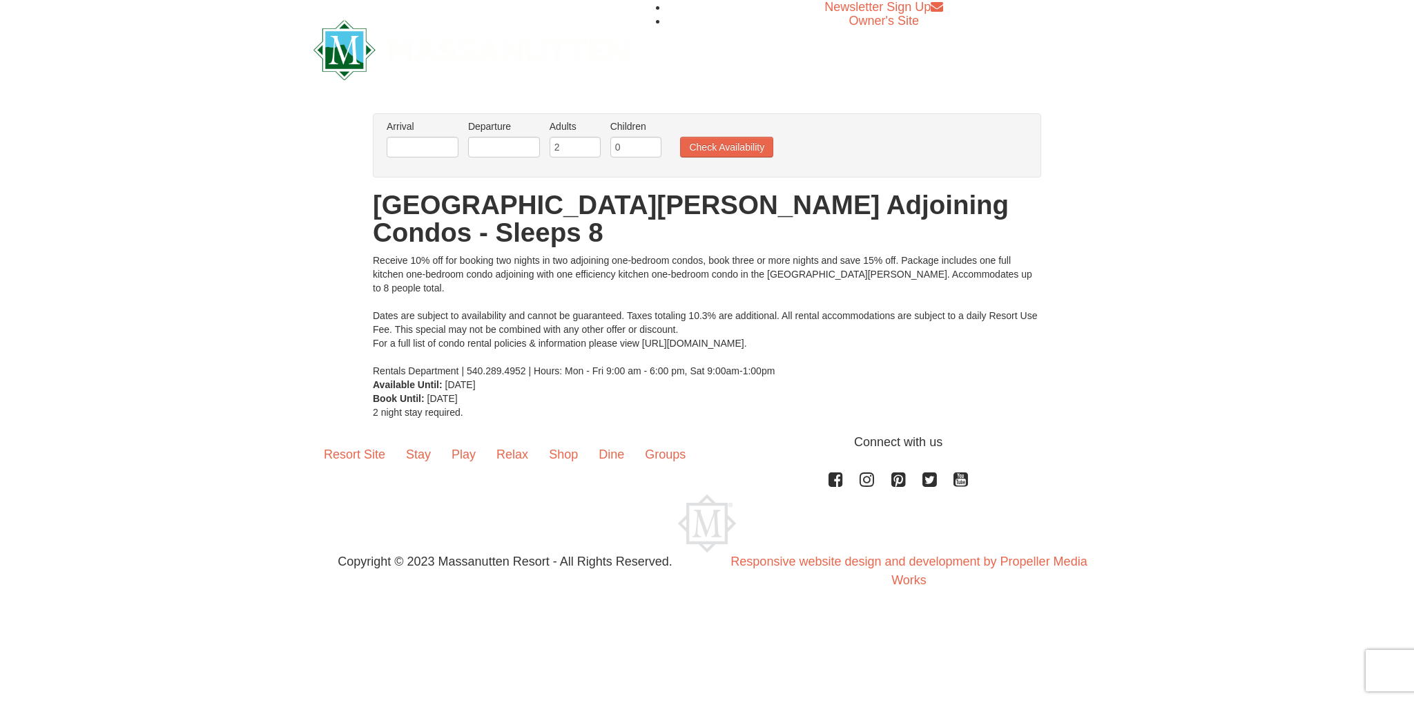
click at [432, 137] on li "Arrival Please format dates MM/DD/YYYY Please format dates MM/DD/YYYY" at bounding box center [422, 141] width 79 height 45
click at [434, 146] on input "text" at bounding box center [423, 147] width 72 height 21
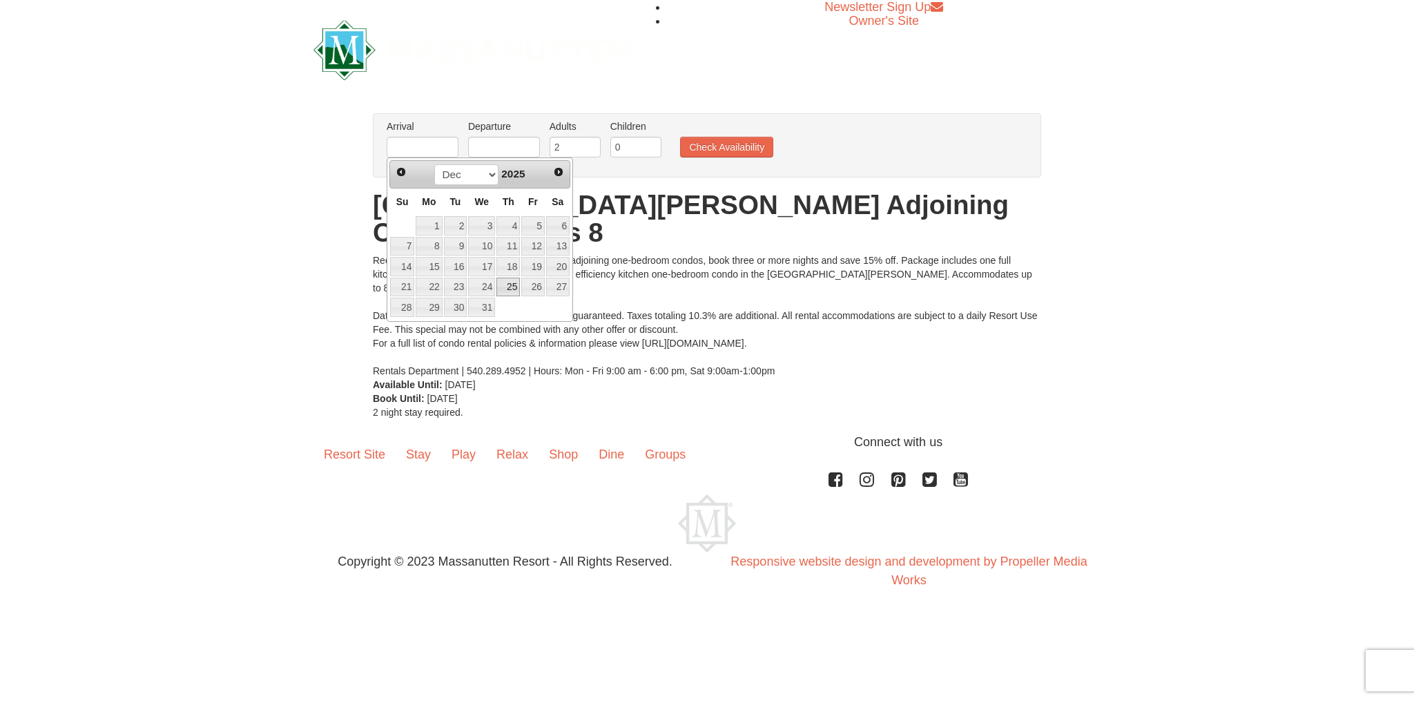
click at [514, 287] on link "25" at bounding box center [507, 287] width 23 height 19
type input "[DATE]"
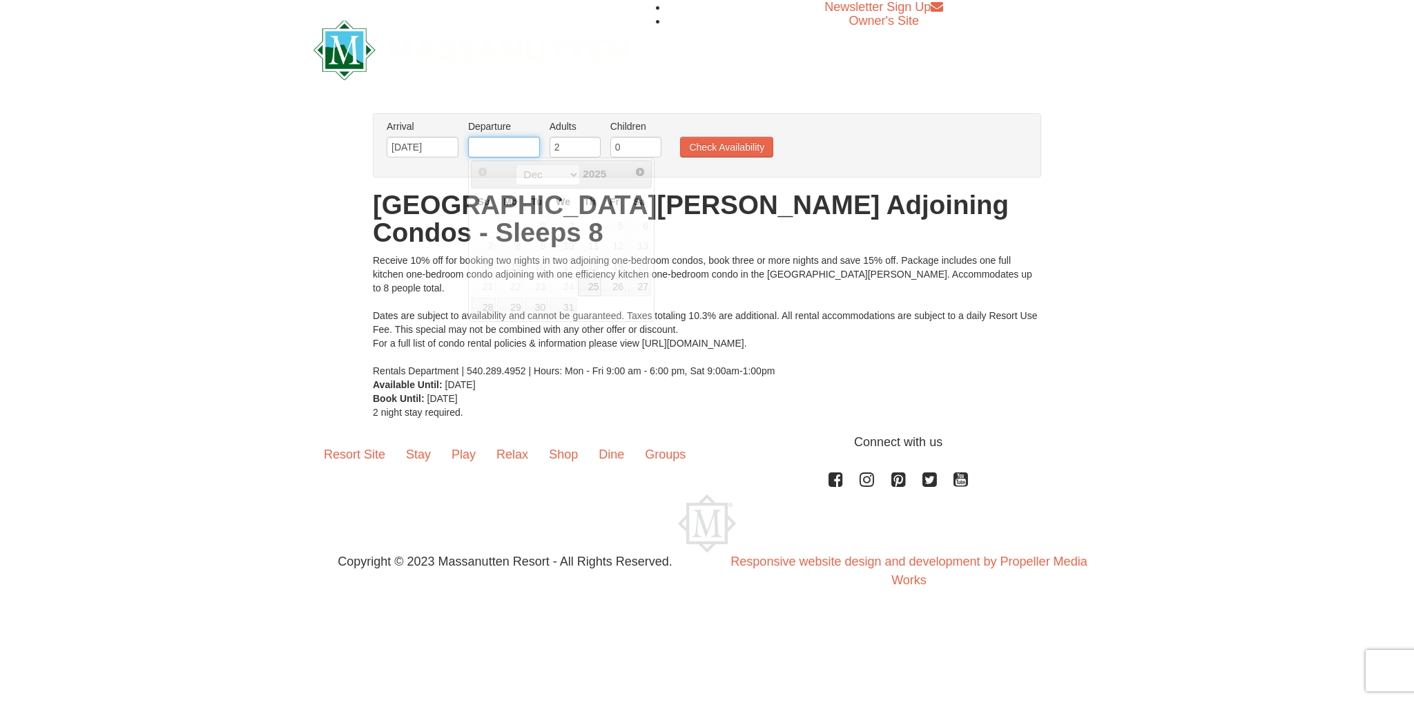
click at [507, 154] on input "text" at bounding box center [504, 147] width 72 height 21
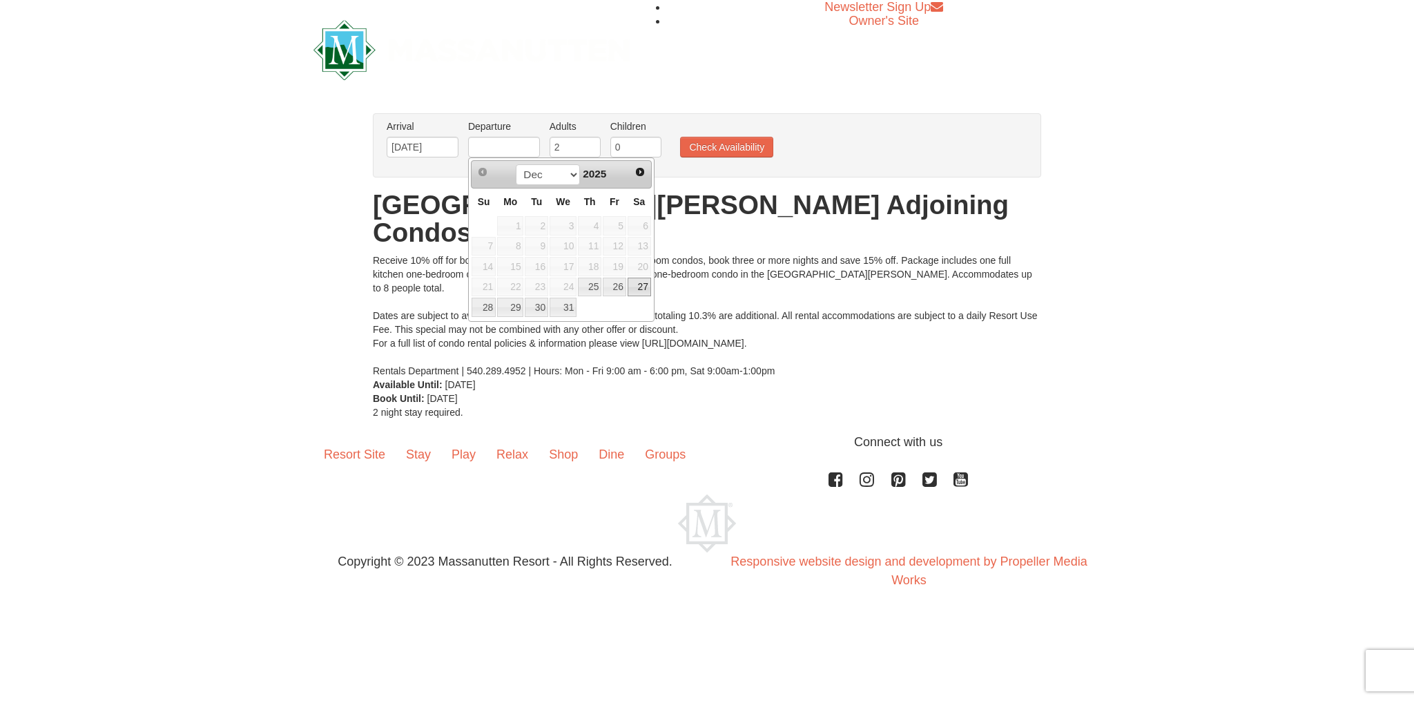
click at [642, 291] on link "27" at bounding box center [639, 287] width 23 height 19
type input "[DATE]"
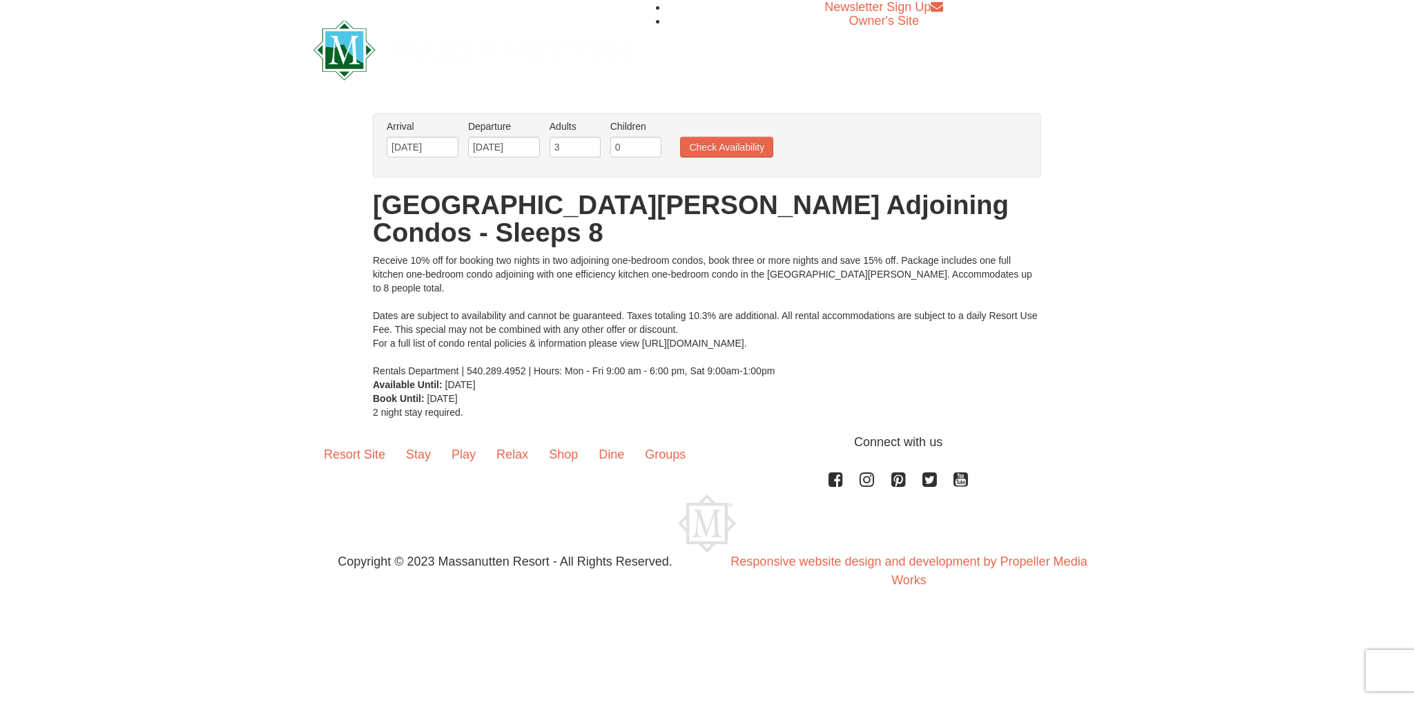
click at [588, 146] on input "3" at bounding box center [575, 147] width 51 height 21
click at [588, 146] on input "4" at bounding box center [575, 147] width 51 height 21
type input "5"
click at [588, 146] on input "5" at bounding box center [575, 147] width 51 height 21
click at [749, 151] on button "Check Availability" at bounding box center [726, 147] width 93 height 21
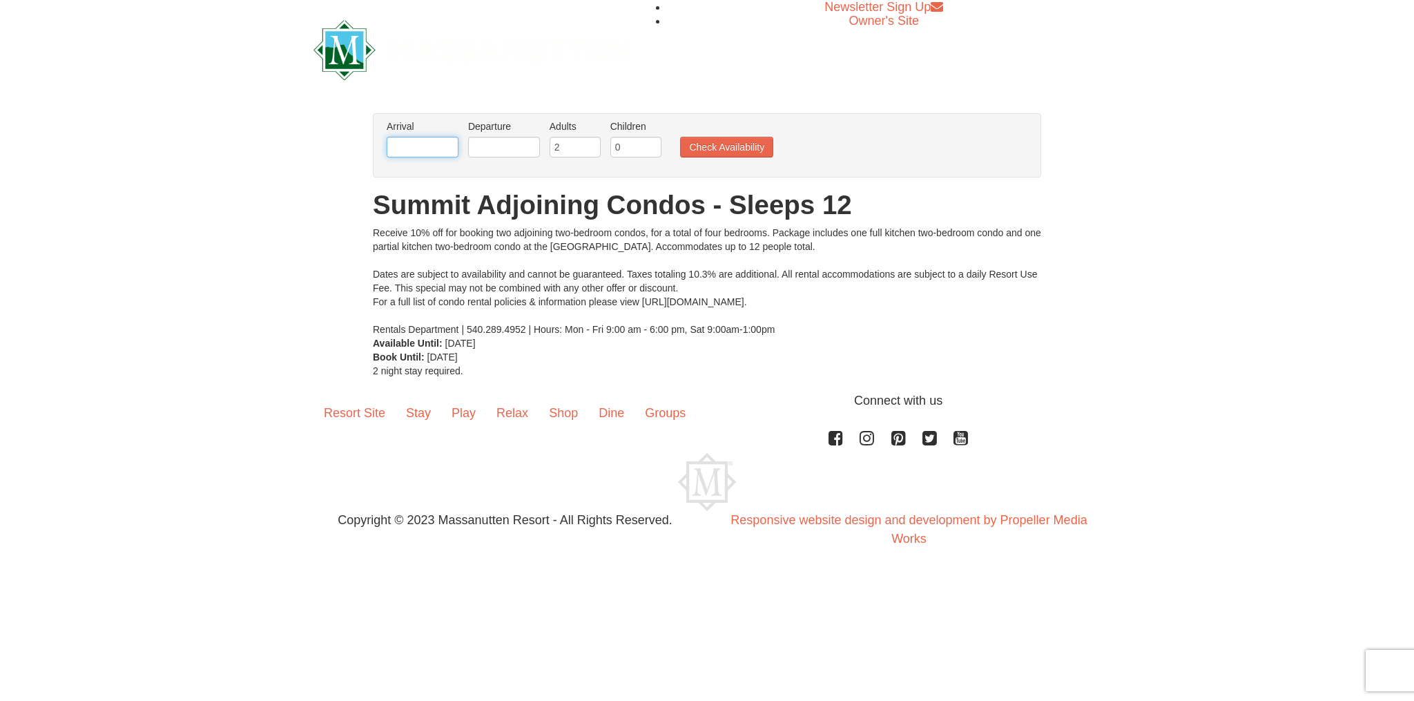
click at [438, 147] on input "text" at bounding box center [423, 147] width 72 height 21
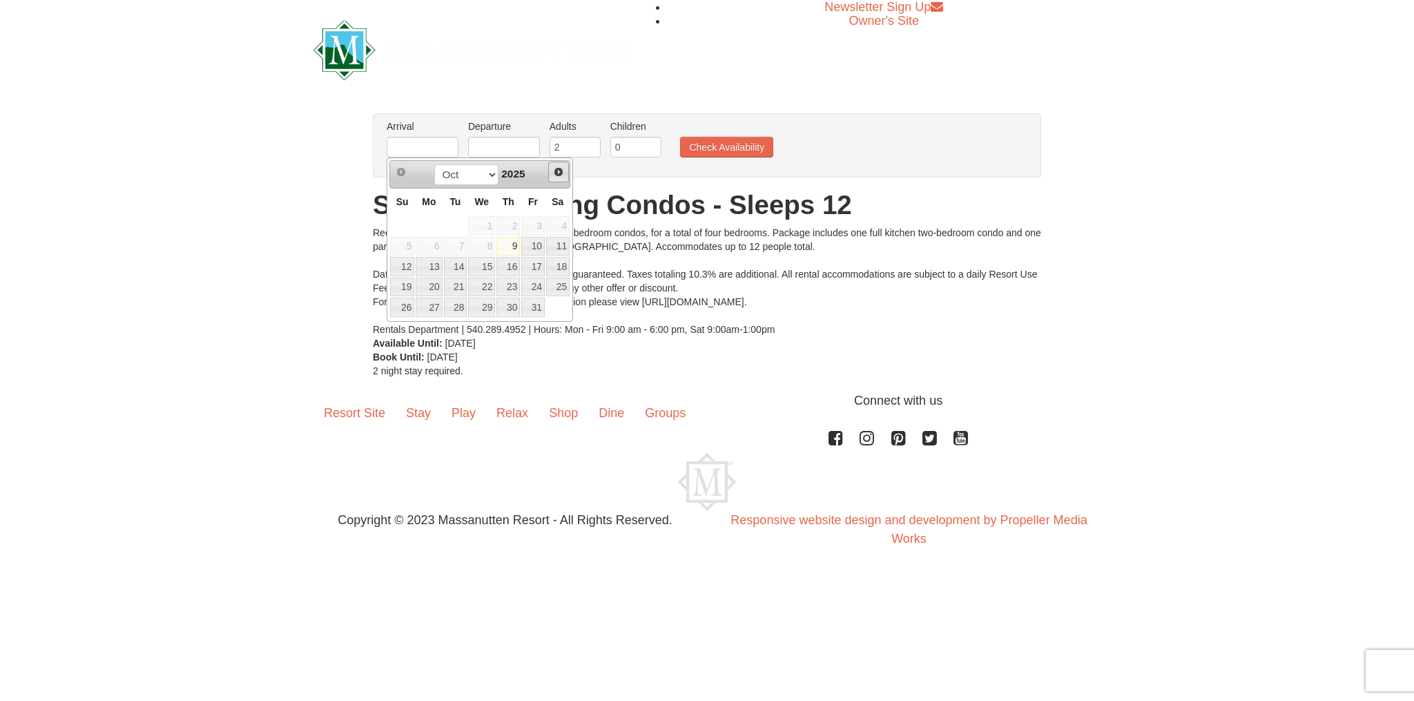
click at [558, 172] on span "Next" at bounding box center [558, 171] width 11 height 11
click at [507, 287] on link "25" at bounding box center [507, 287] width 23 height 19
type input "[DATE]"
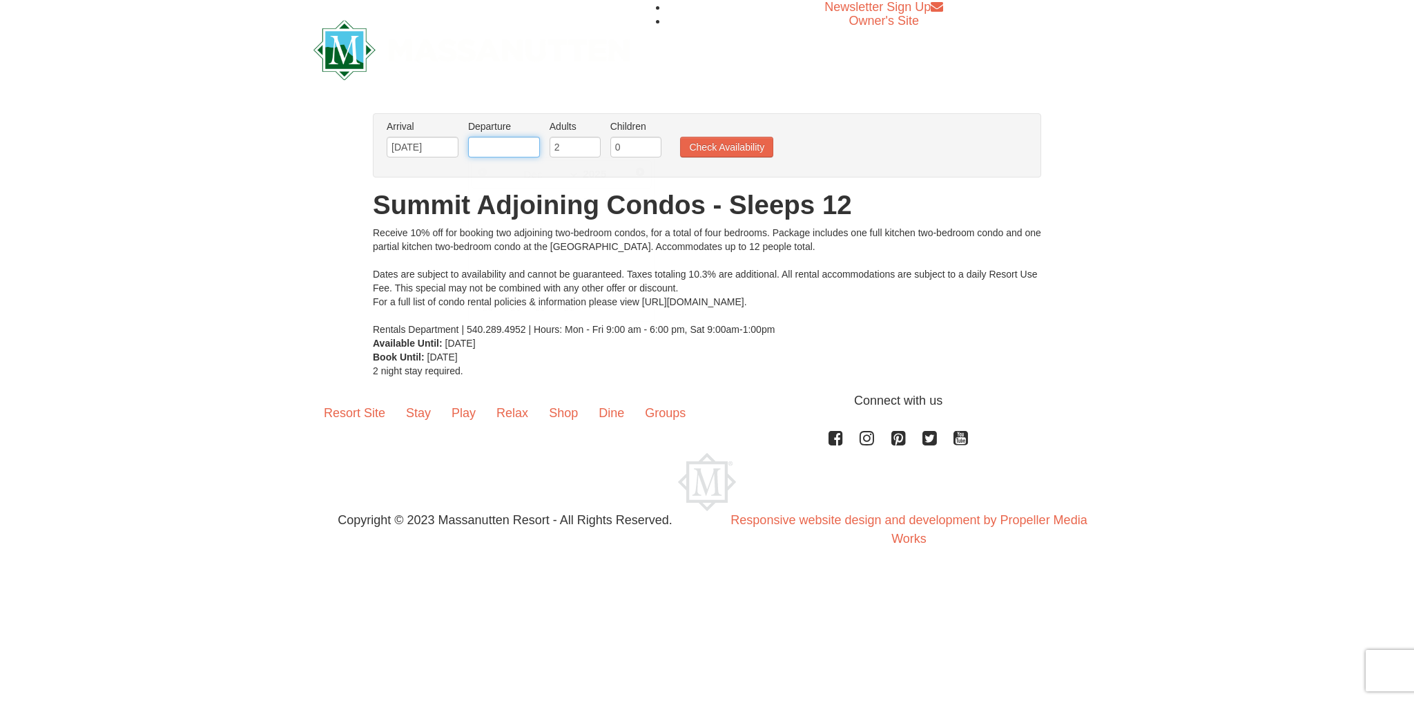
click at [512, 151] on input "text" at bounding box center [504, 147] width 72 height 21
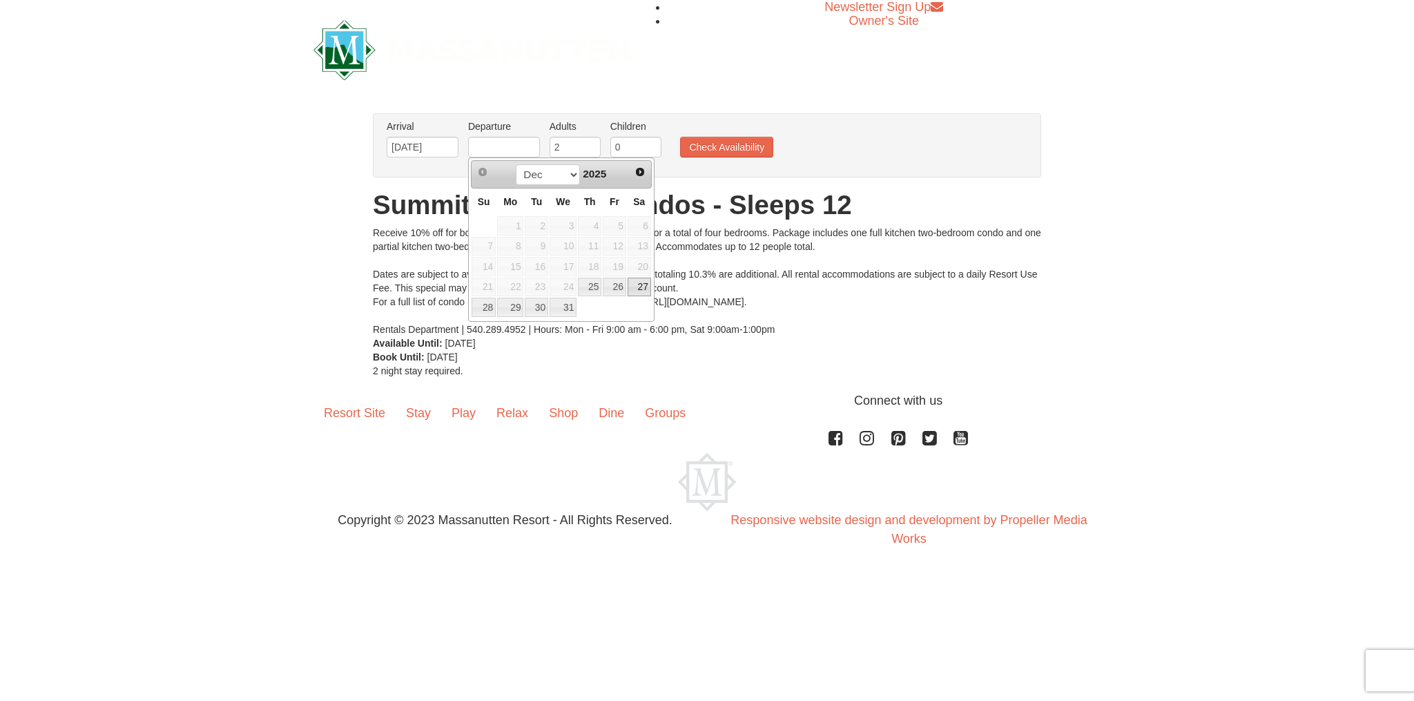
click at [642, 291] on link "27" at bounding box center [639, 287] width 23 height 19
type input "[DATE]"
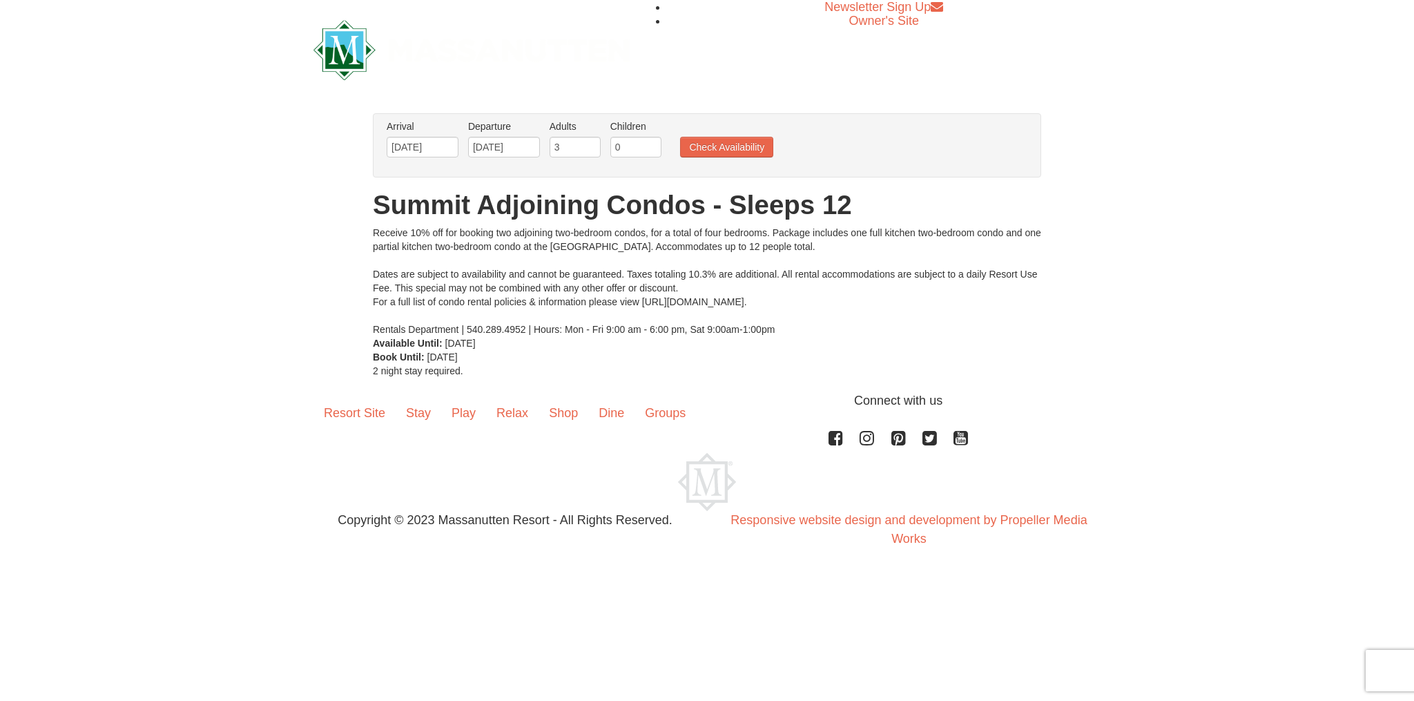
click at [592, 146] on input "3" at bounding box center [575, 147] width 51 height 21
click at [592, 146] on input "4" at bounding box center [575, 147] width 51 height 21
type input "5"
click at [592, 146] on input "5" at bounding box center [575, 147] width 51 height 21
click at [747, 147] on button "Check Availability" at bounding box center [726, 147] width 93 height 21
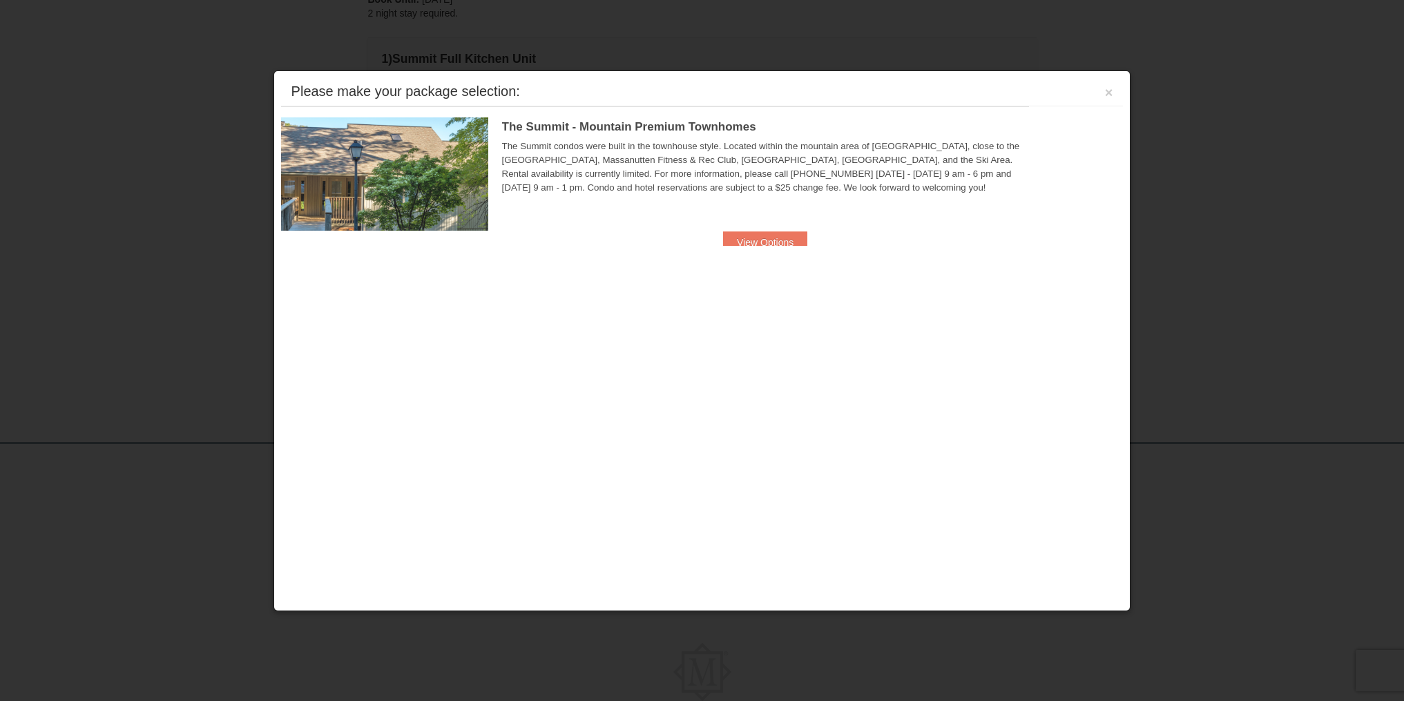
scroll to position [403, 0]
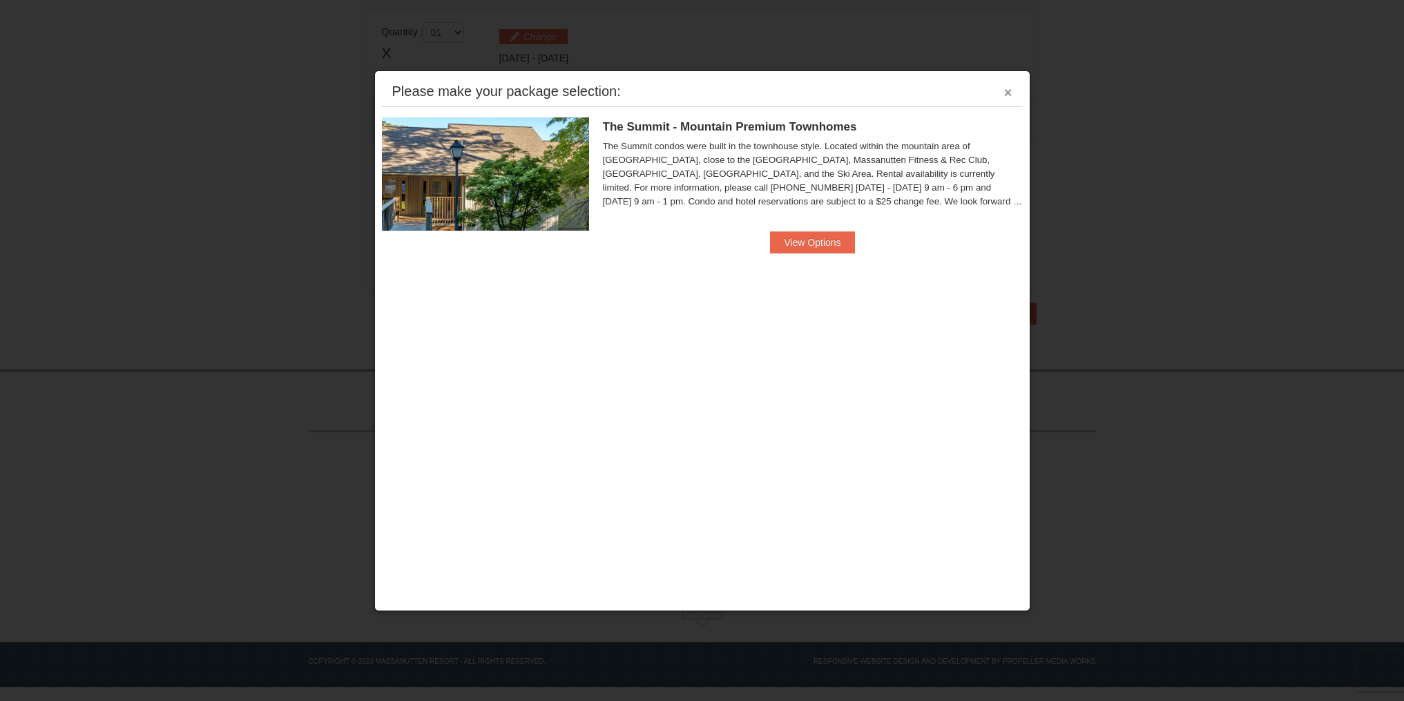
click at [1009, 93] on button "×" at bounding box center [1008, 93] width 8 height 14
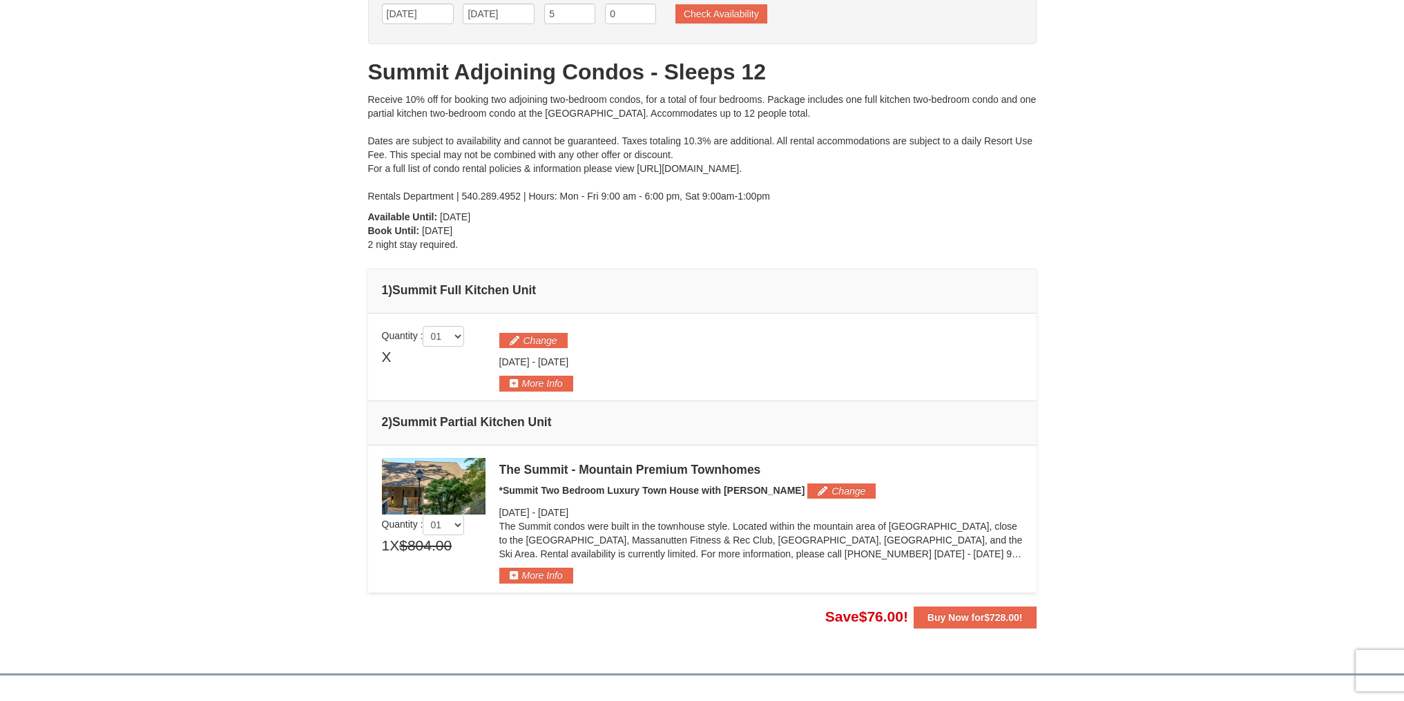
scroll to position [67, 0]
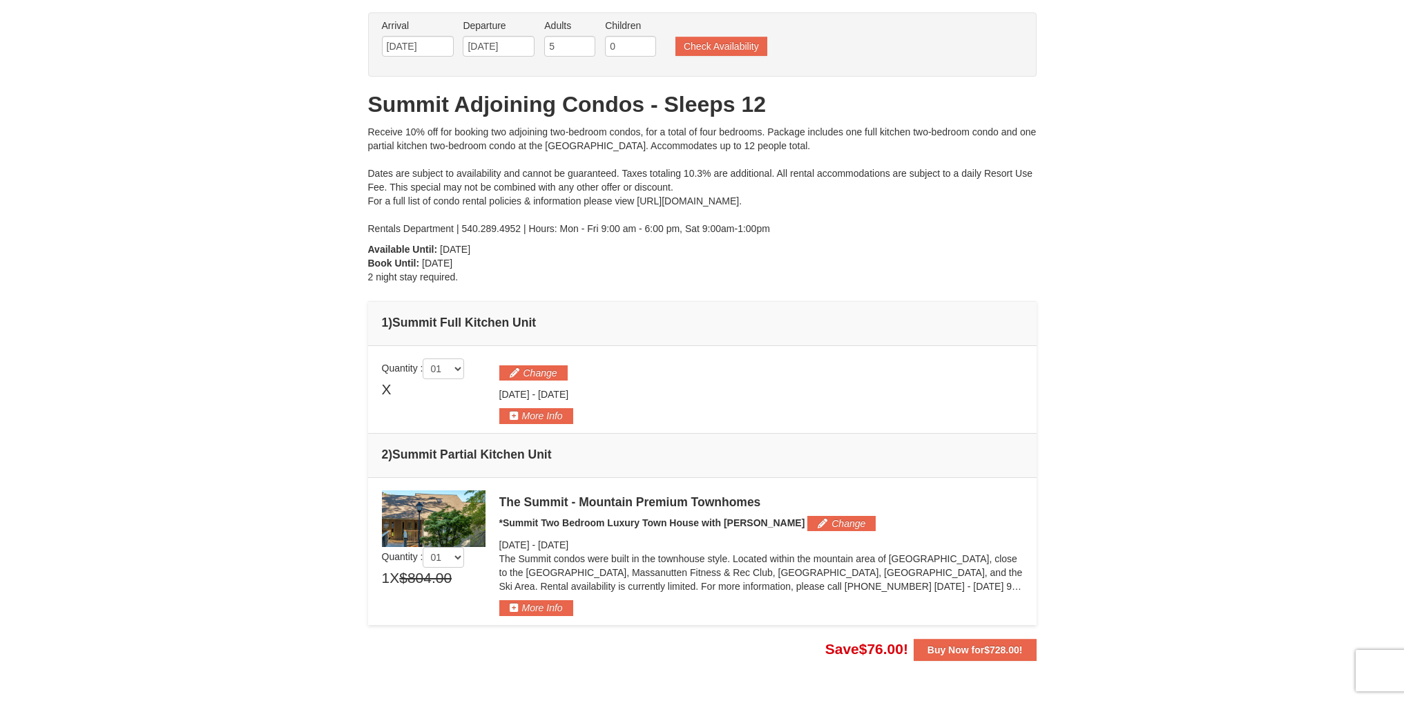
drag, startPoint x: 637, startPoint y: 203, endPoint x: 827, endPoint y: 204, distance: 190.6
click at [827, 204] on div "Receive 10% off for booking two adjoining two-bedroom condos, for a total of fo…" at bounding box center [702, 180] width 668 height 110
copy div "https://www.massresort.com/stay/rental-info/"
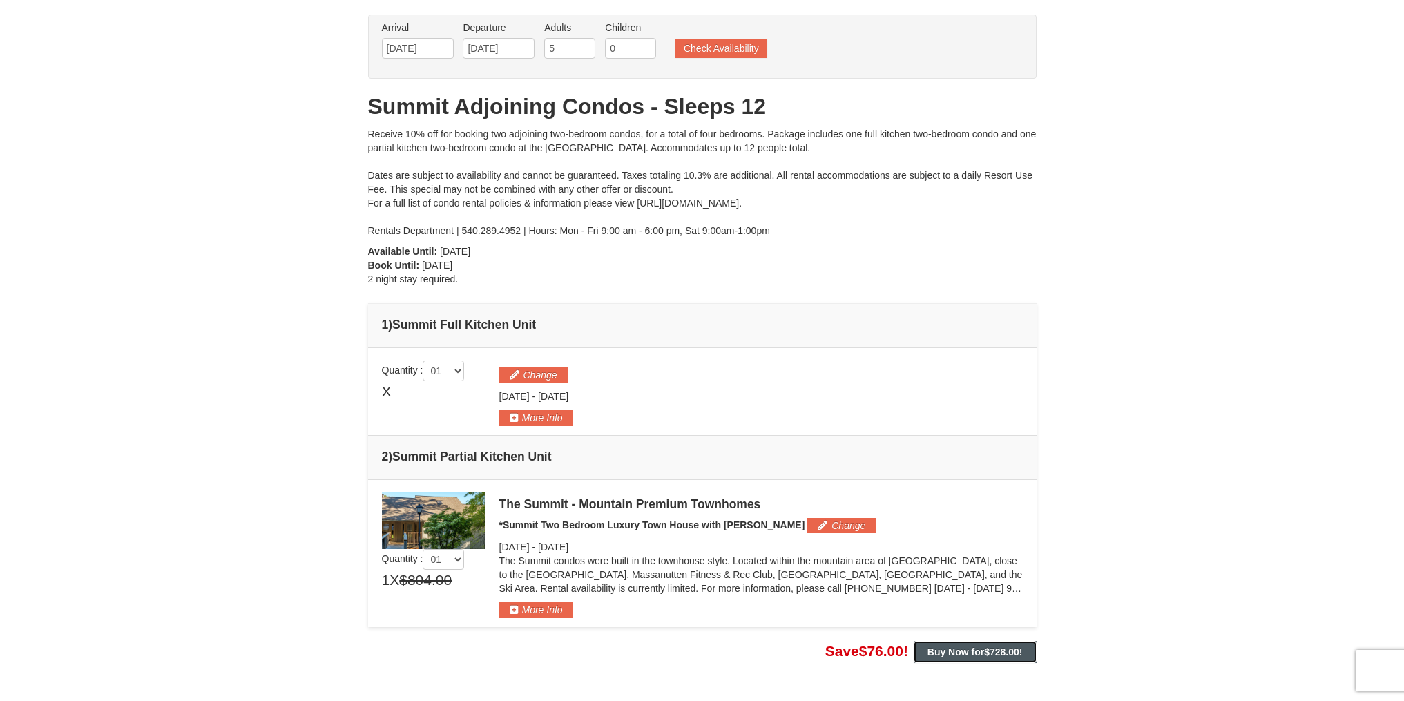
scroll to position [69, 0]
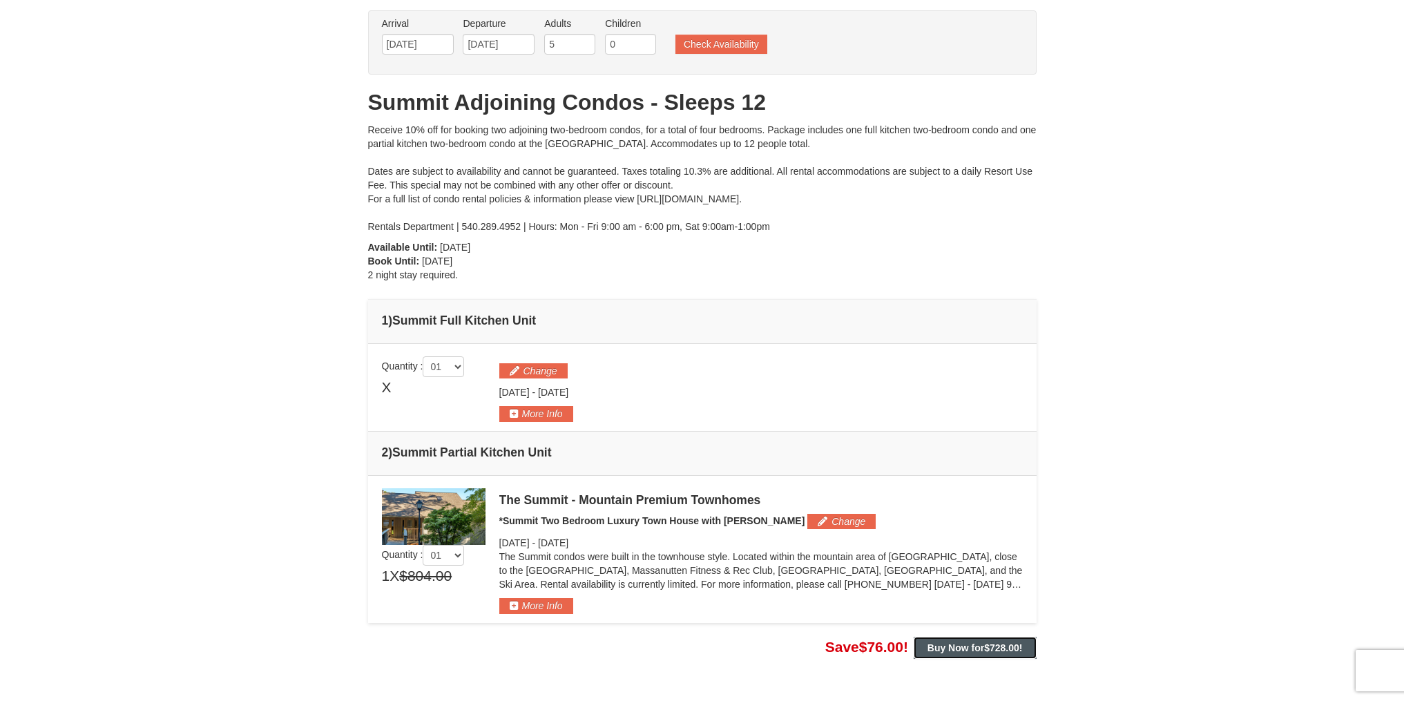
click at [957, 650] on strong "Buy Now for $728.00 !" at bounding box center [974, 647] width 95 height 11
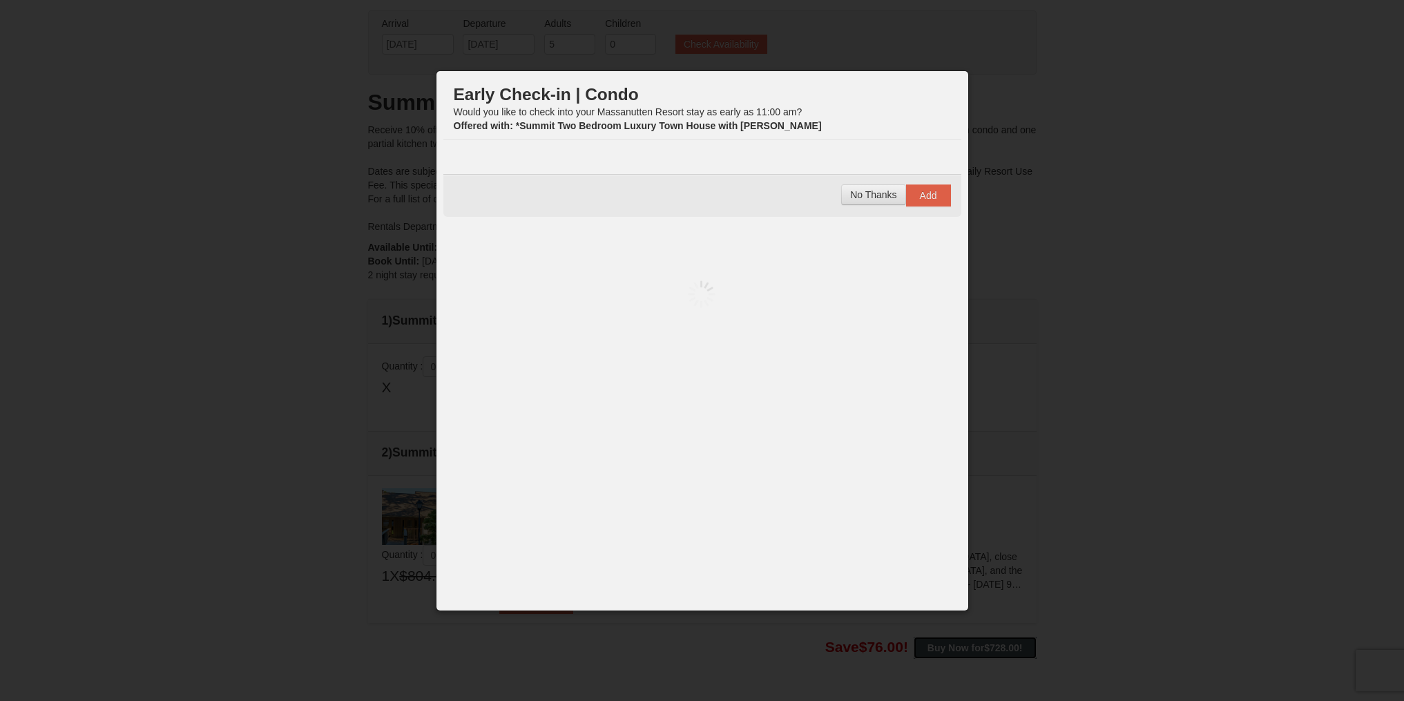
scroll to position [68, 0]
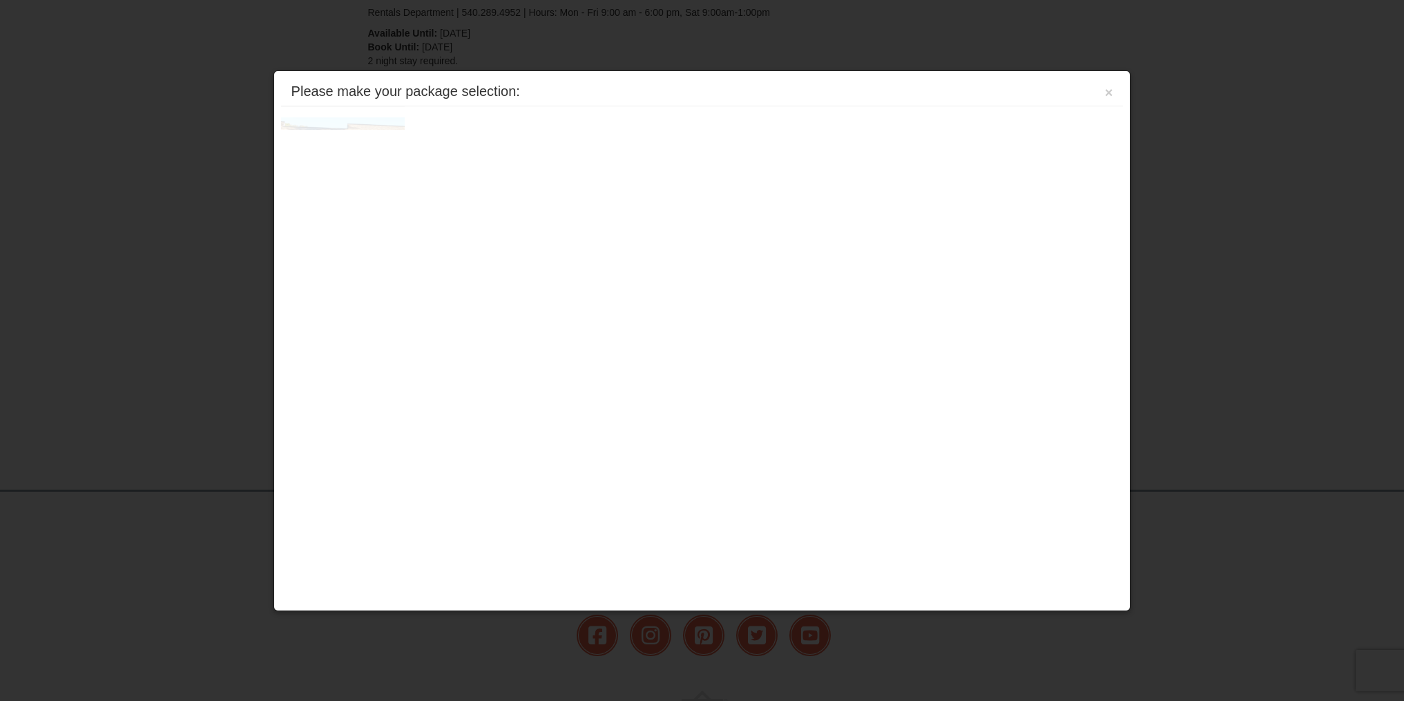
scroll to position [403, 0]
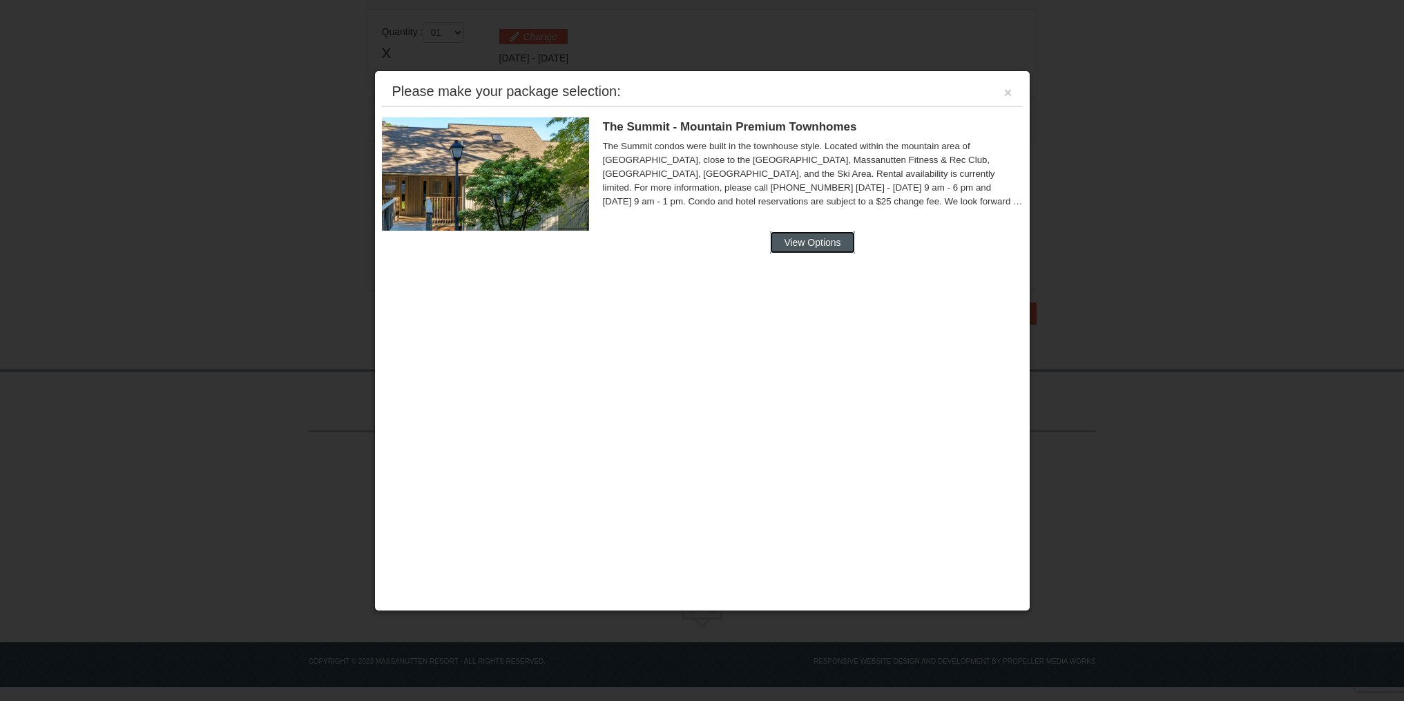
click at [828, 242] on button "View Options" at bounding box center [812, 242] width 84 height 22
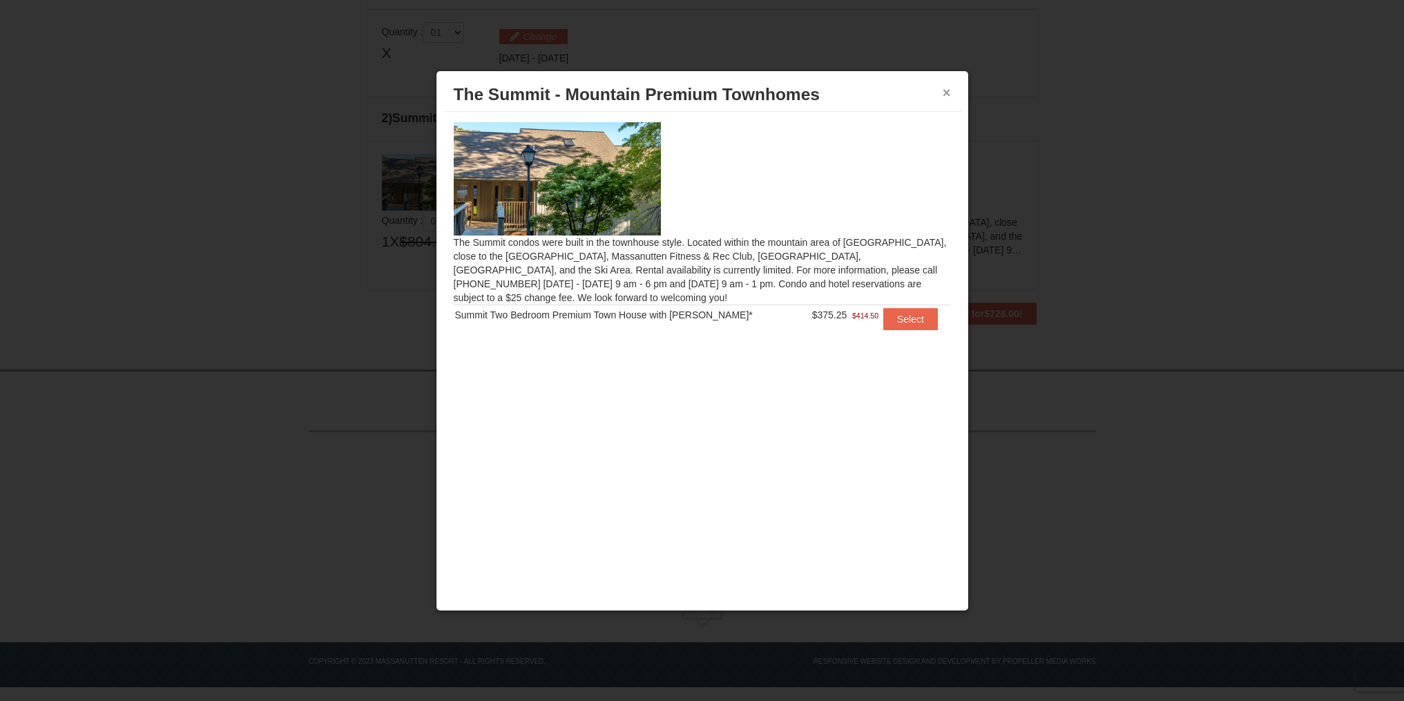
click at [949, 91] on button "×" at bounding box center [946, 93] width 8 height 14
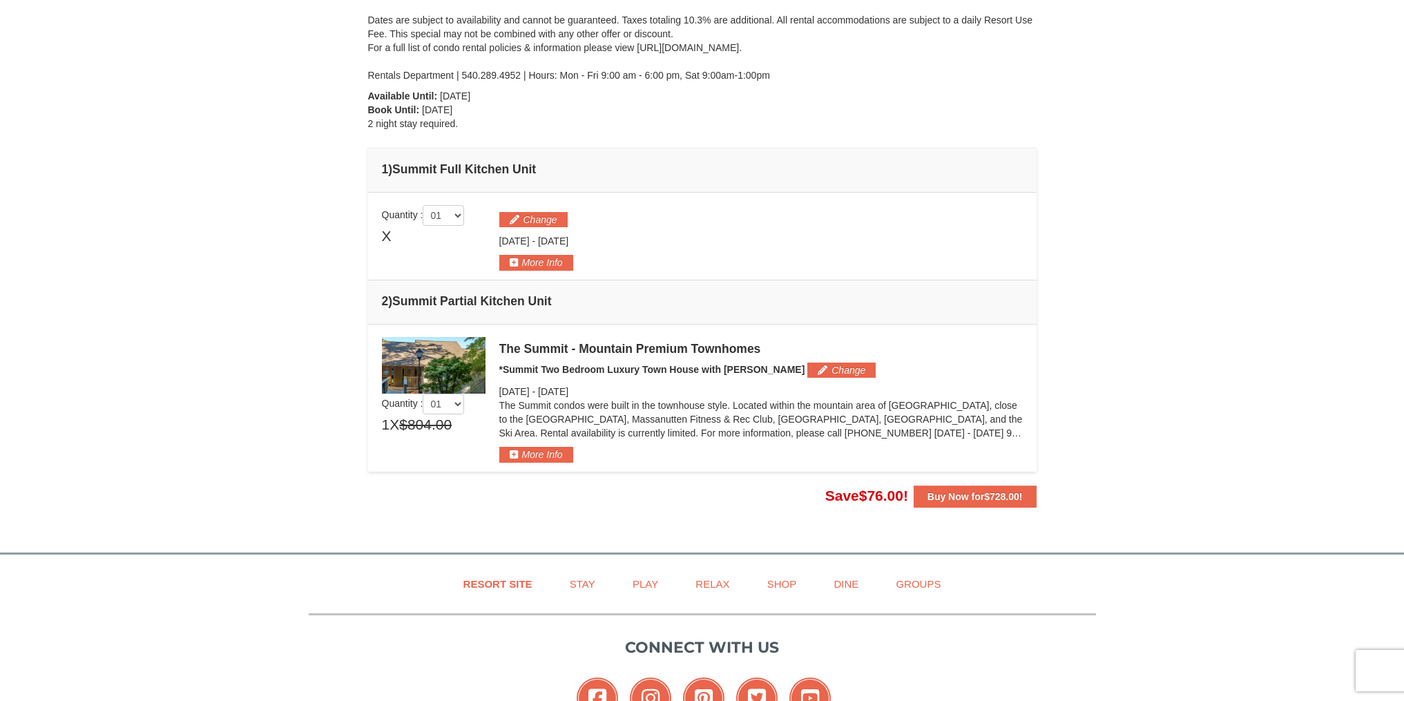
scroll to position [223, 0]
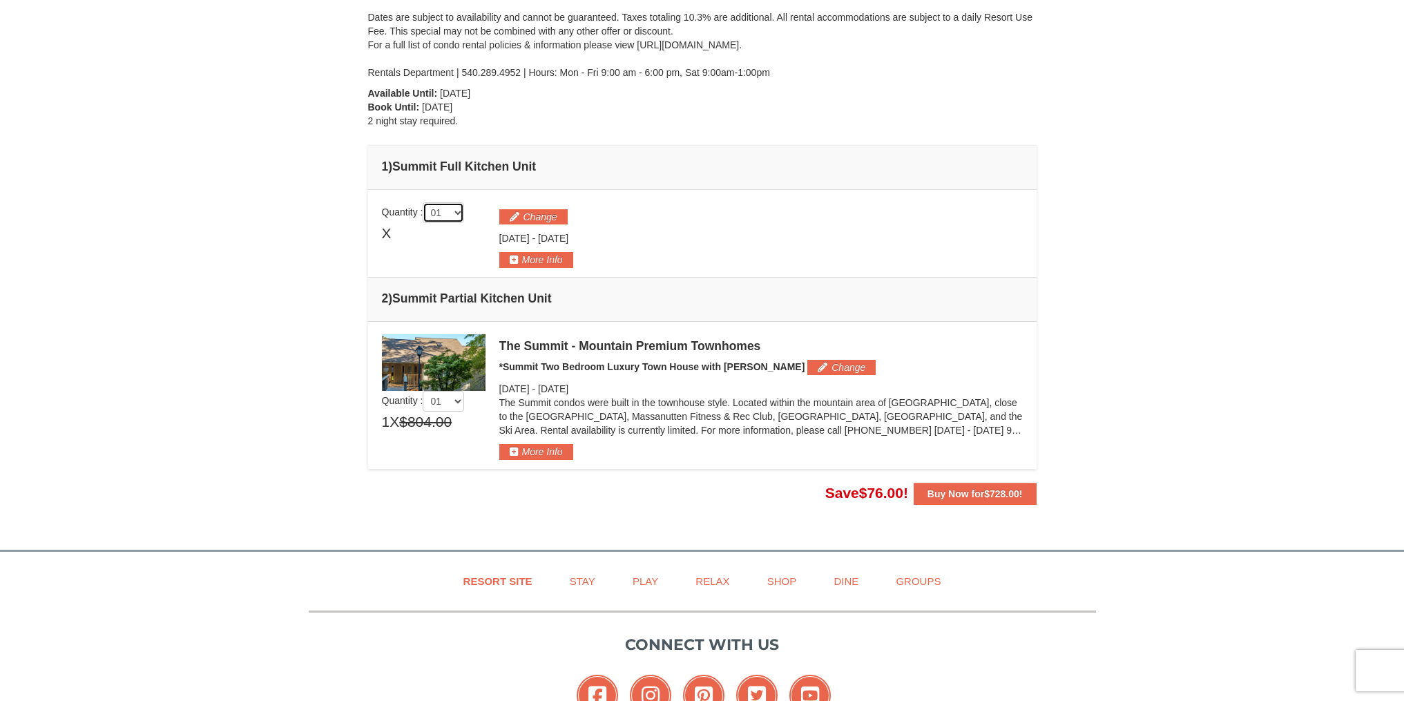
select select "2"
click option "02" at bounding box center [0, 0] width 0 height 0
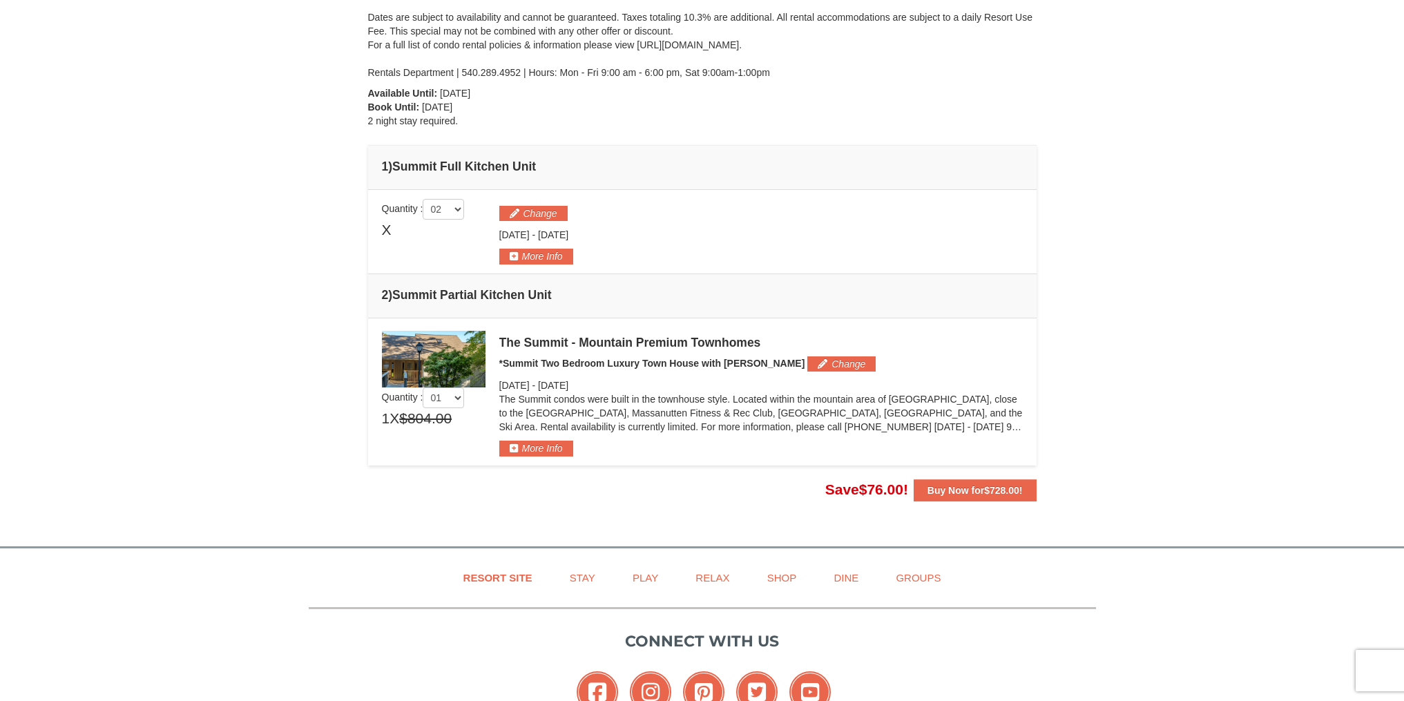
scroll to position [224, 0]
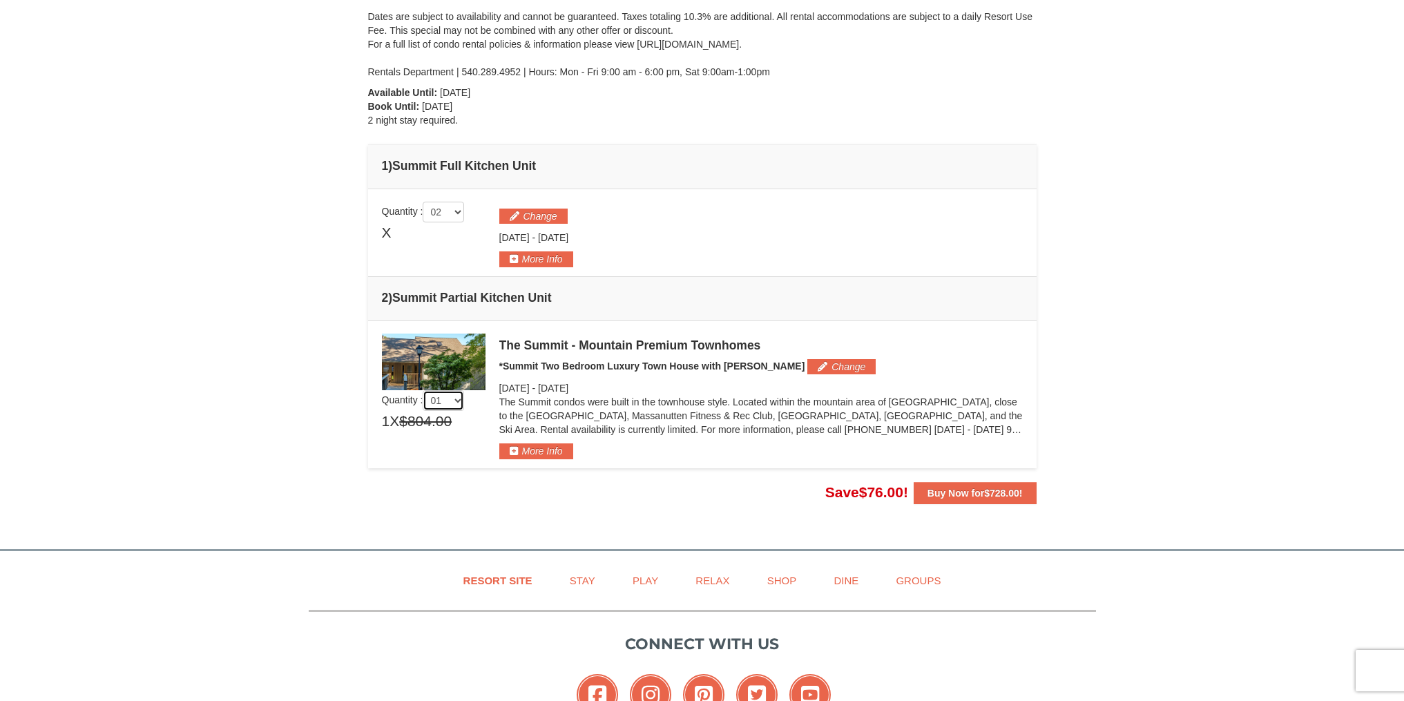
select select "2"
click option "02" at bounding box center [0, 0] width 0 height 0
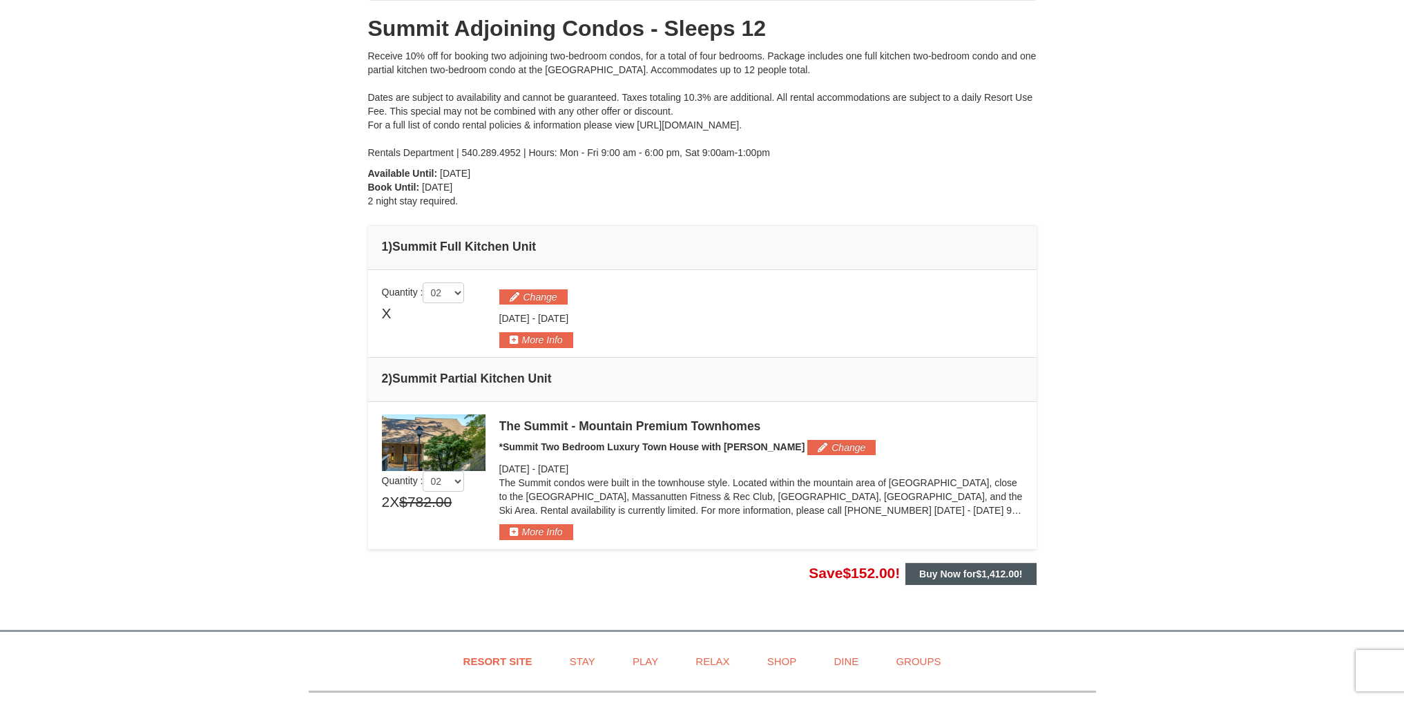
scroll to position [144, 0]
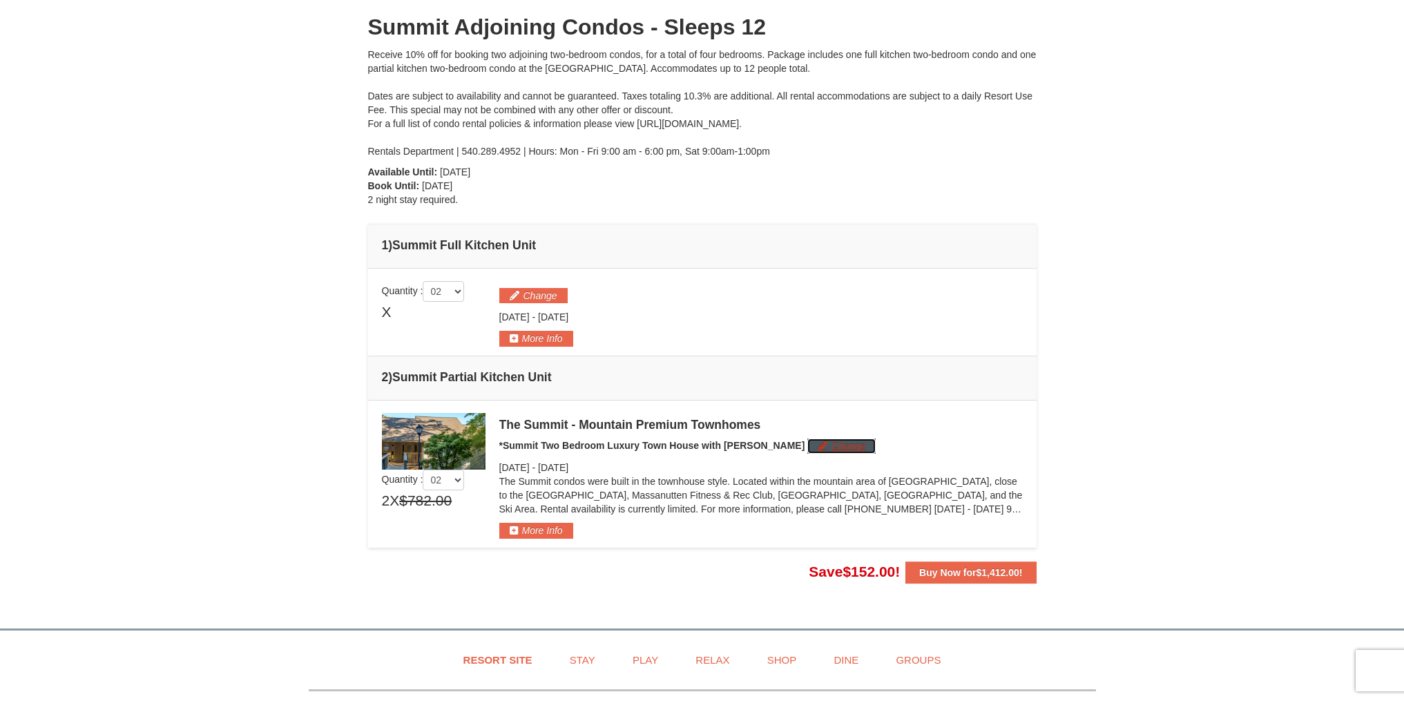
click at [807, 448] on button "Change" at bounding box center [841, 445] width 68 height 15
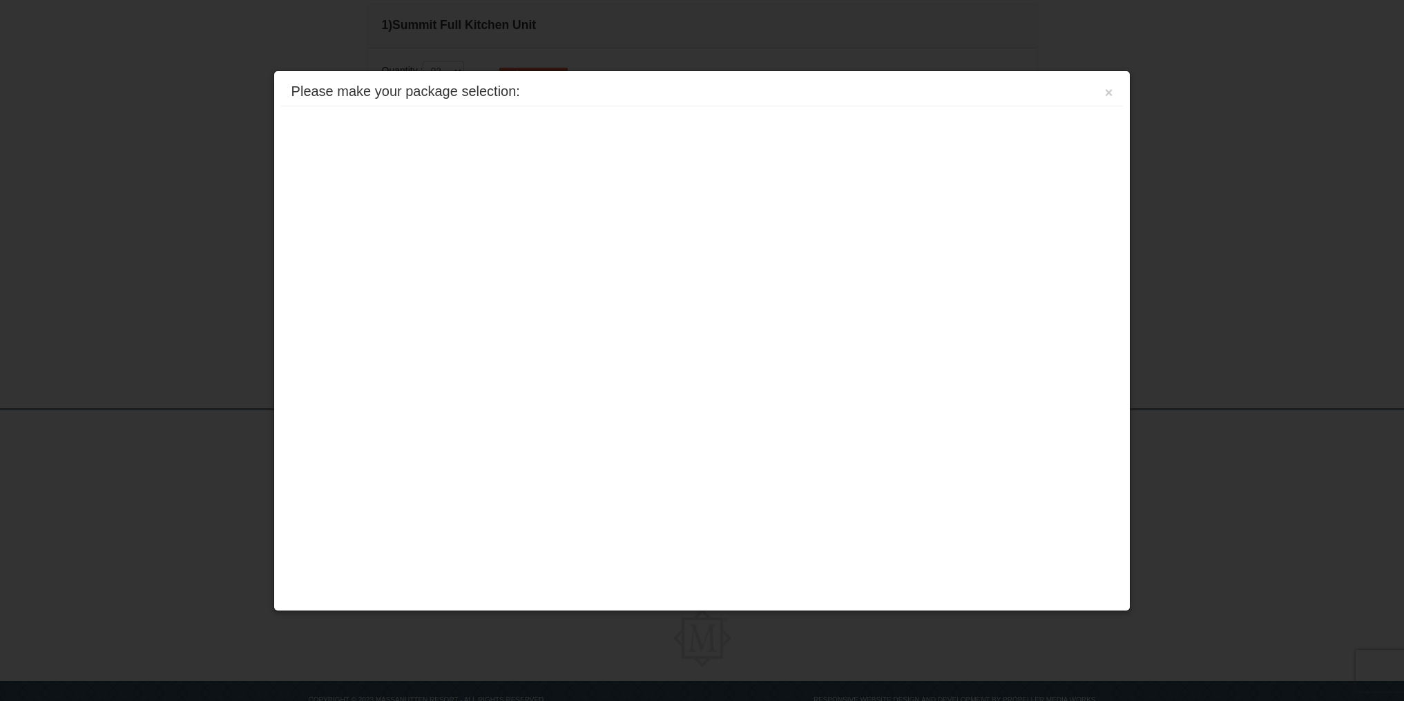
scroll to position [403, 0]
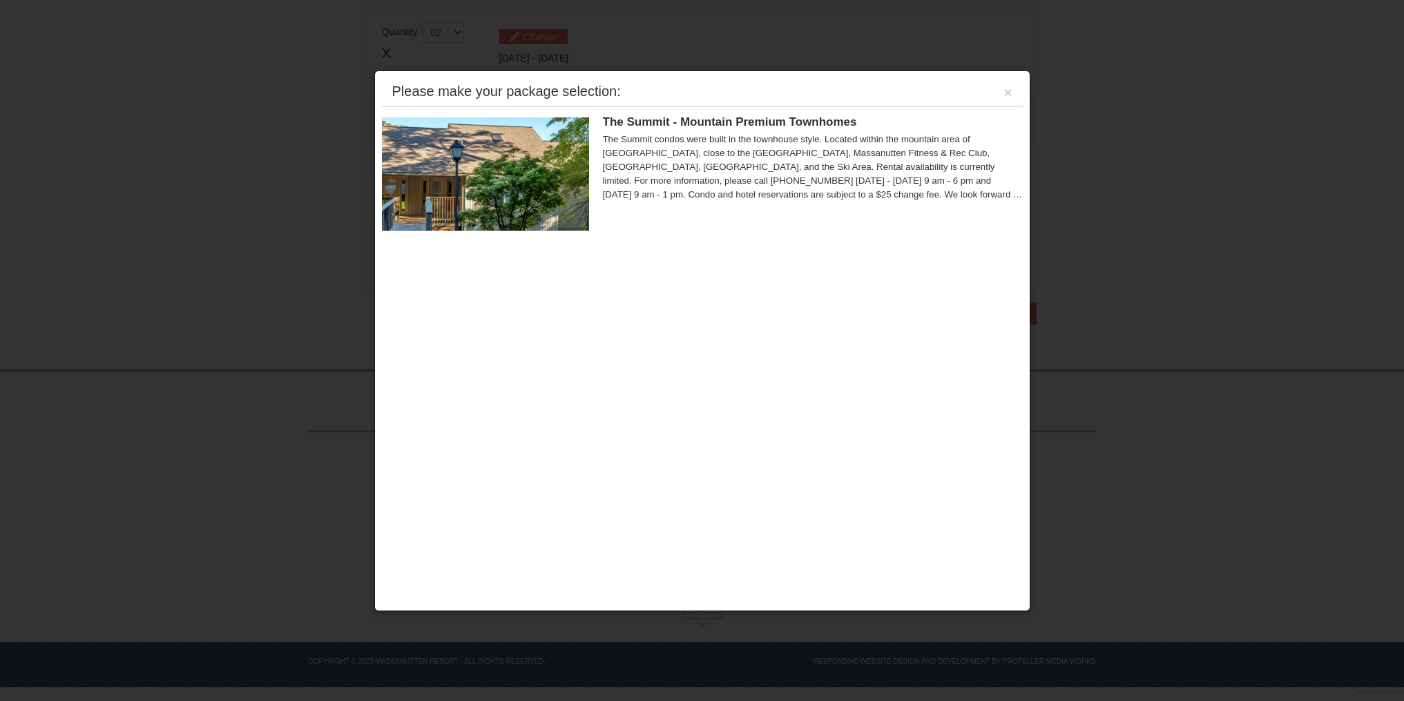
click at [902, 135] on div "The Summit condos were built in the townhouse style. Located within the mountai…" at bounding box center [813, 167] width 420 height 69
click at [1008, 96] on button "×" at bounding box center [1008, 93] width 8 height 14
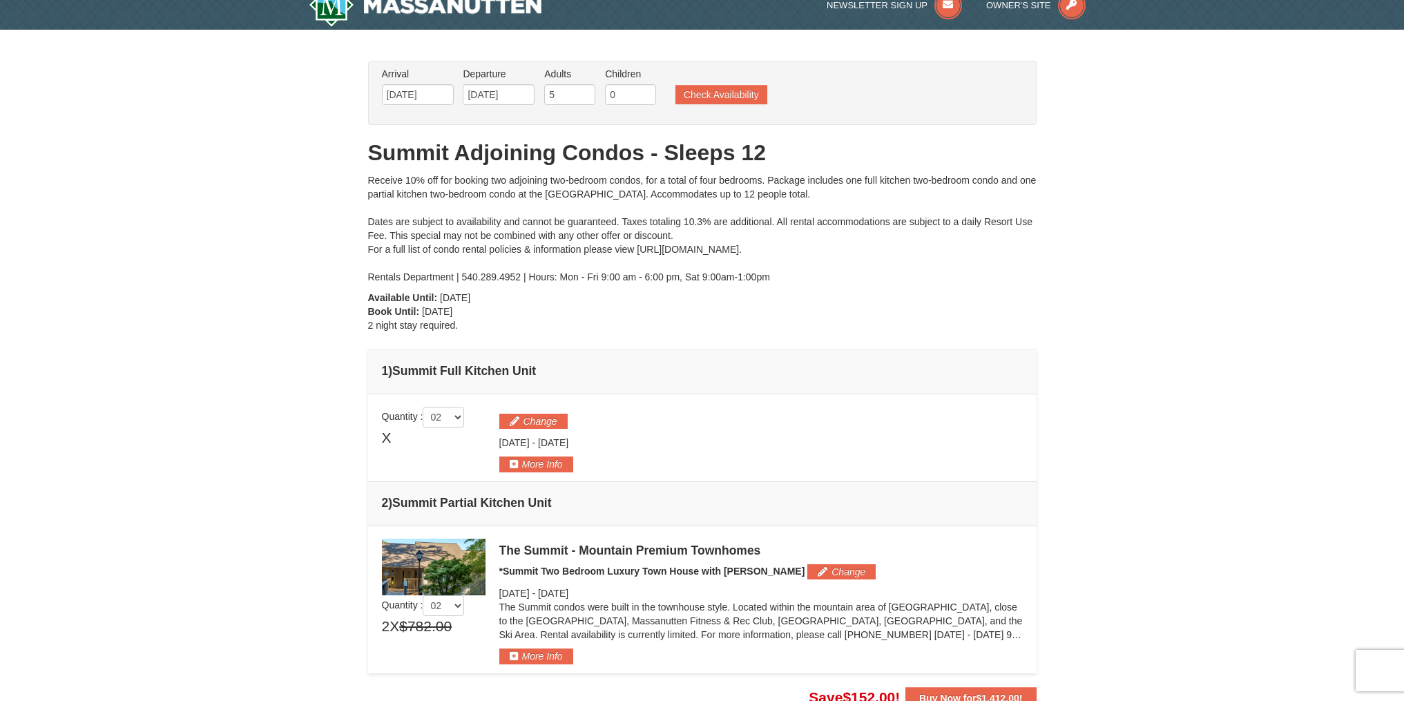
scroll to position [0, 0]
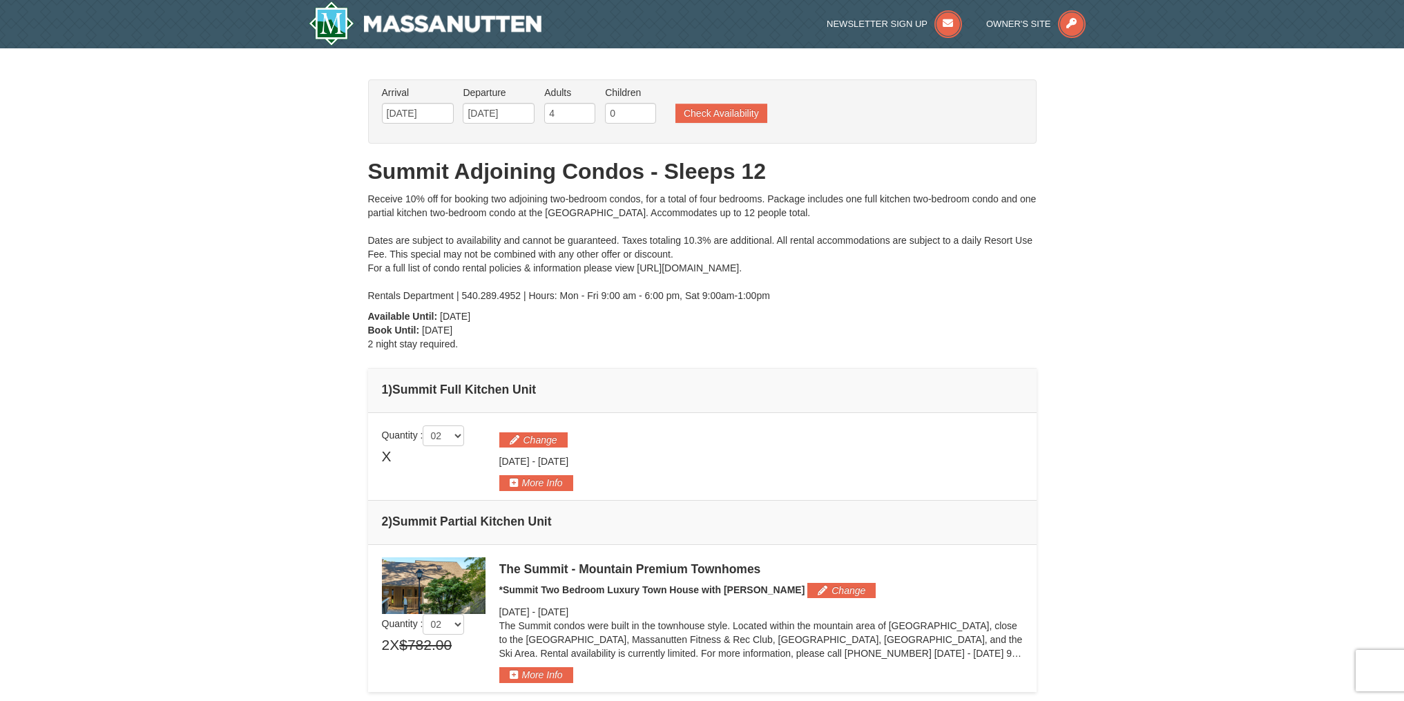
click at [581, 119] on input "4" at bounding box center [569, 113] width 51 height 21
click at [588, 110] on input "5" at bounding box center [569, 113] width 51 height 21
click at [588, 110] on input "6" at bounding box center [569, 113] width 51 height 21
click at [588, 110] on input "7" at bounding box center [569, 113] width 51 height 21
click at [588, 110] on input "8" at bounding box center [569, 113] width 51 height 21
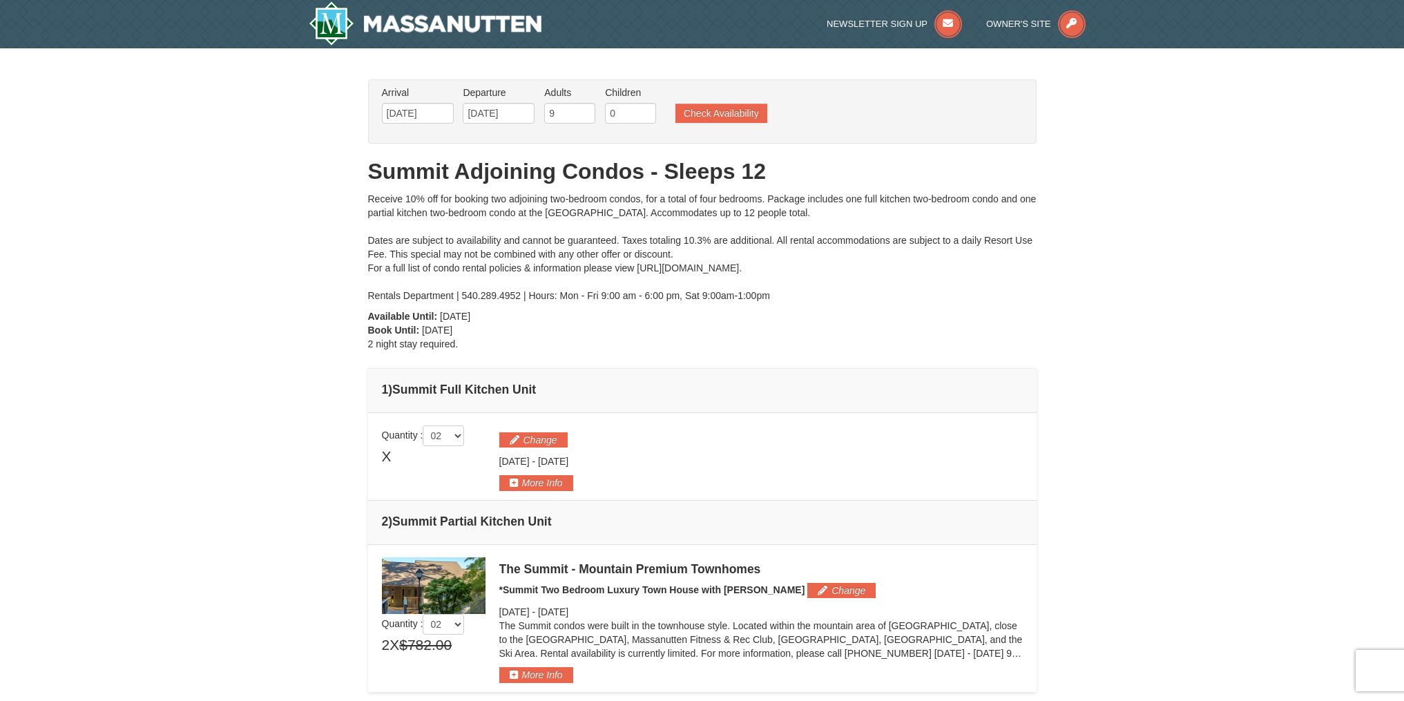
click at [588, 110] on input "9" at bounding box center [569, 113] width 51 height 21
click at [588, 110] on input "10" at bounding box center [569, 113] width 51 height 21
type input "11"
click at [588, 110] on input "11" at bounding box center [569, 113] width 51 height 21
click at [696, 113] on button "Check Availability" at bounding box center [721, 113] width 92 height 19
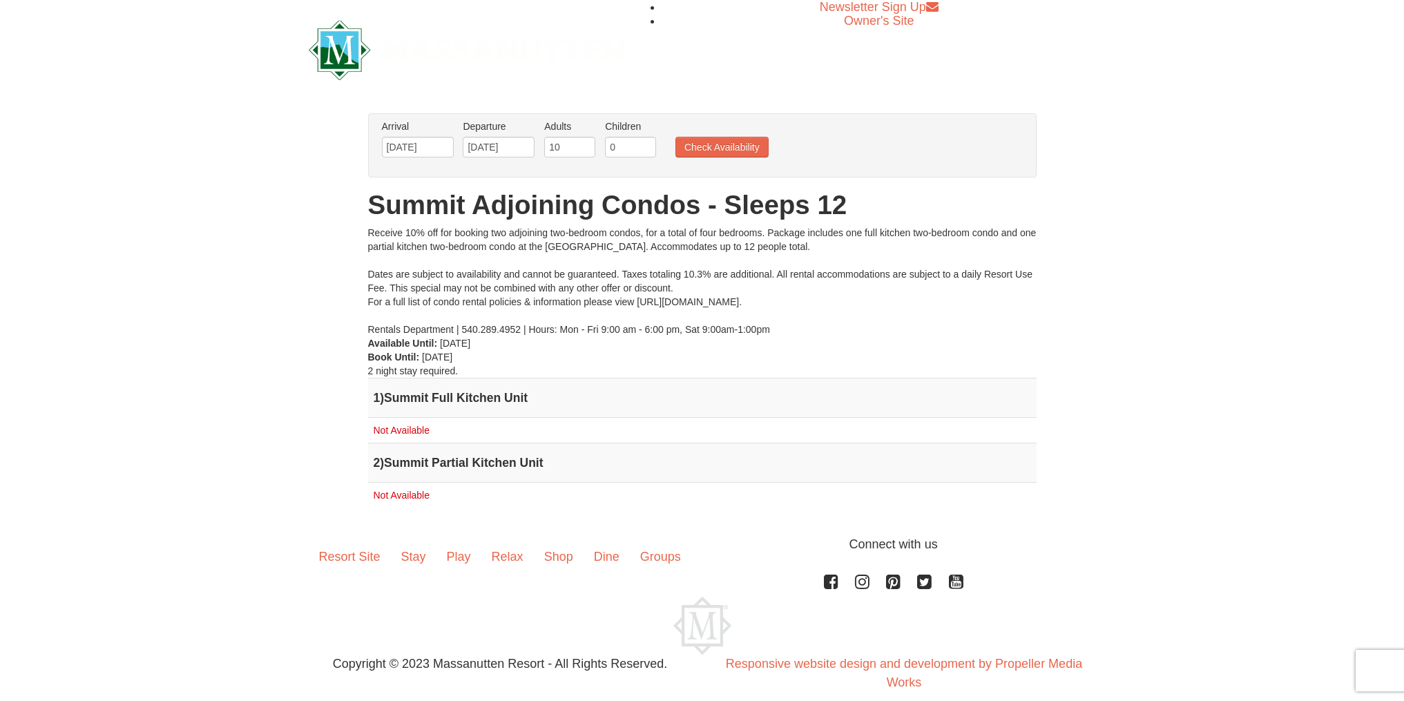
click at [585, 152] on input "10" at bounding box center [569, 147] width 51 height 21
click at [585, 152] on input "9" at bounding box center [569, 147] width 51 height 21
click at [585, 152] on input "8" at bounding box center [569, 147] width 51 height 21
click at [585, 152] on input "7" at bounding box center [569, 147] width 51 height 21
type input "6"
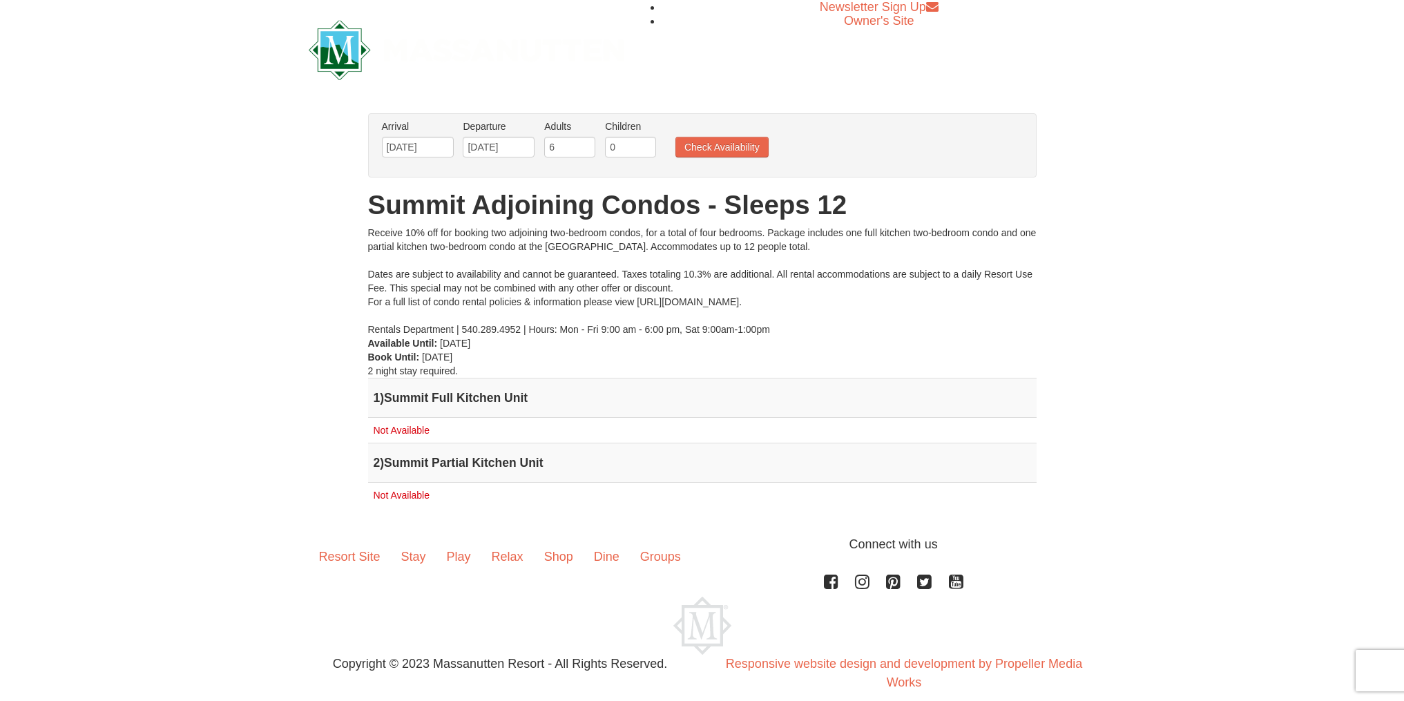
click at [585, 152] on input "6" at bounding box center [569, 147] width 51 height 21
click at [704, 150] on button "Check Availability" at bounding box center [721, 147] width 93 height 21
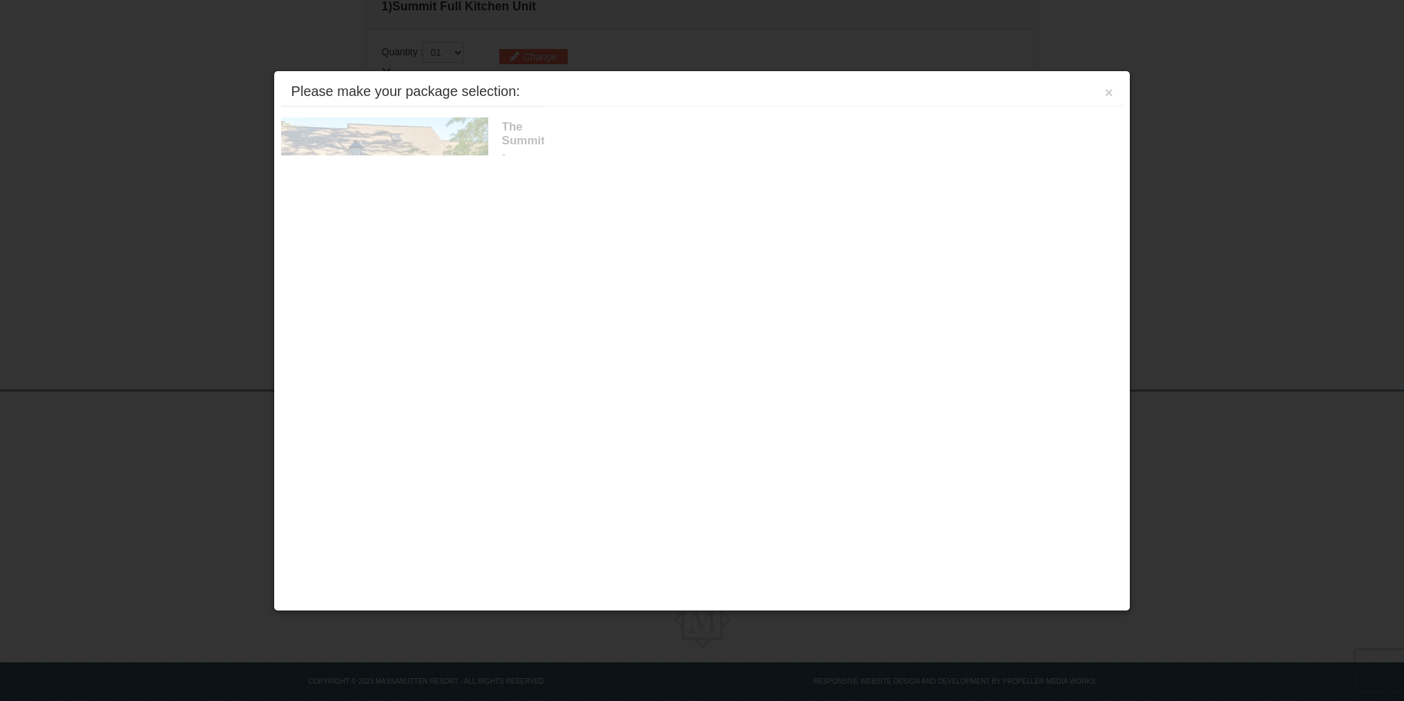
scroll to position [403, 0]
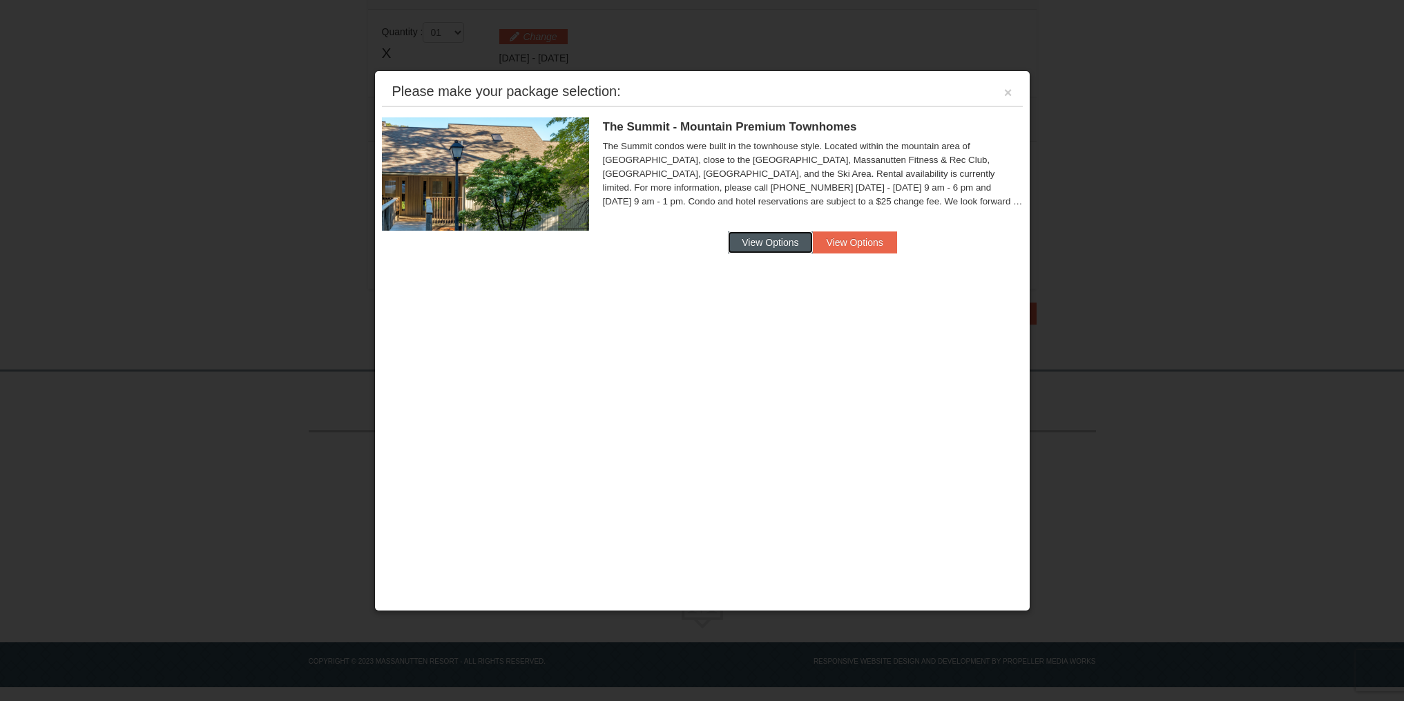
click at [776, 244] on button "View Options" at bounding box center [770, 242] width 84 height 22
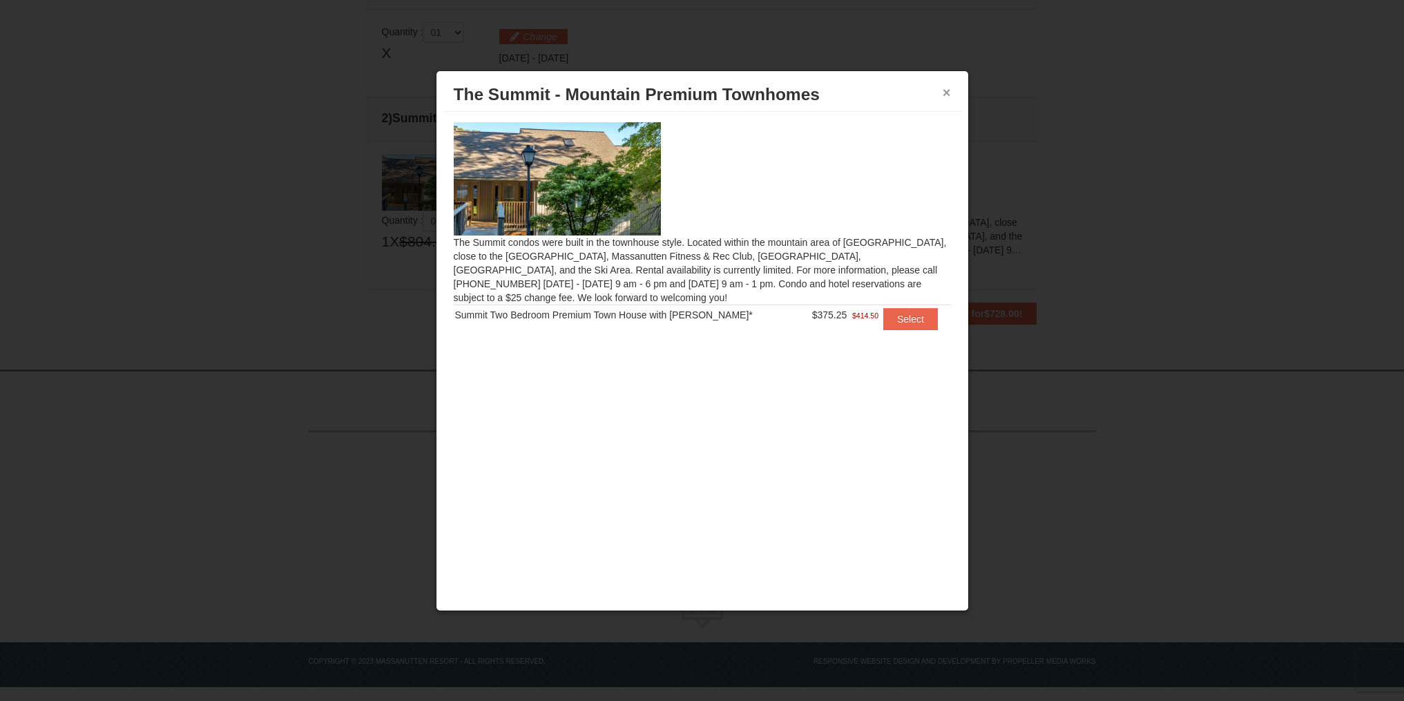
click at [945, 93] on button "×" at bounding box center [946, 93] width 8 height 14
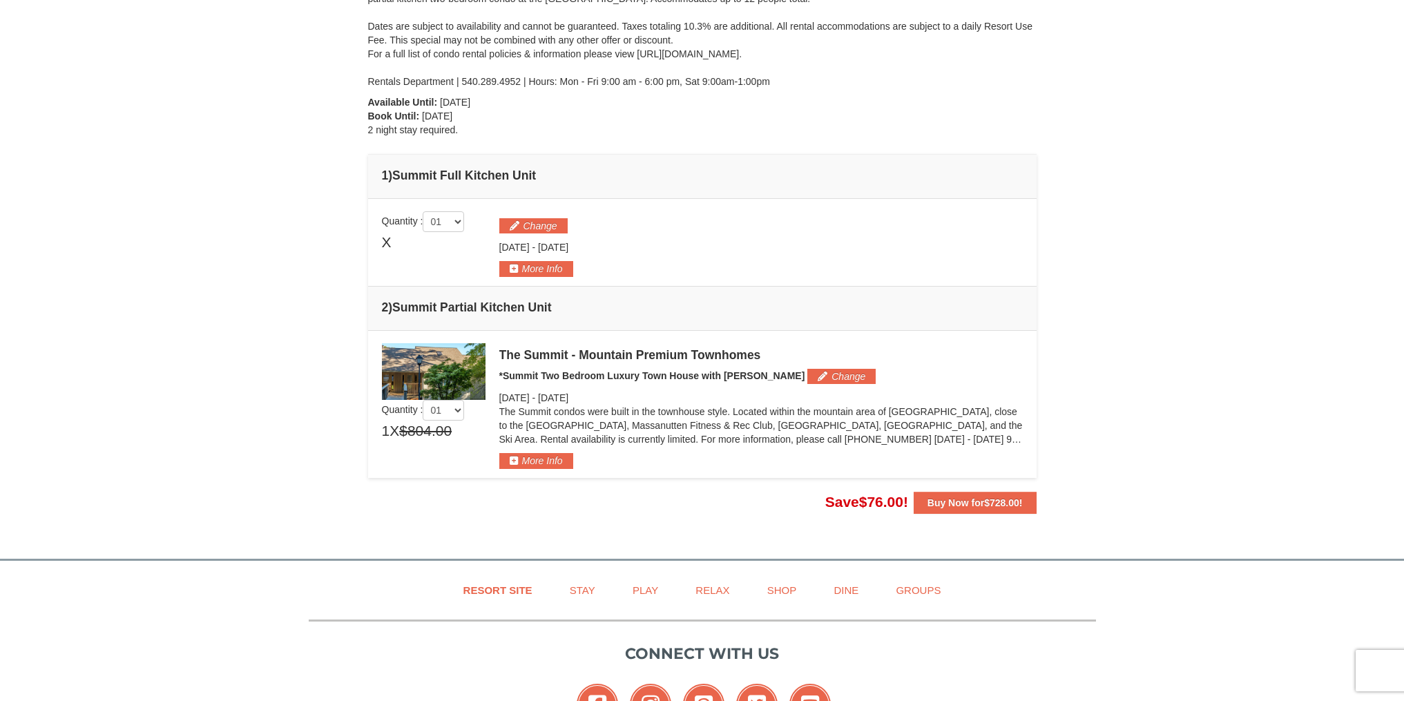
scroll to position [228, 0]
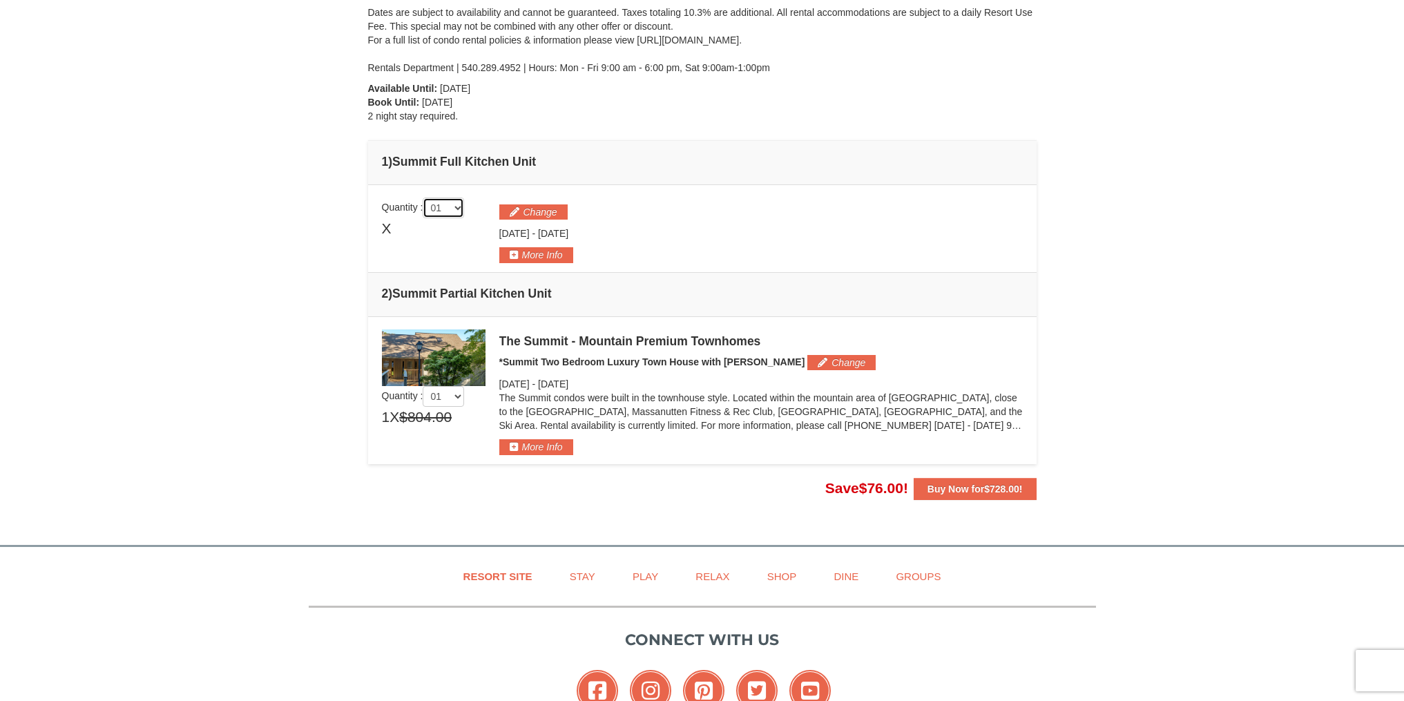
select select "2"
click option "02" at bounding box center [0, 0] width 0 height 0
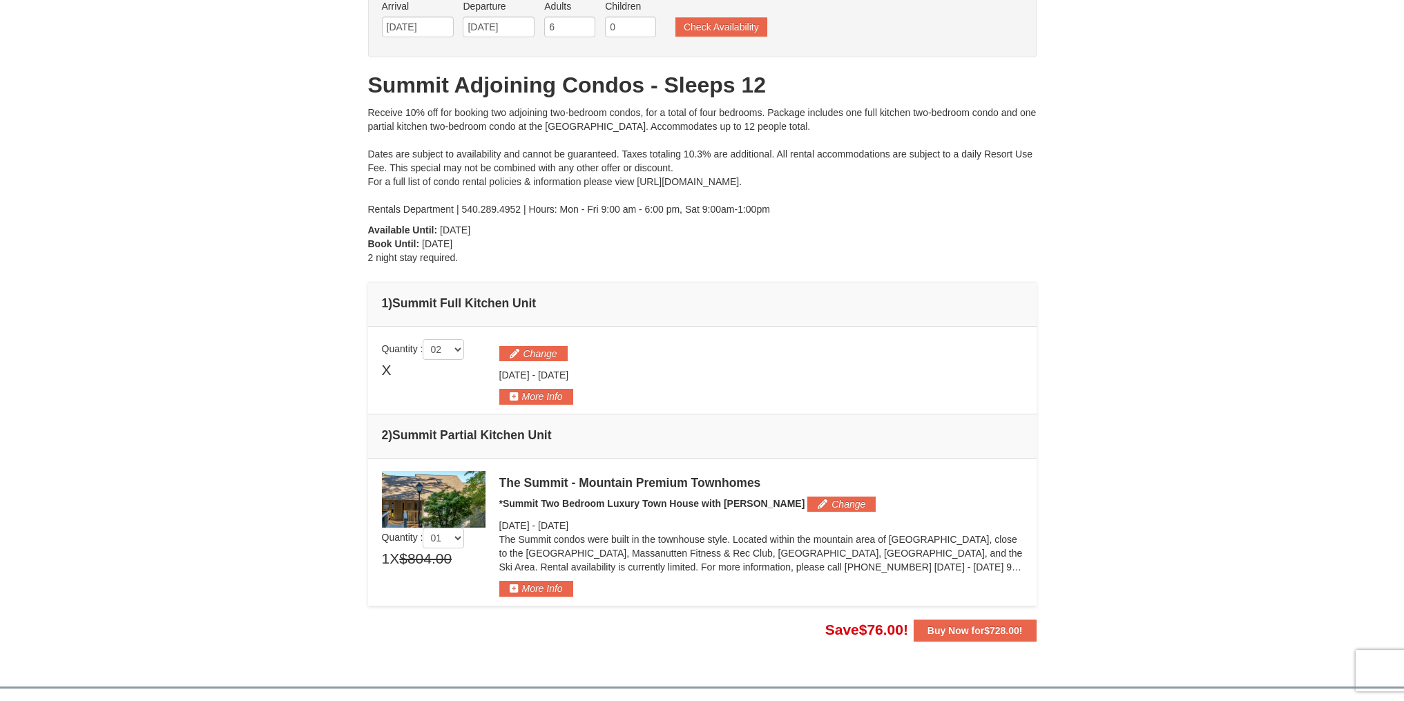
scroll to position [86, 0]
click at [550, 398] on button "More Info" at bounding box center [536, 396] width 74 height 15
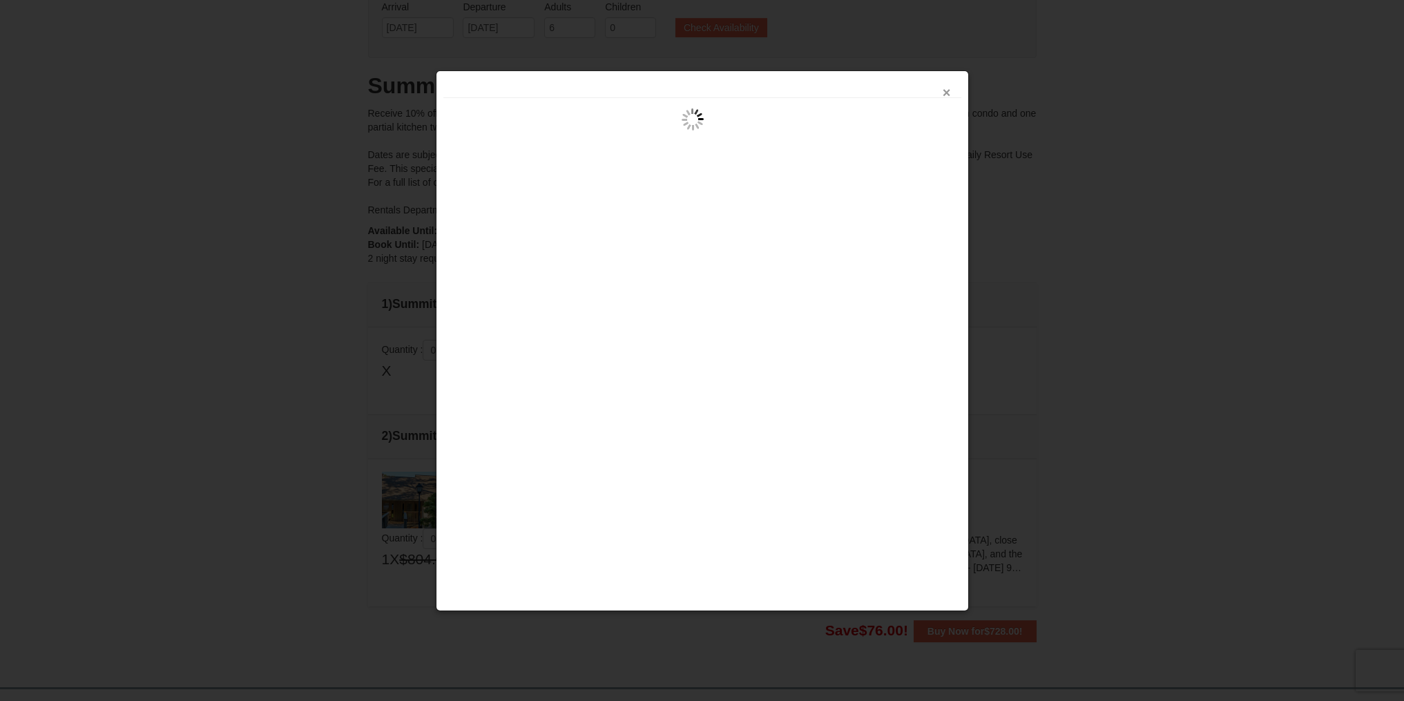
click at [949, 92] on button "×" at bounding box center [946, 93] width 8 height 14
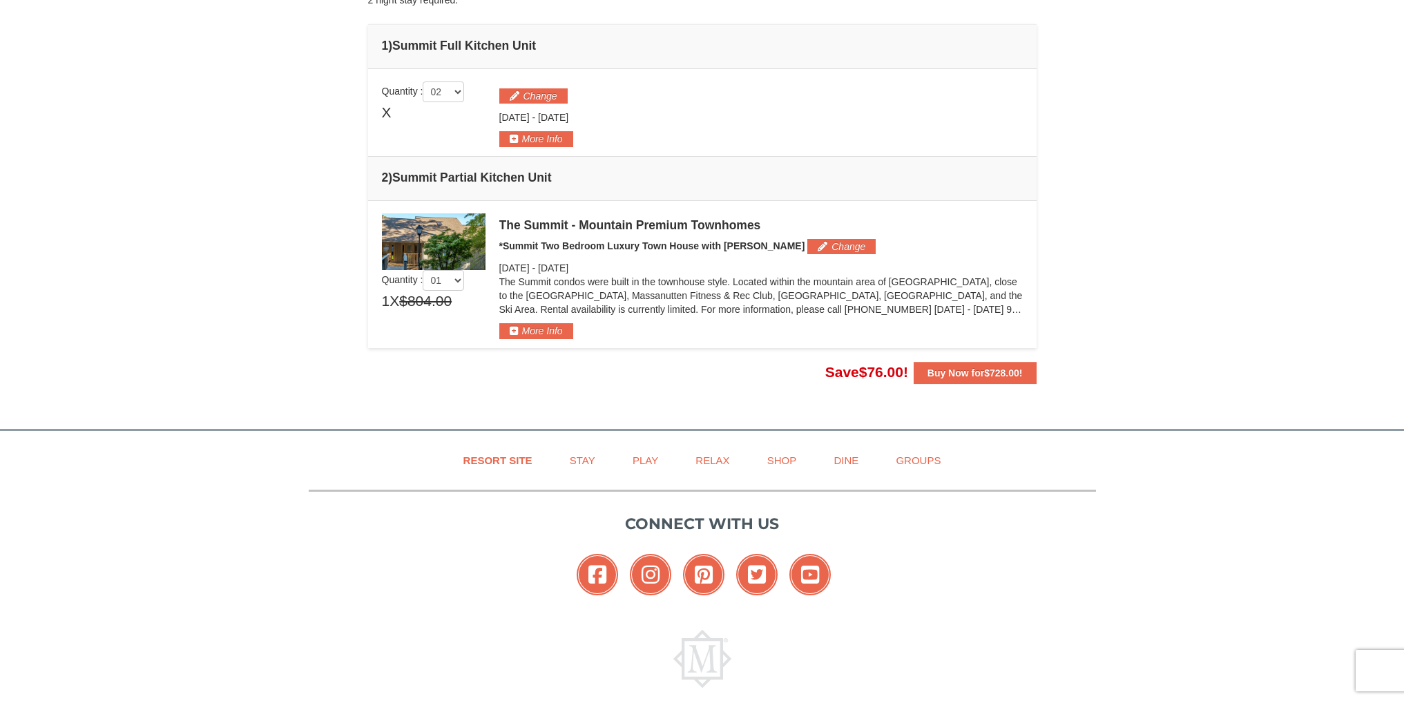
scroll to position [349, 0]
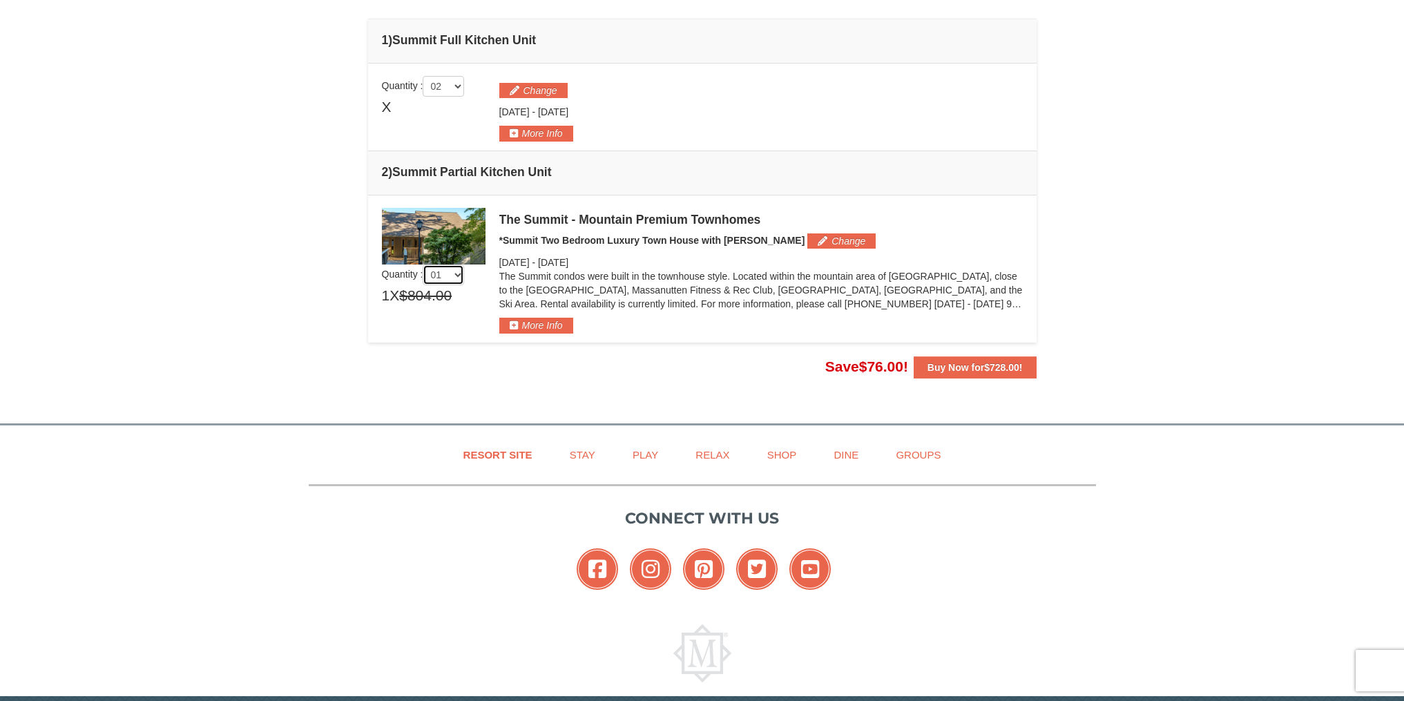
select select "2"
click option "02" at bounding box center [0, 0] width 0 height 0
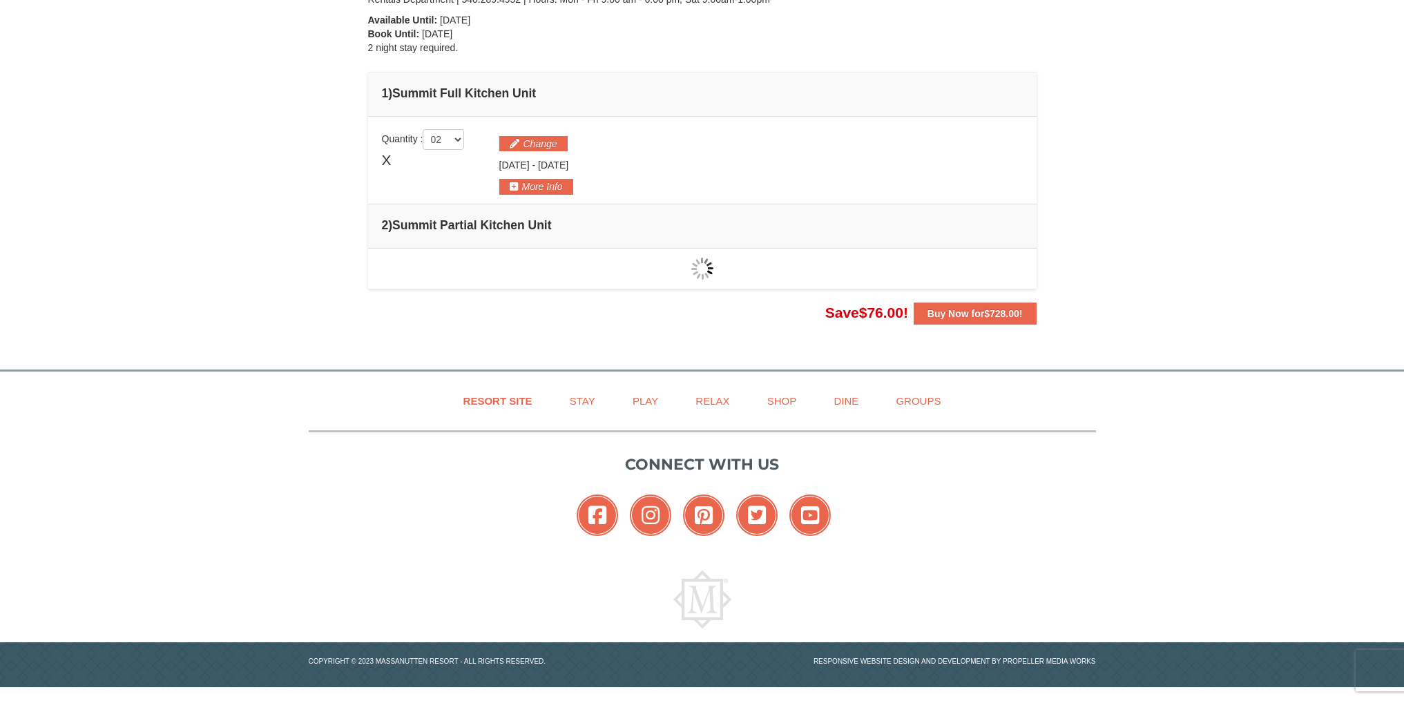
scroll to position [296, 0]
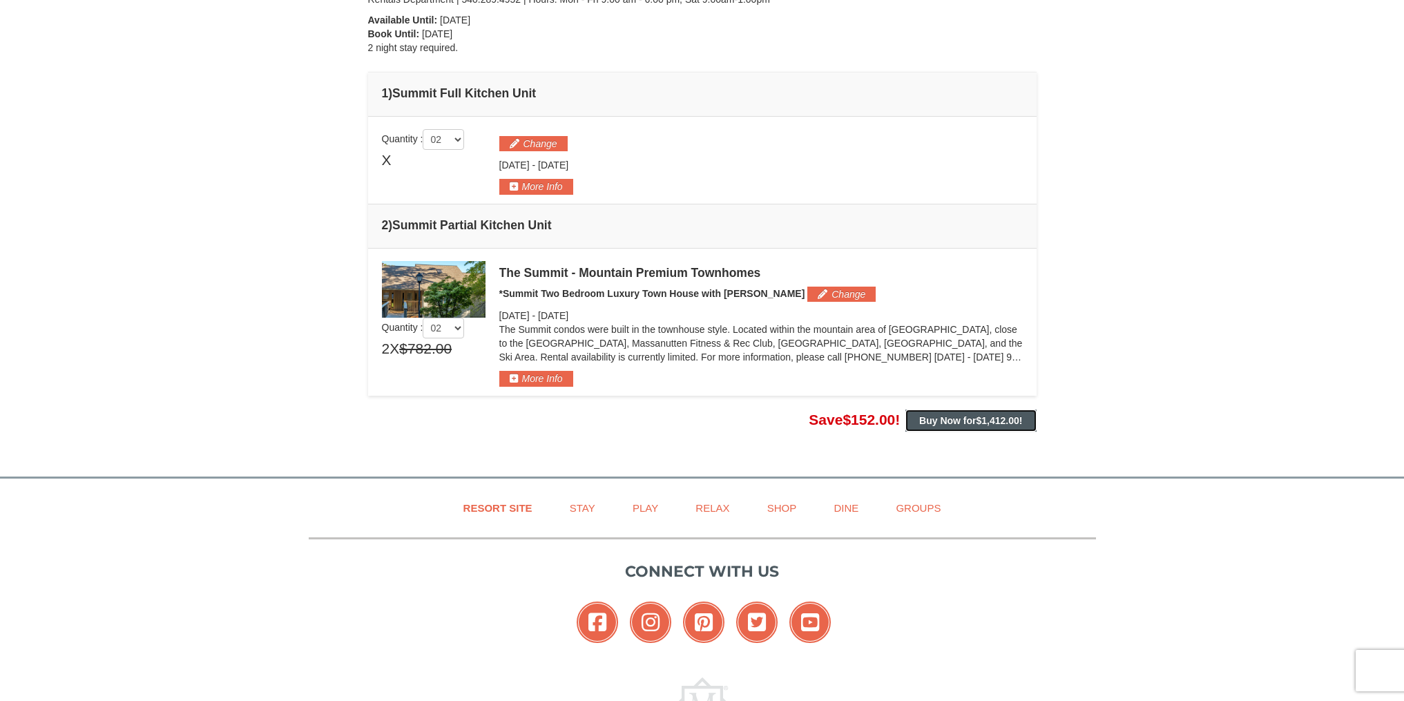
click at [958, 425] on strong "Buy Now for $1,412.00 !" at bounding box center [970, 420] width 103 height 11
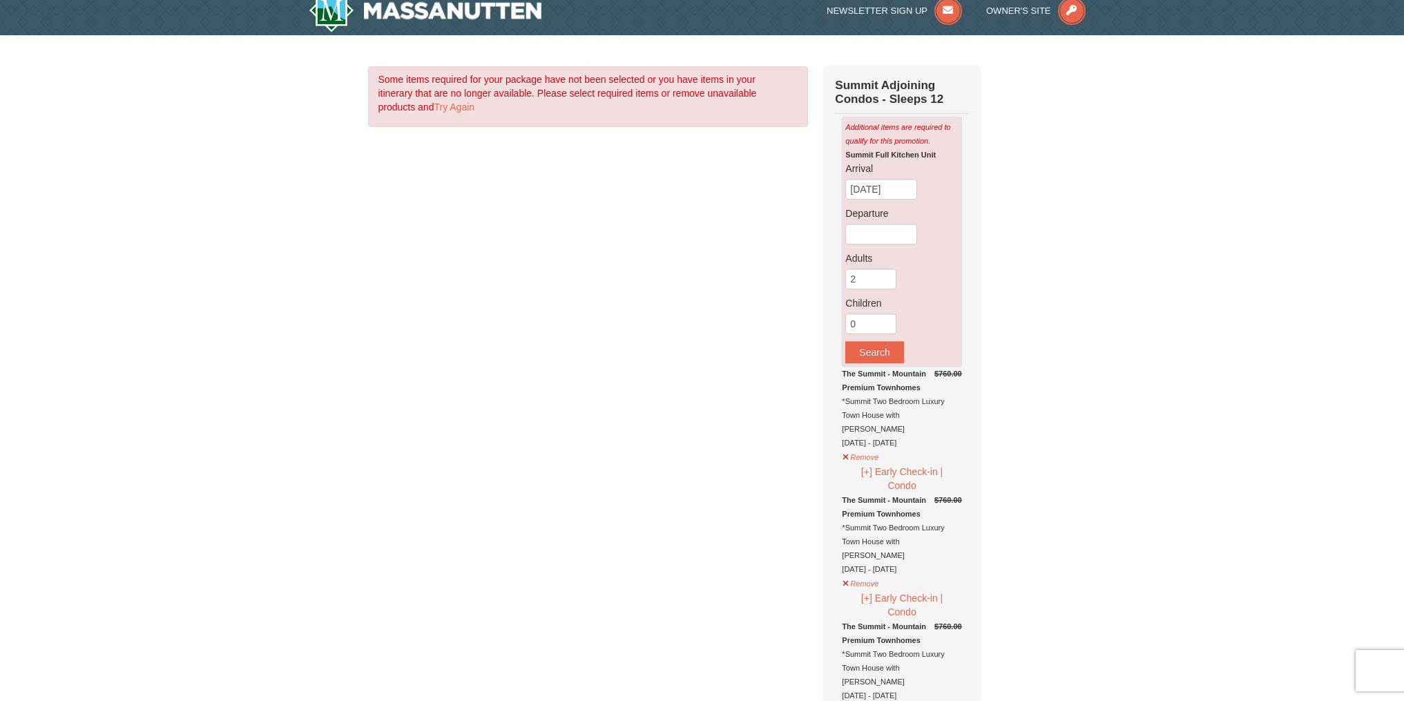
scroll to position [18, 0]
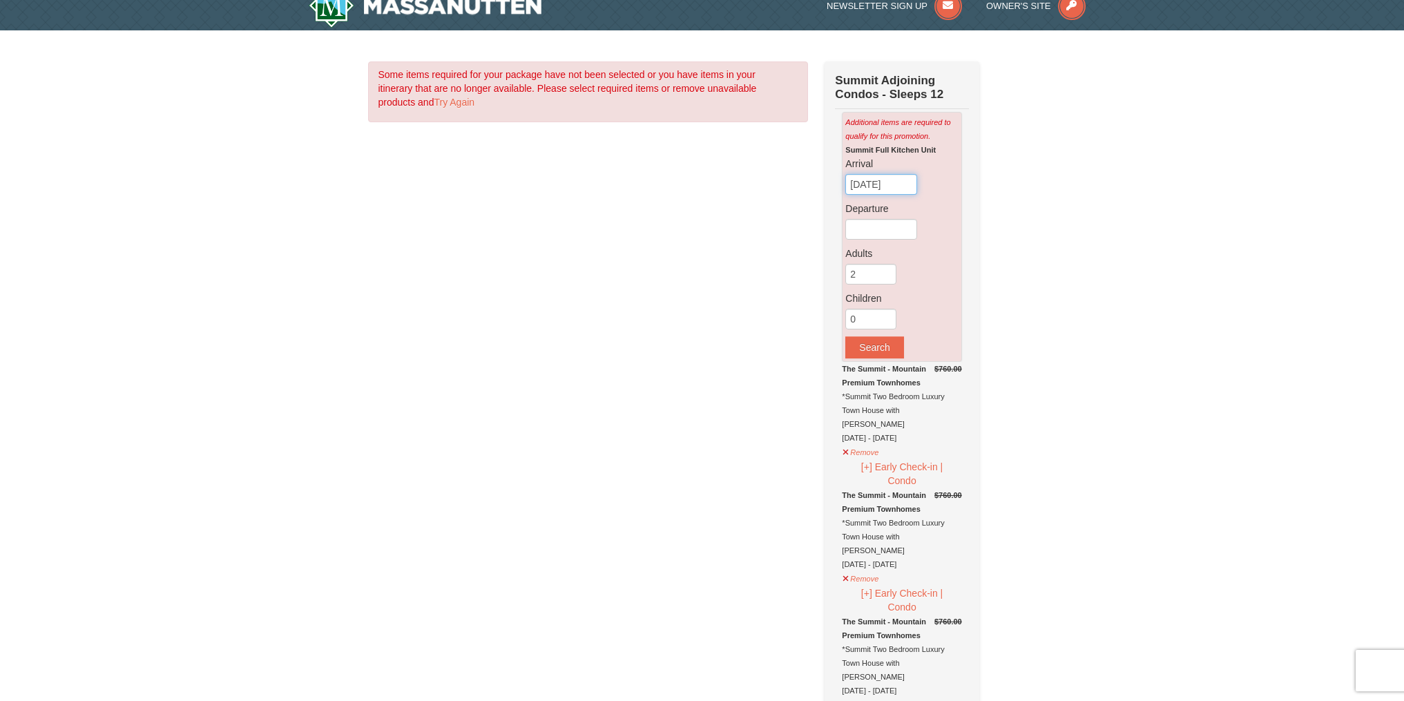
click at [889, 182] on input "[DATE]" at bounding box center [881, 184] width 72 height 21
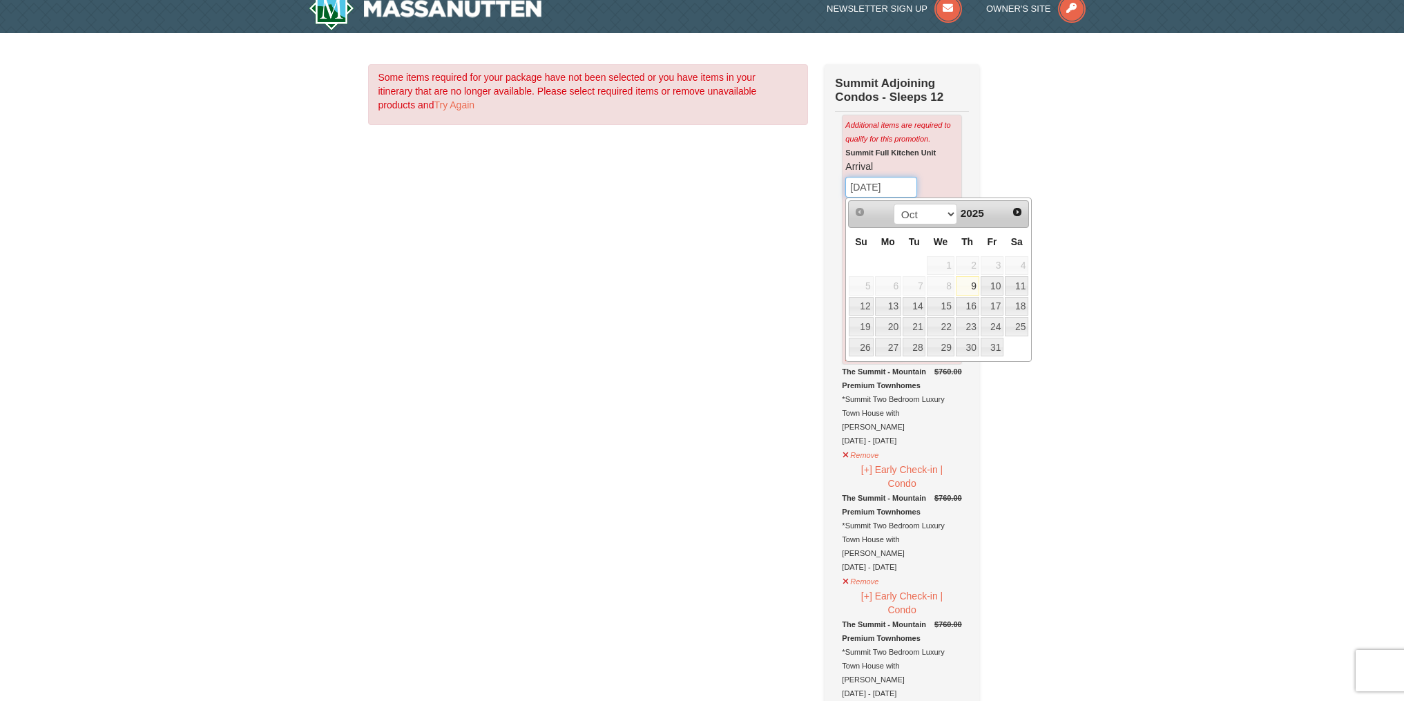
scroll to position [13, 0]
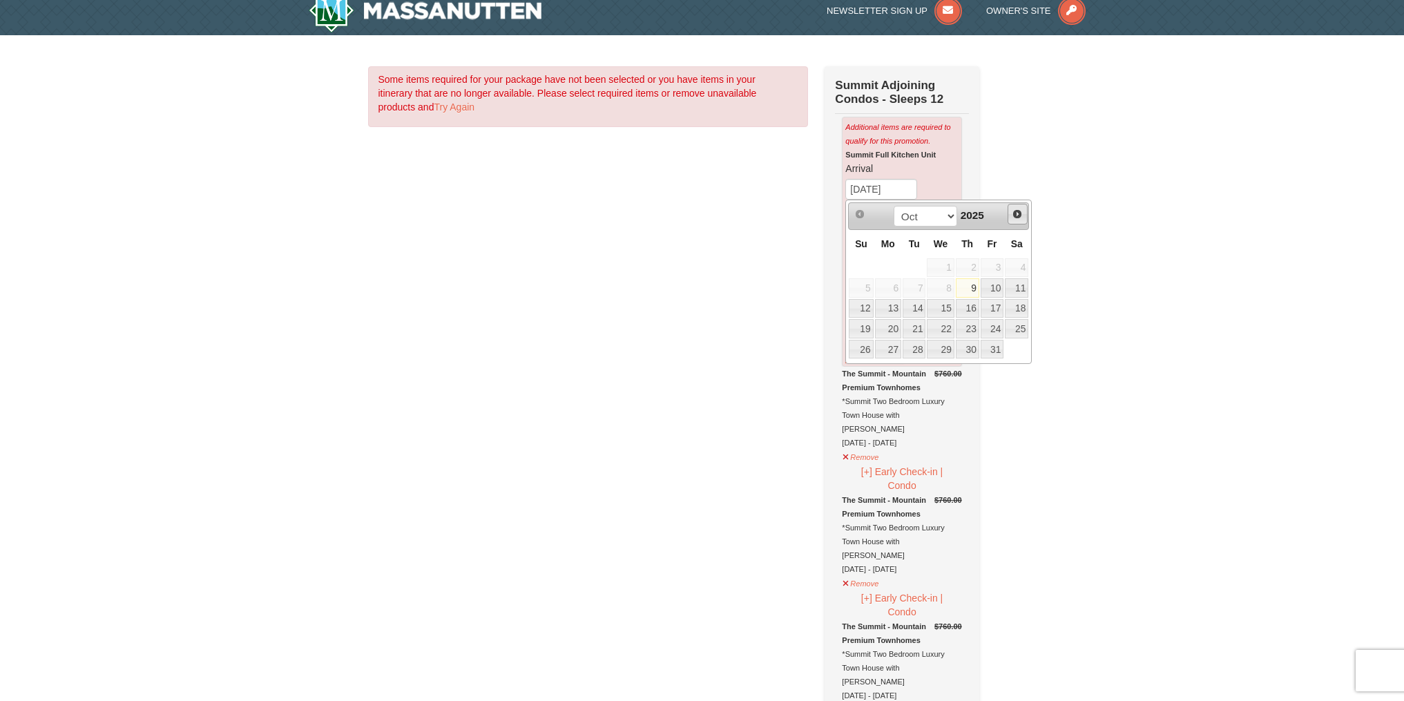
click at [1020, 215] on span "Next" at bounding box center [1016, 214] width 11 height 11
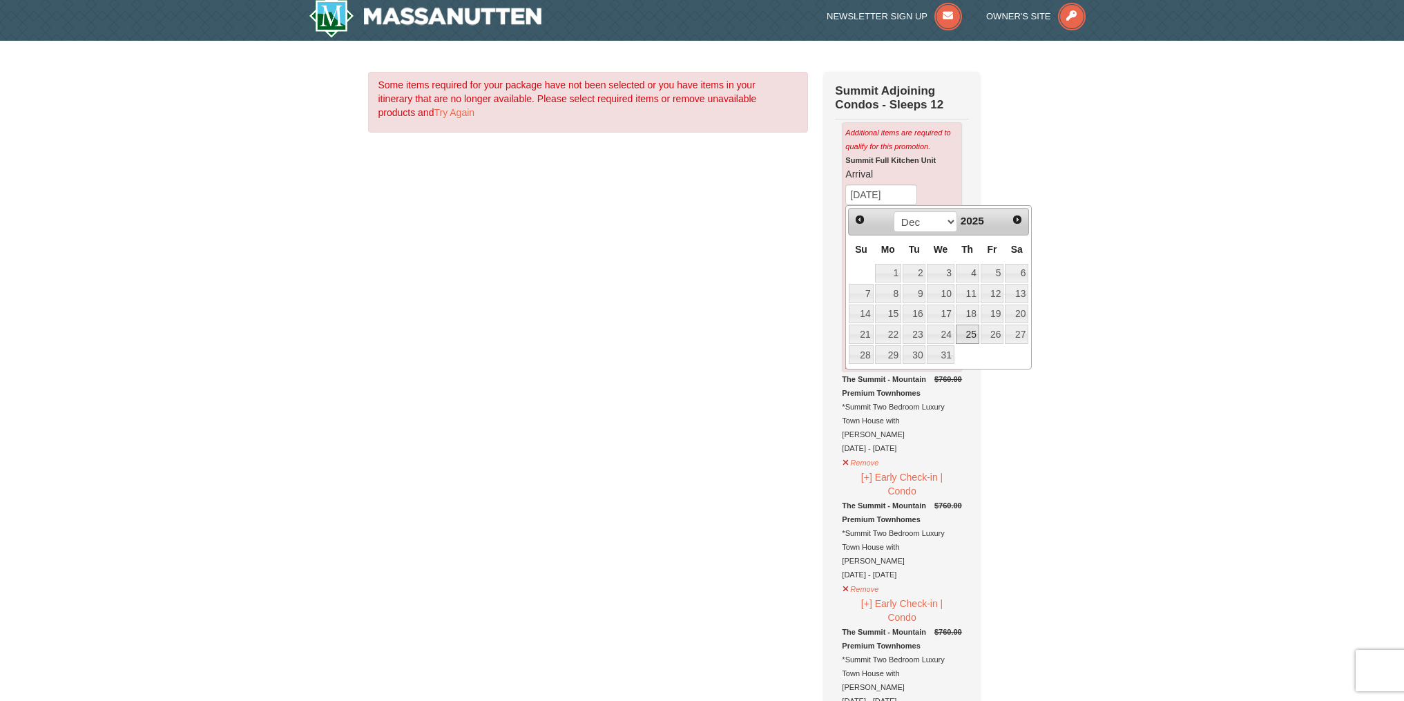
click at [973, 323] on tbody "1 2 3 4 5 6 7 8 9 10 11 12 13 14 15 16 17 18 19 20 21 22 23 24 25 26 27 28 29 3…" at bounding box center [938, 314] width 181 height 102
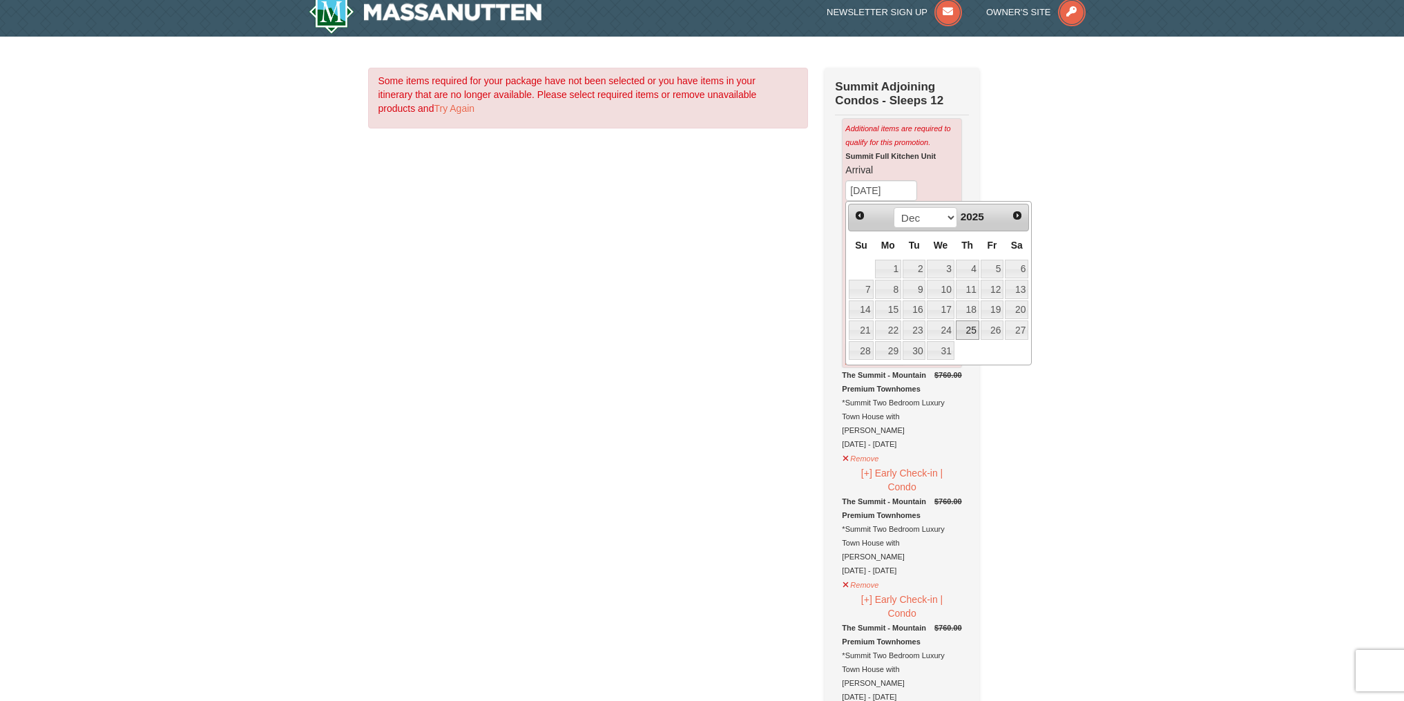
click at [972, 330] on link "25" at bounding box center [967, 329] width 23 height 19
type input "[DATE]"
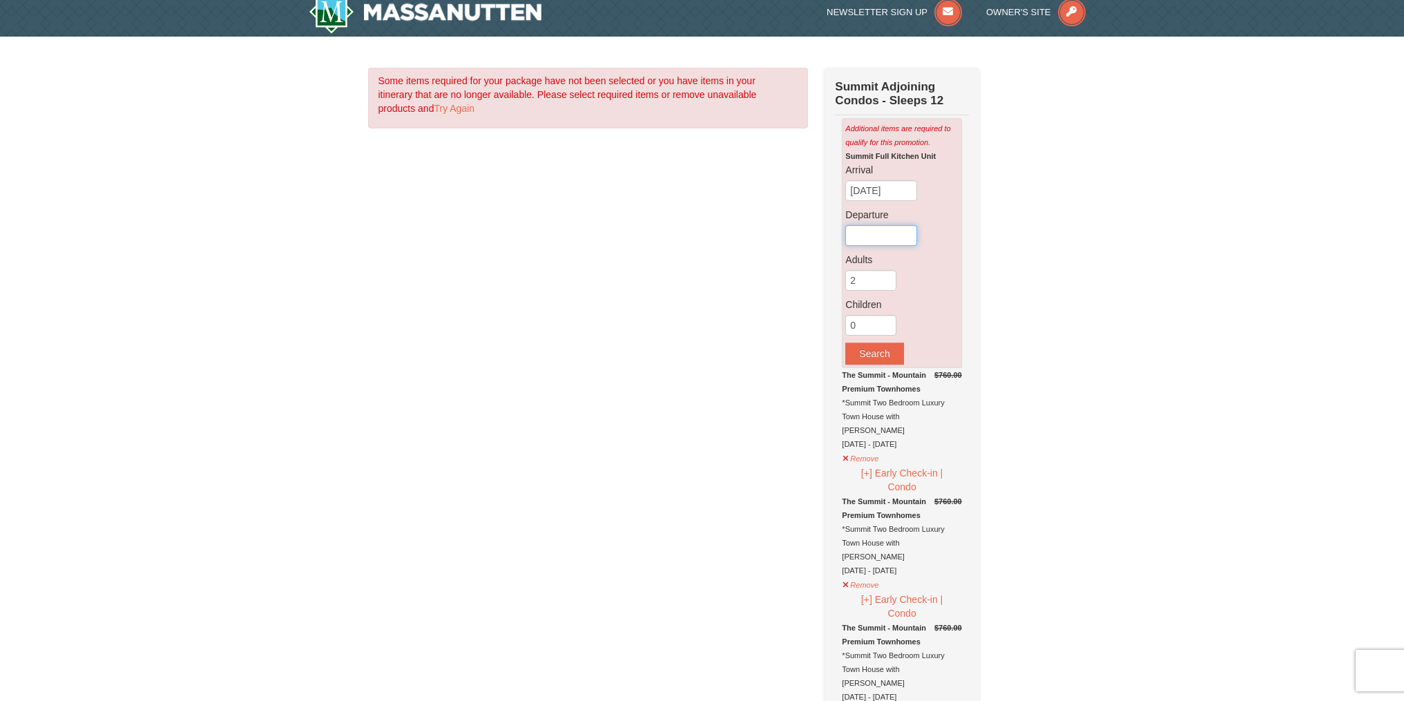
click at [883, 232] on input "text" at bounding box center [881, 235] width 72 height 21
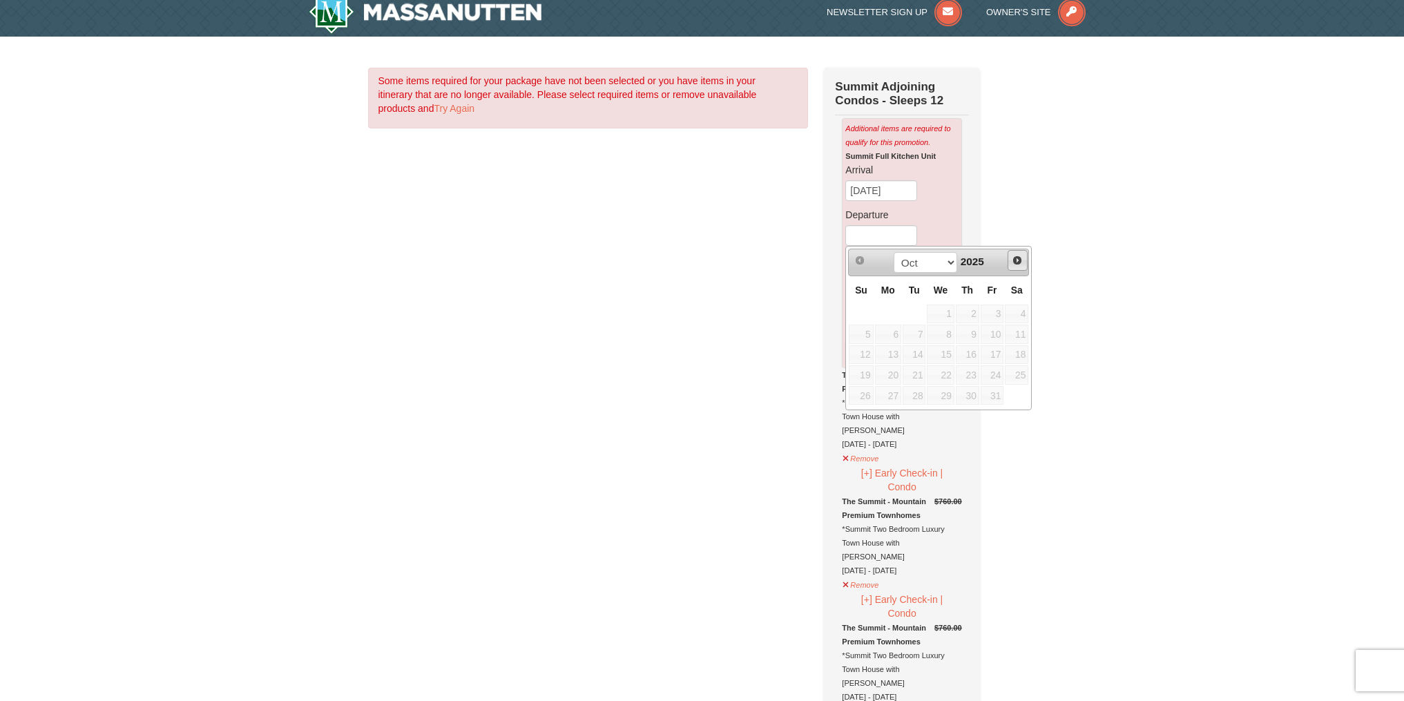
click at [1018, 261] on span "Next" at bounding box center [1016, 260] width 11 height 11
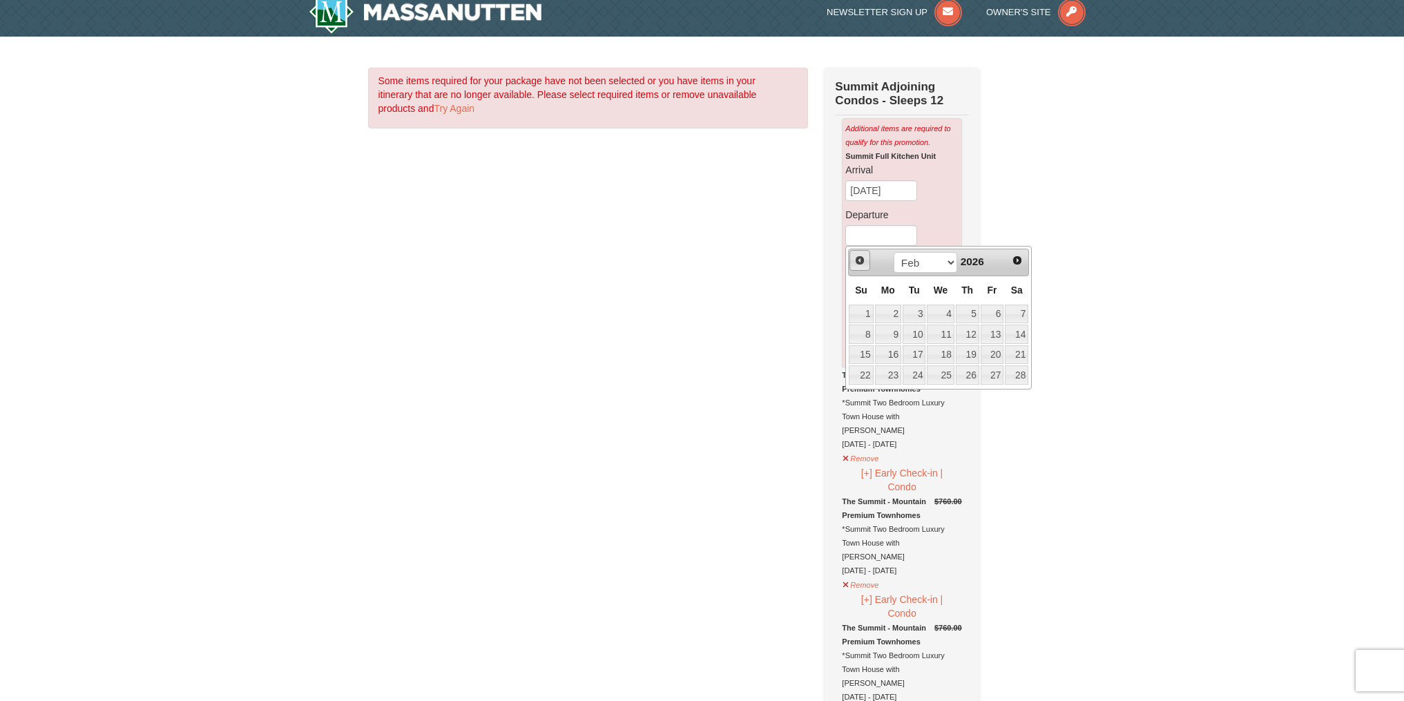
click at [861, 259] on span "Prev" at bounding box center [859, 260] width 11 height 11
click at [1021, 380] on link "27" at bounding box center [1016, 374] width 23 height 19
type input "[DATE]"
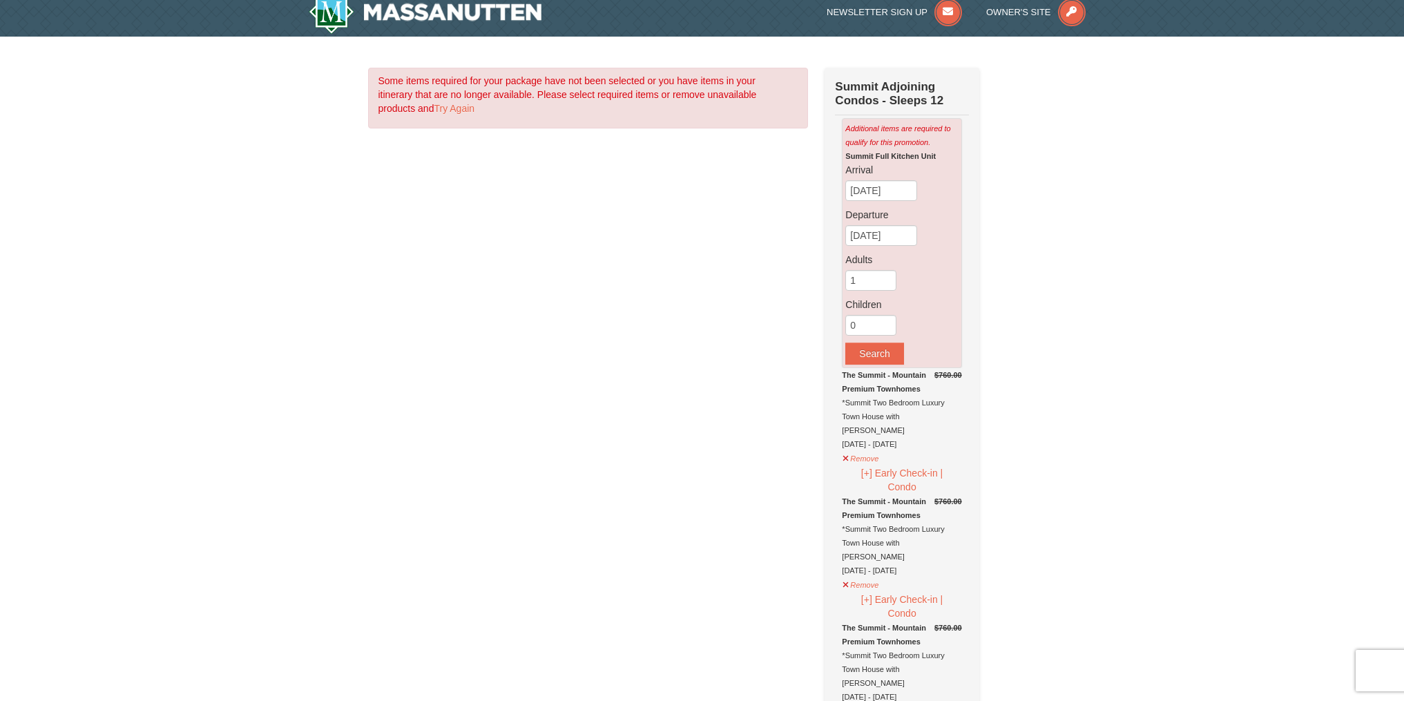
click at [889, 284] on input "1" at bounding box center [870, 280] width 51 height 21
click at [886, 276] on input "2" at bounding box center [870, 280] width 51 height 21
click at [886, 276] on input "3" at bounding box center [870, 280] width 51 height 21
click at [886, 276] on input "4" at bounding box center [870, 280] width 51 height 21
type input "5"
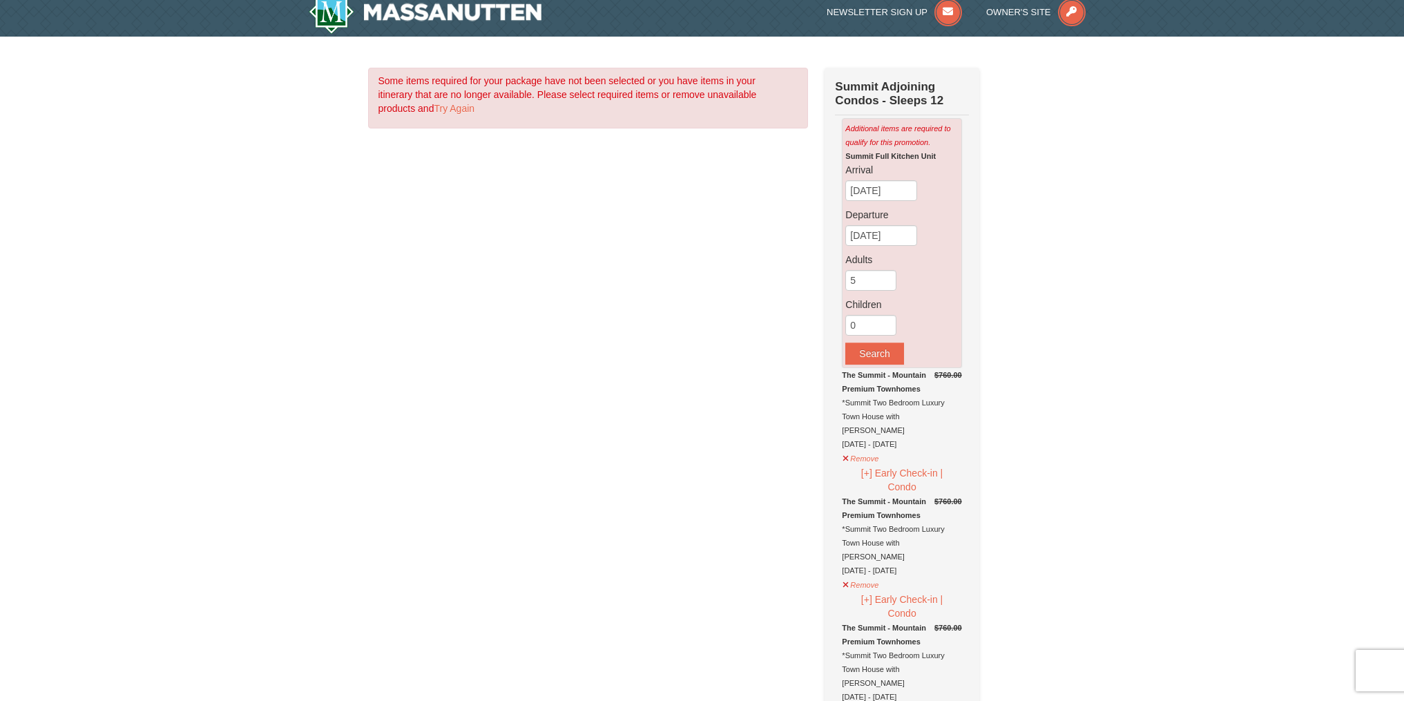
click at [886, 276] on input "5" at bounding box center [870, 280] width 51 height 21
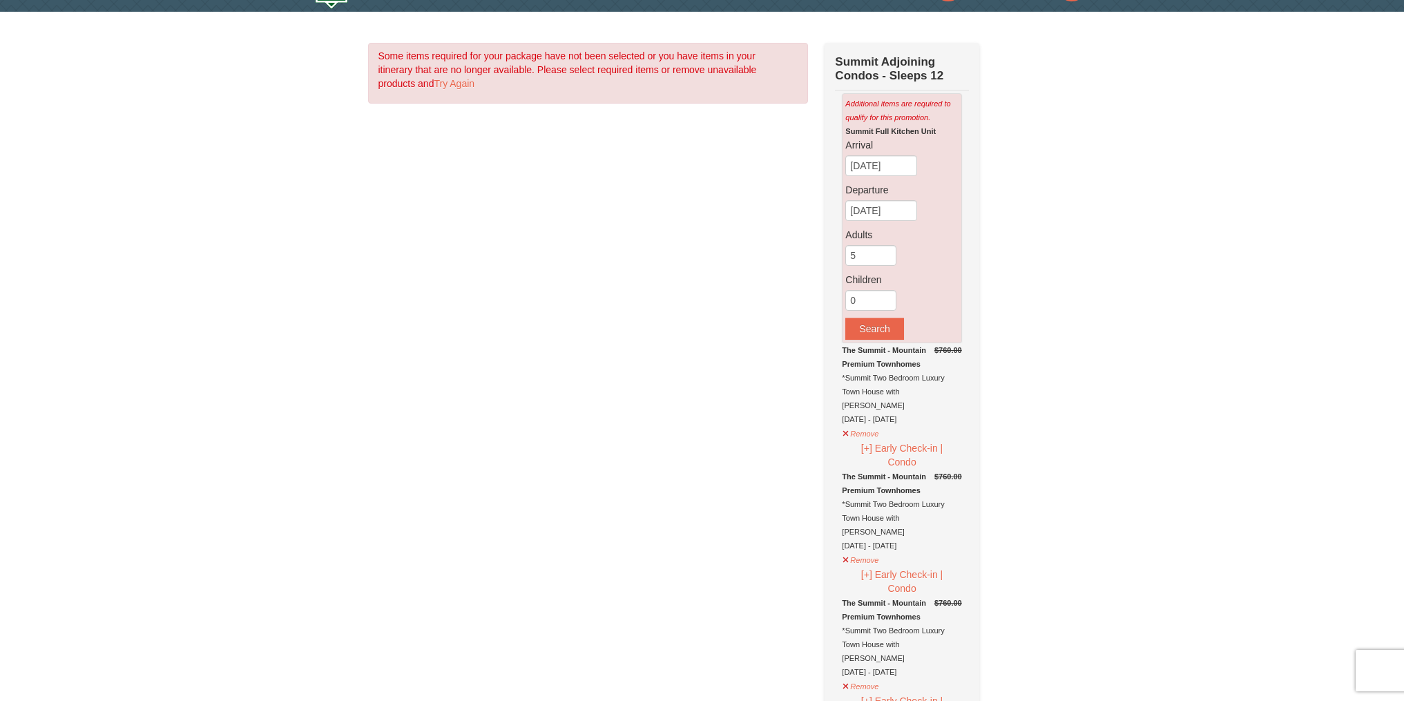
scroll to position [0, 0]
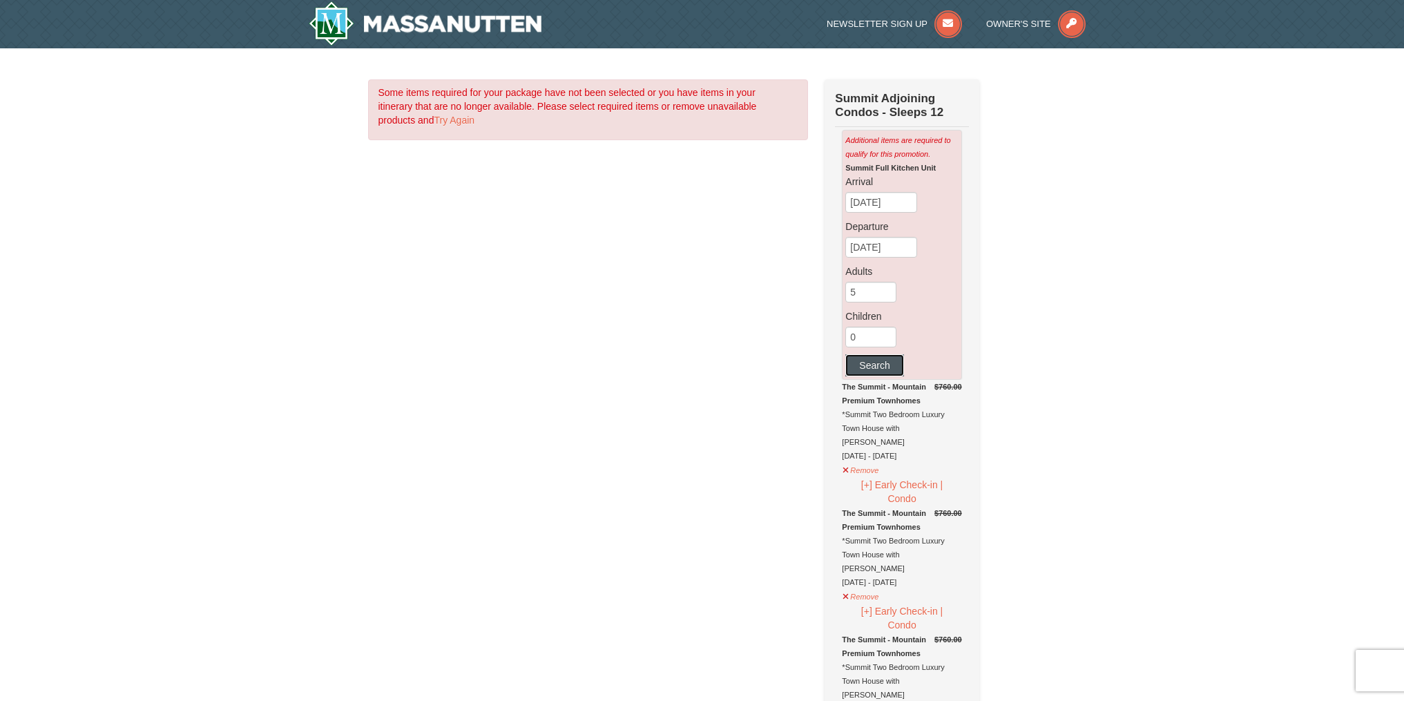
click at [886, 367] on button "Search" at bounding box center [874, 365] width 58 height 22
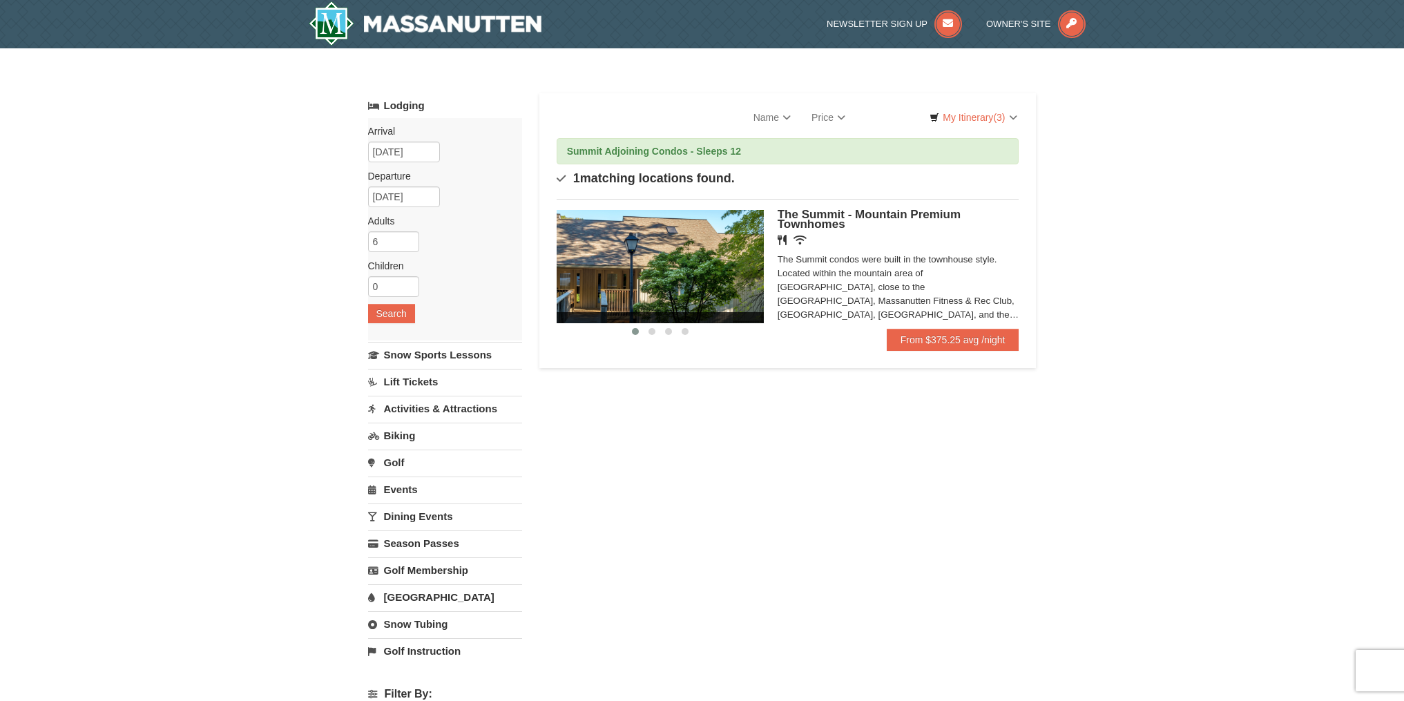
type input "6"
click at [409, 238] on input "6" at bounding box center [393, 241] width 51 height 21
click at [398, 318] on button "Search" at bounding box center [391, 313] width 47 height 19
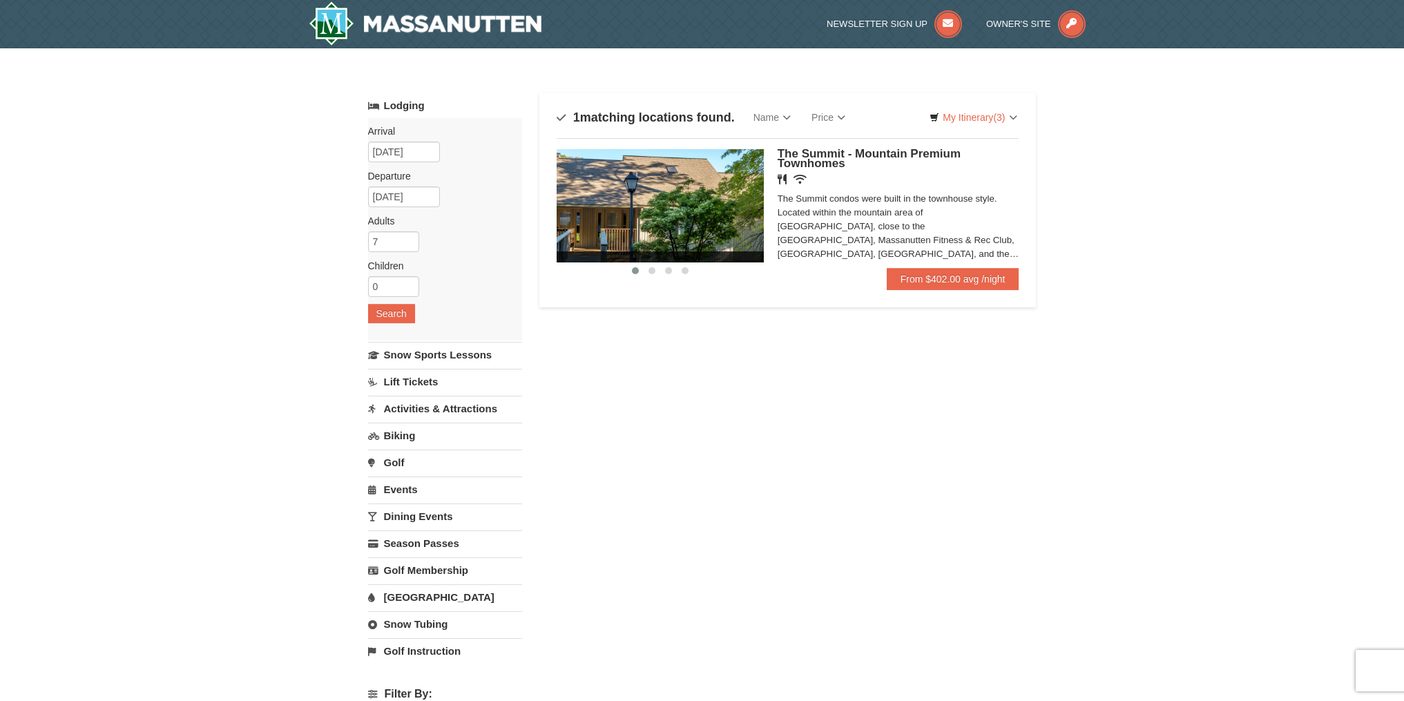
click at [409, 238] on input "7" at bounding box center [393, 241] width 51 height 21
click at [409, 238] on input "8" at bounding box center [393, 241] width 51 height 21
click at [409, 238] on input "9" at bounding box center [393, 241] width 51 height 21
type input "10"
click at [409, 238] on input "10" at bounding box center [393, 241] width 51 height 21
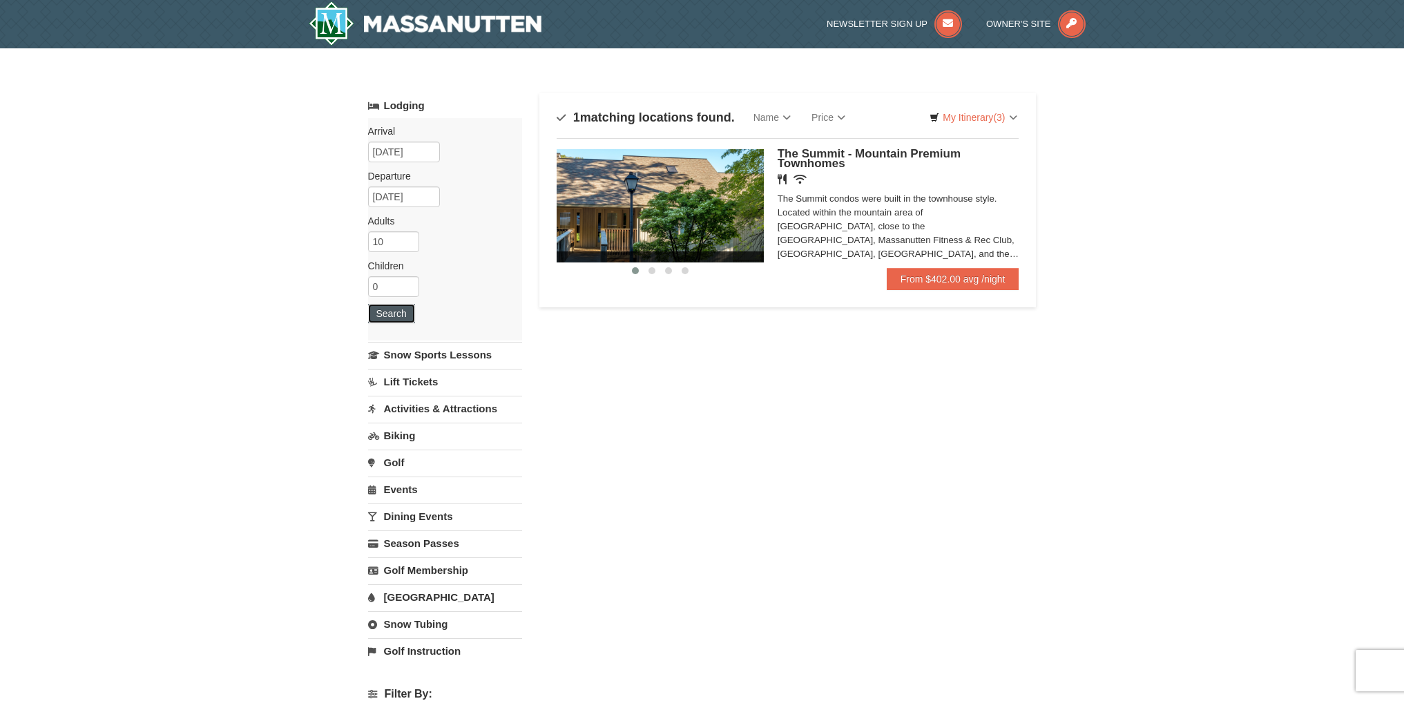
click at [394, 315] on button "Search" at bounding box center [391, 313] width 47 height 19
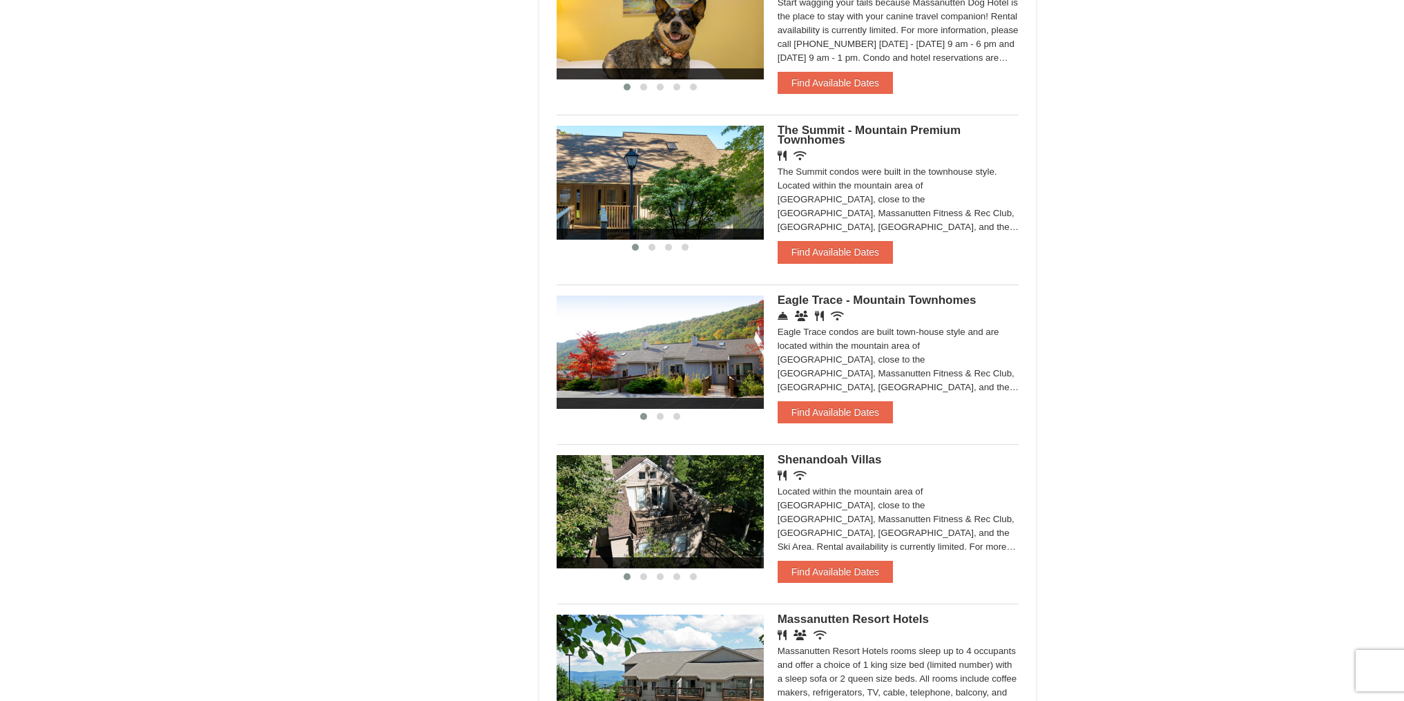
scroll to position [691, 0]
click at [804, 254] on button "Find Available Dates" at bounding box center [834, 251] width 115 height 22
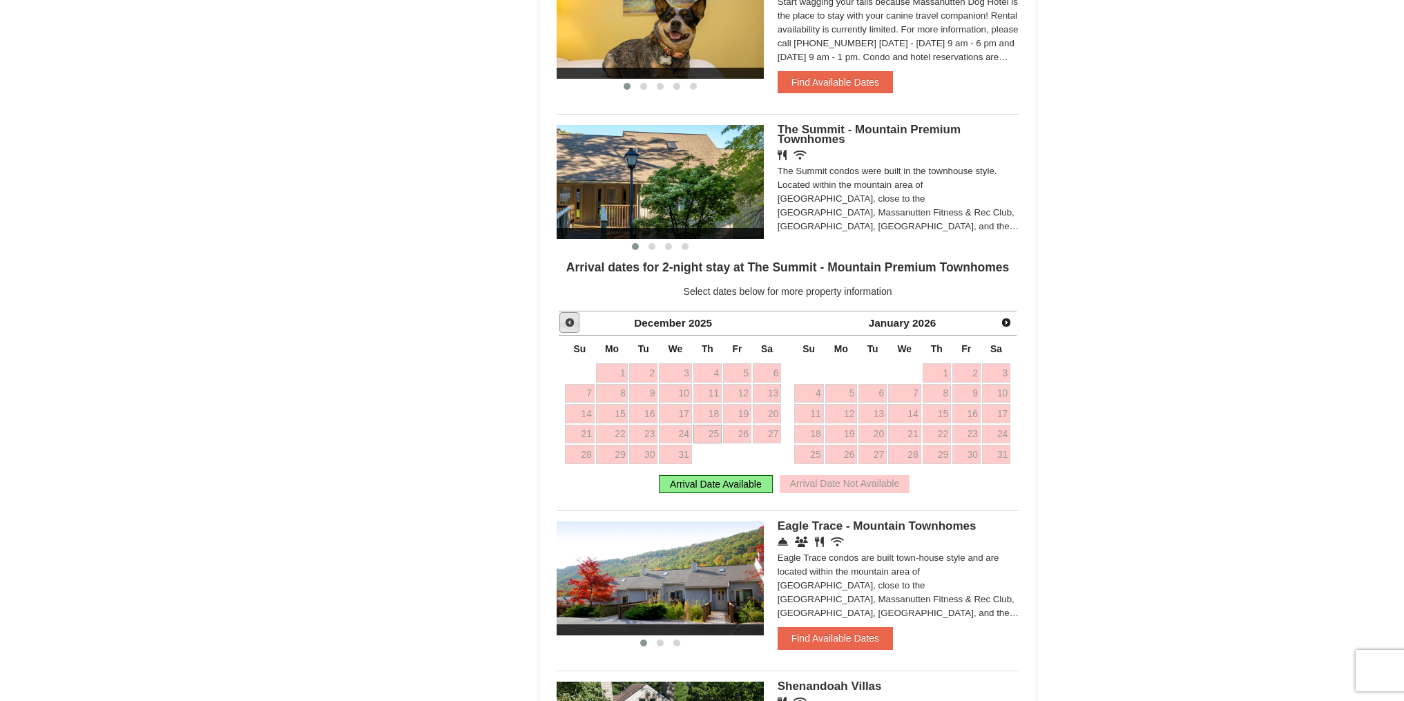
click at [572, 324] on span "Prev" at bounding box center [569, 322] width 11 height 11
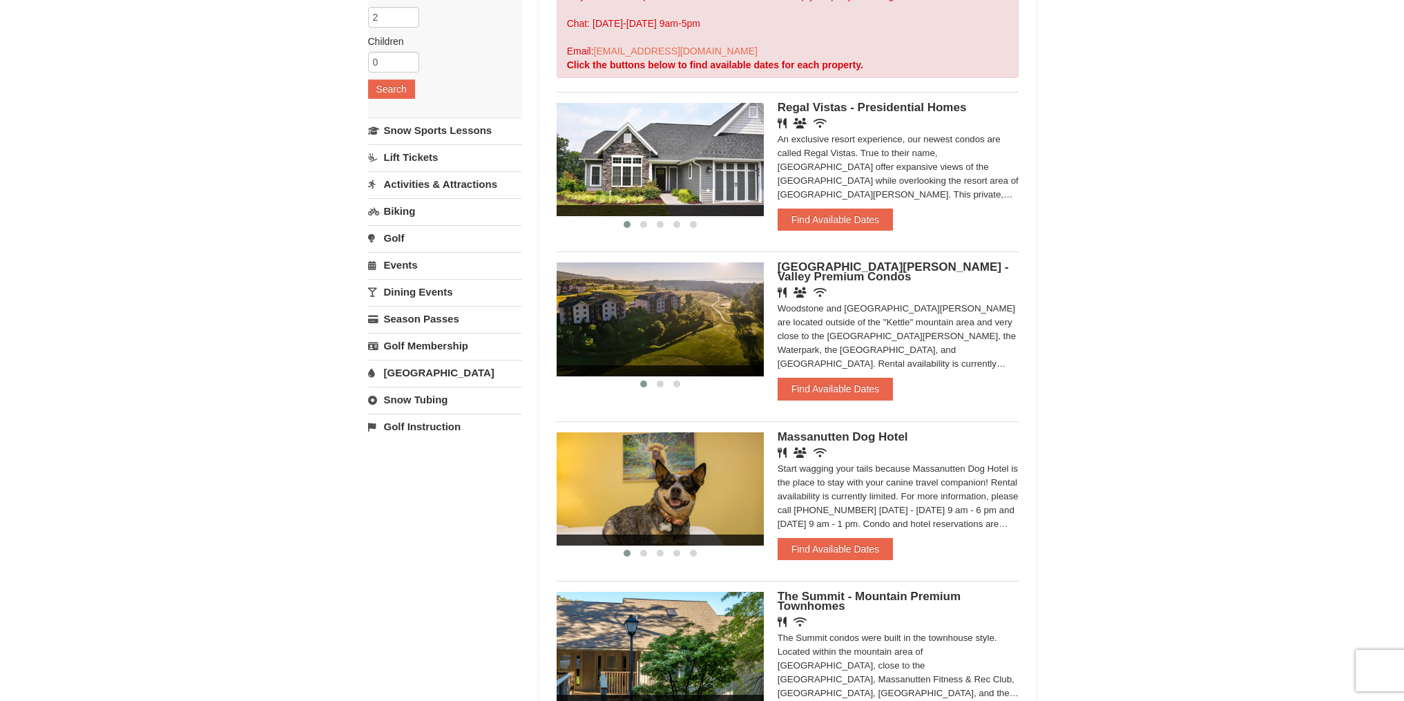
scroll to position [0, 0]
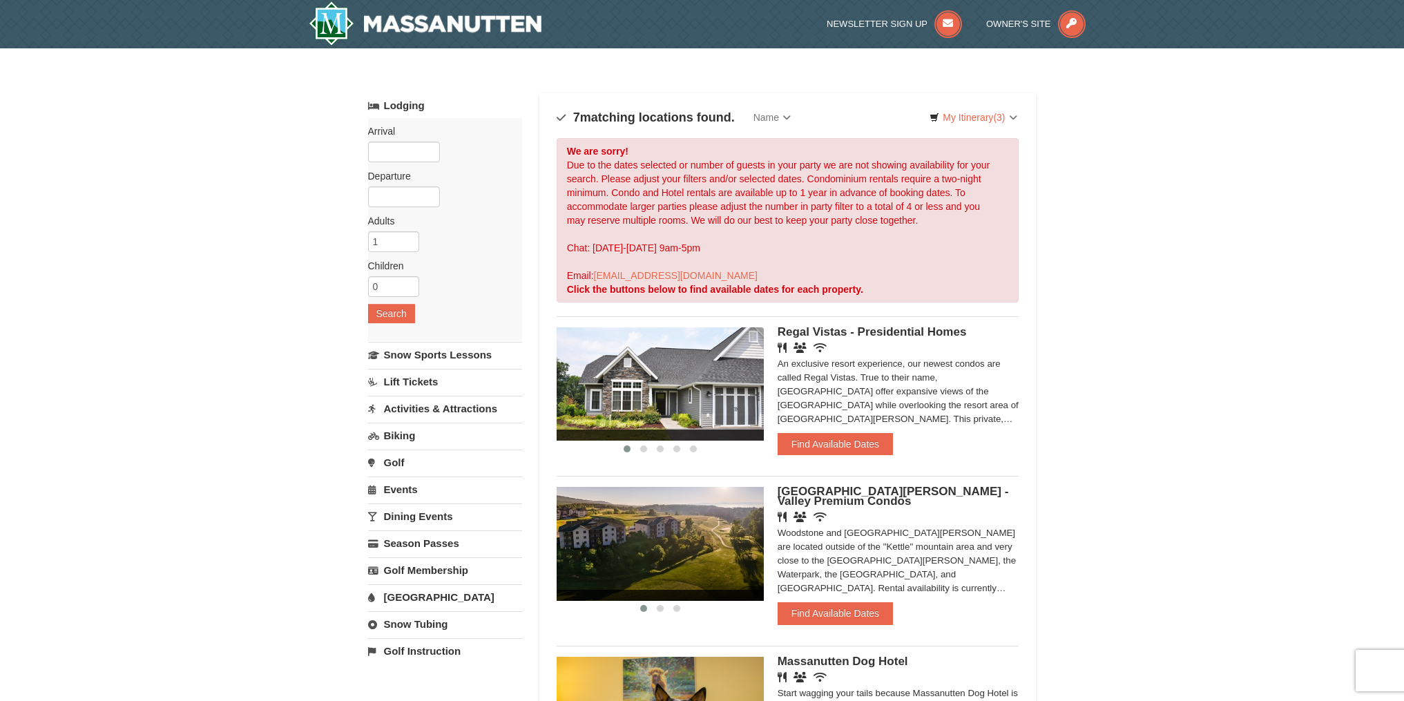
click at [406, 246] on input "1" at bounding box center [393, 241] width 51 height 21
type input "0"
click at [406, 246] on input "0" at bounding box center [393, 241] width 51 height 21
click at [860, 441] on button "Find Available Dates" at bounding box center [834, 444] width 115 height 22
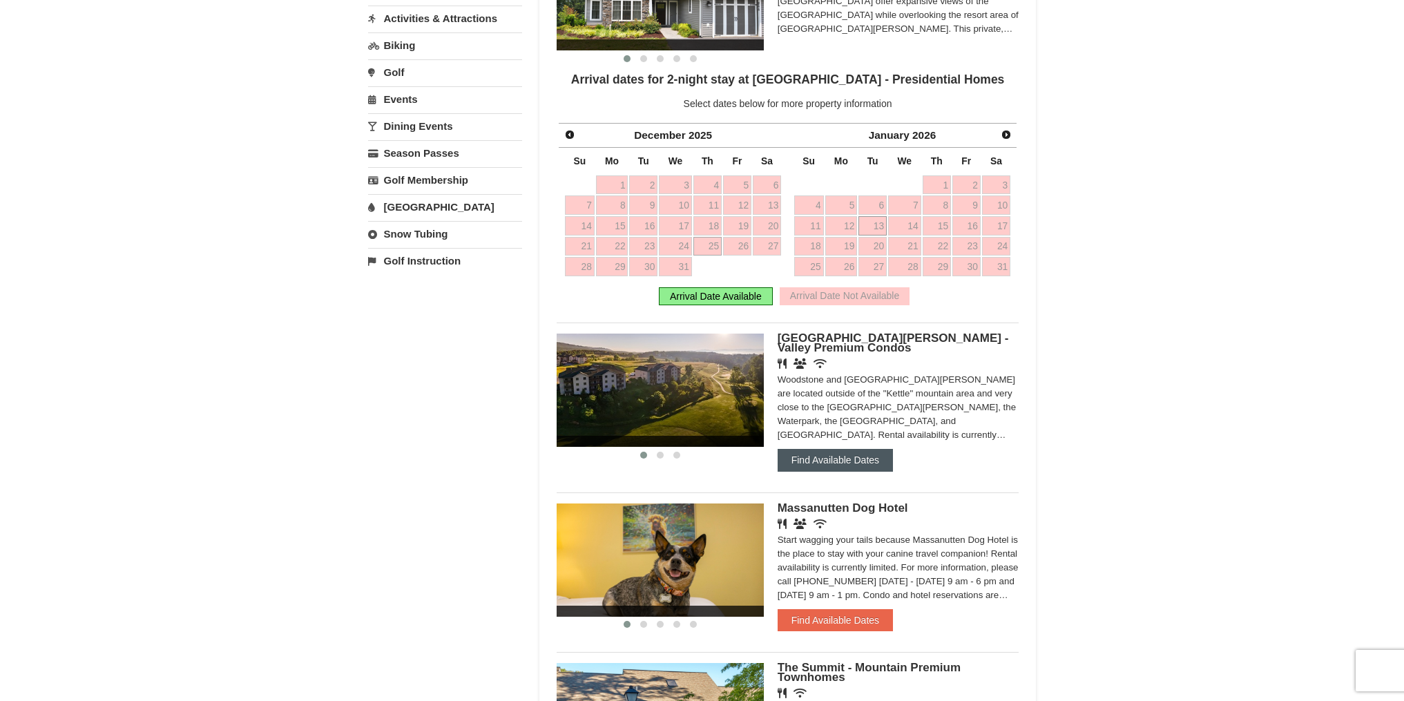
scroll to position [400, 0]
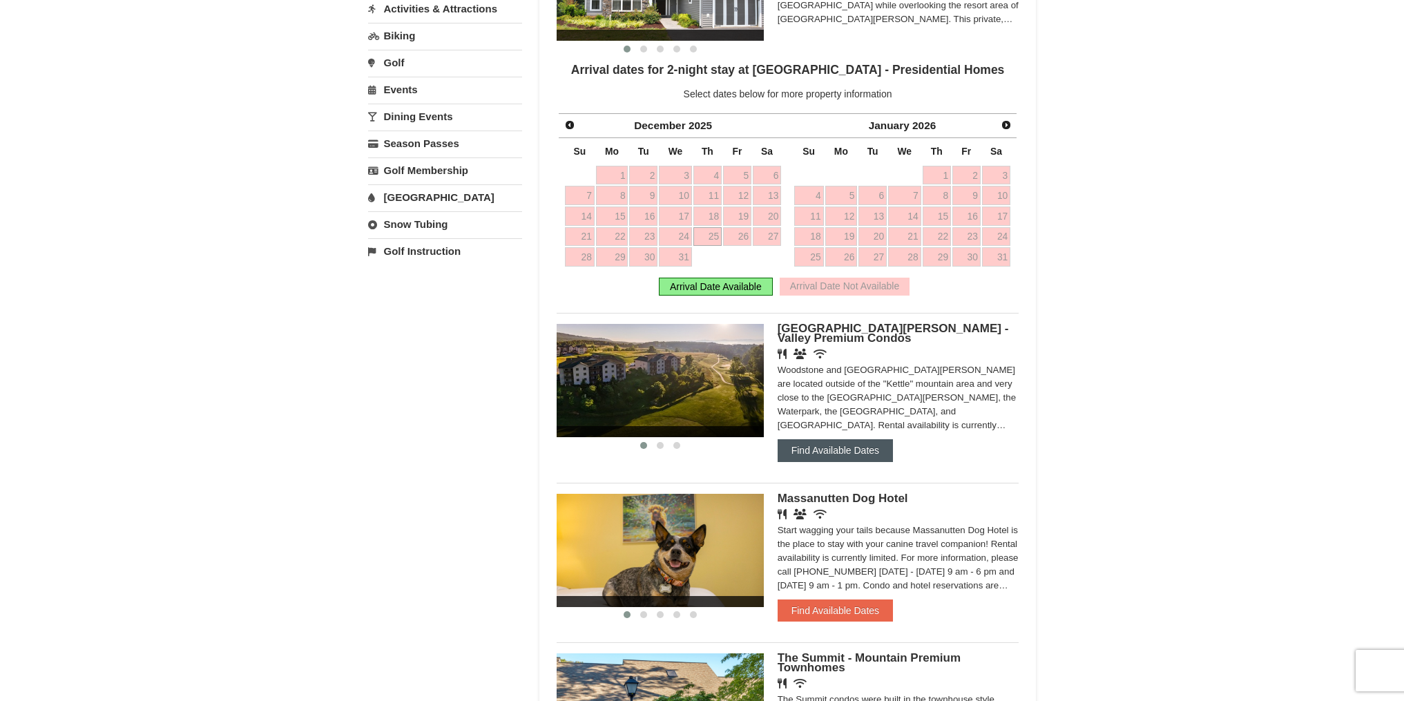
click at [860, 454] on button "Find Available Dates" at bounding box center [834, 450] width 115 height 22
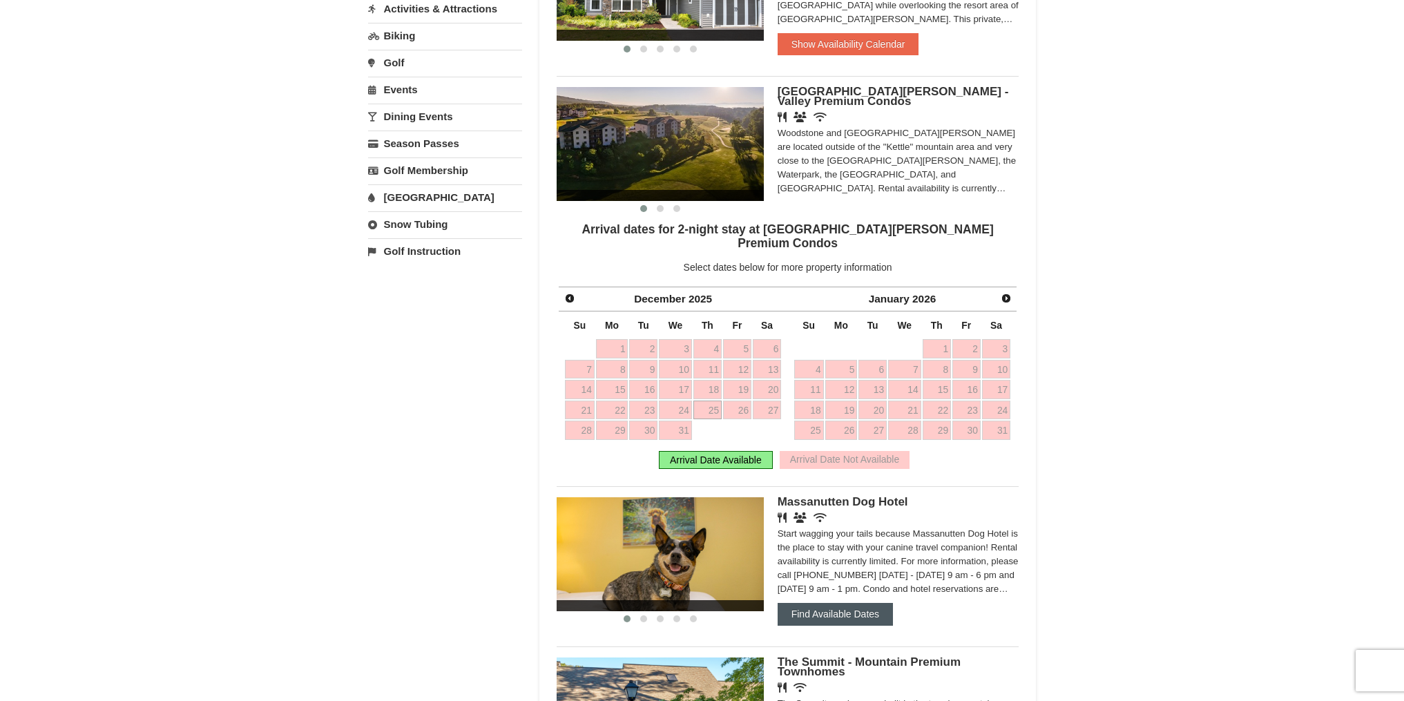
click at [864, 603] on button "Find Available Dates" at bounding box center [834, 614] width 115 height 22
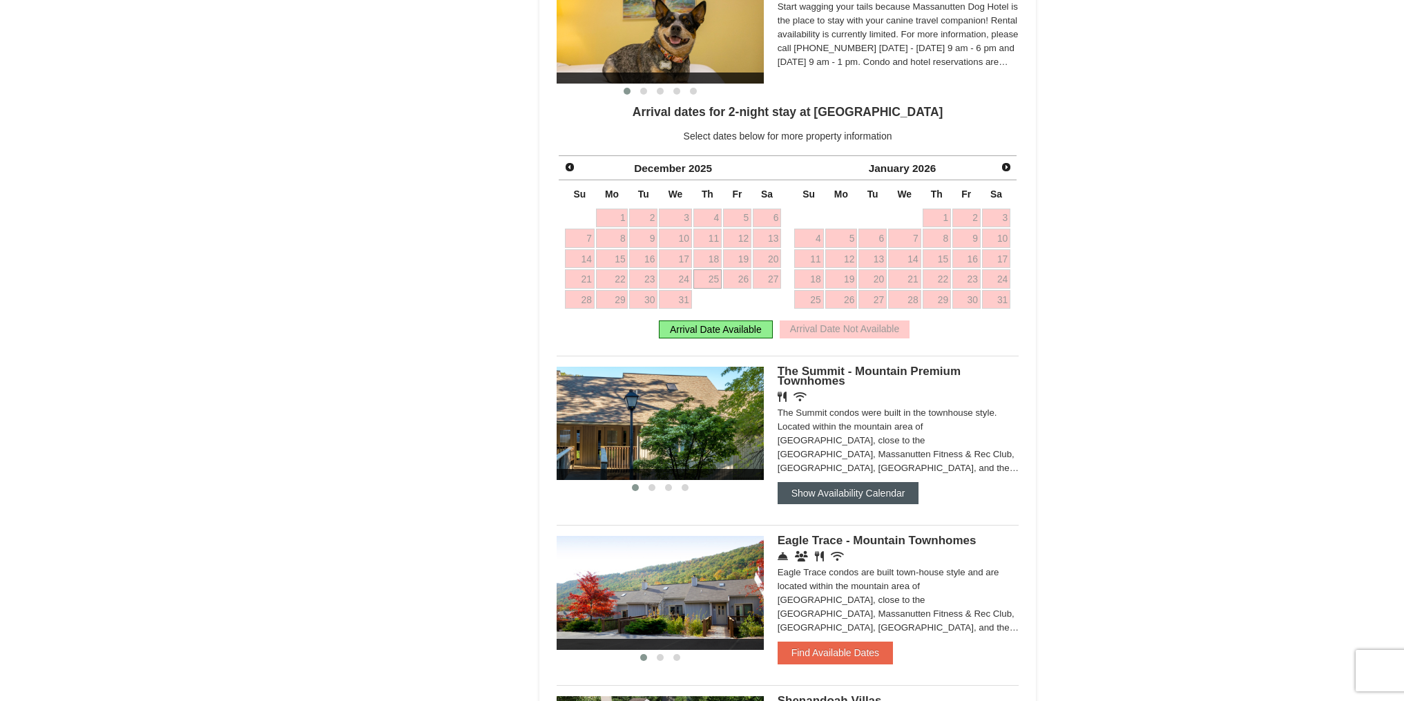
click at [836, 503] on button "Show Availability Calendar" at bounding box center [848, 493] width 142 height 22
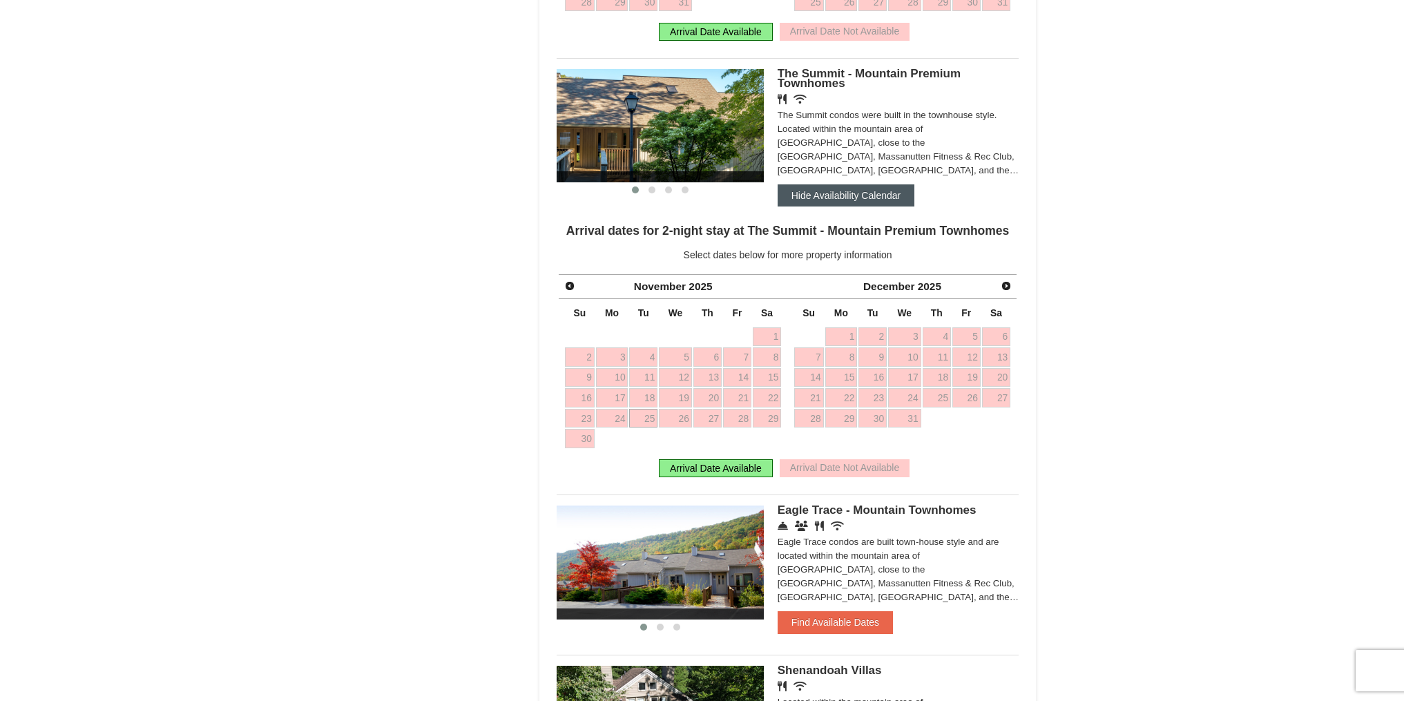
scroll to position [968, 0]
